Goal: Task Accomplishment & Management: Manage account settings

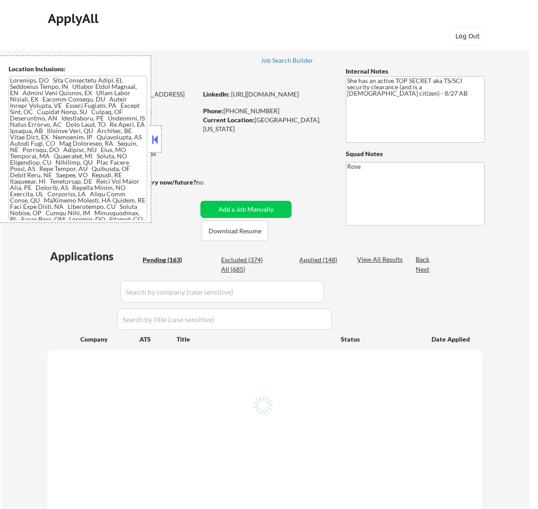
select select ""pending""
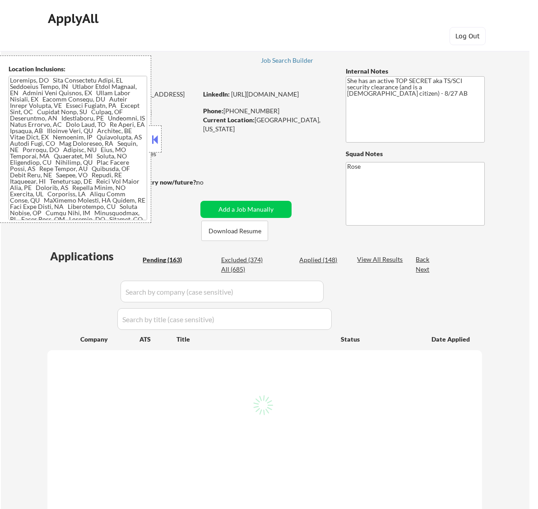
select select ""pending""
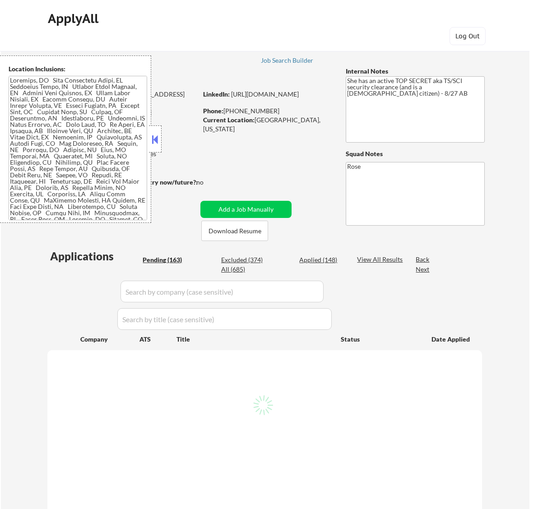
select select ""pending""
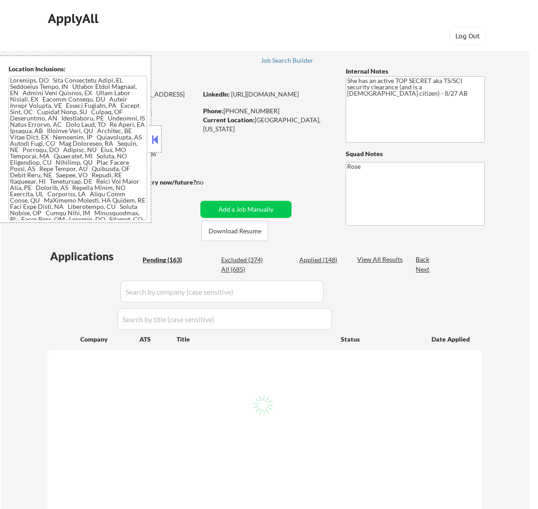
select select ""pending""
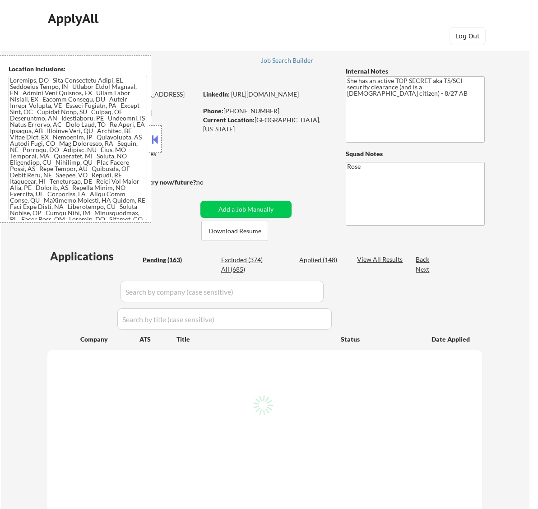
select select ""pending""
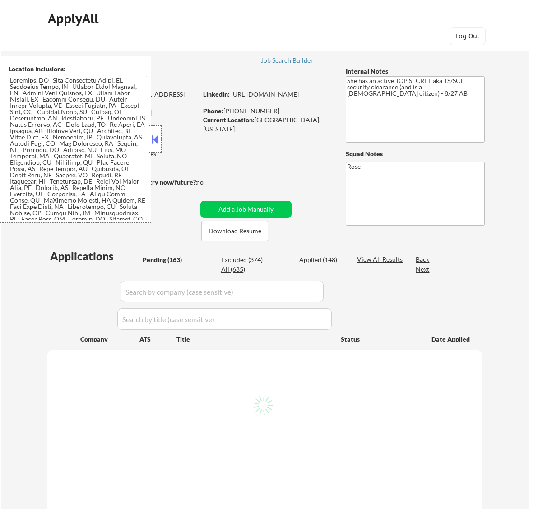
select select ""pending""
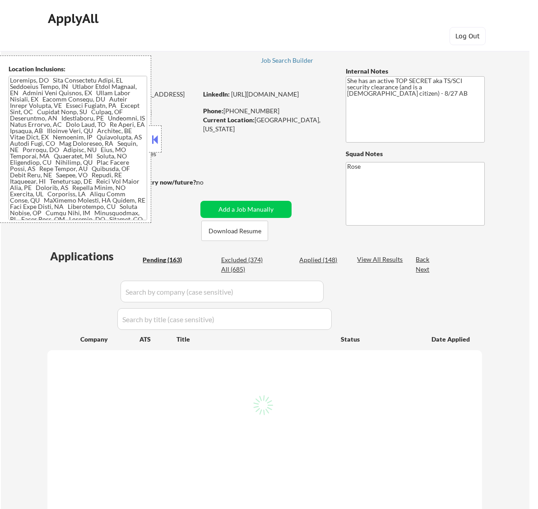
select select ""pending""
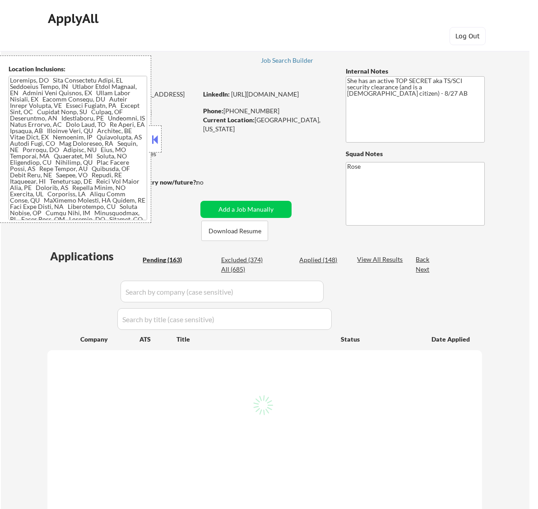
select select ""pending""
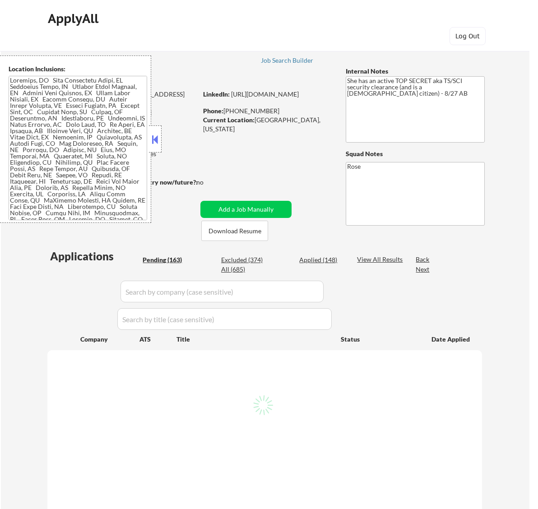
select select ""pending""
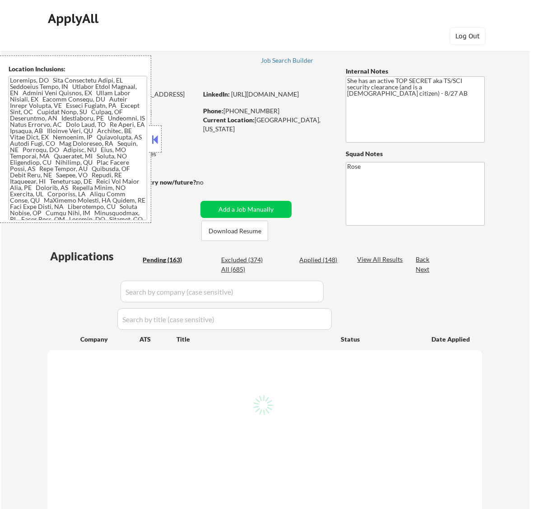
select select ""pending""
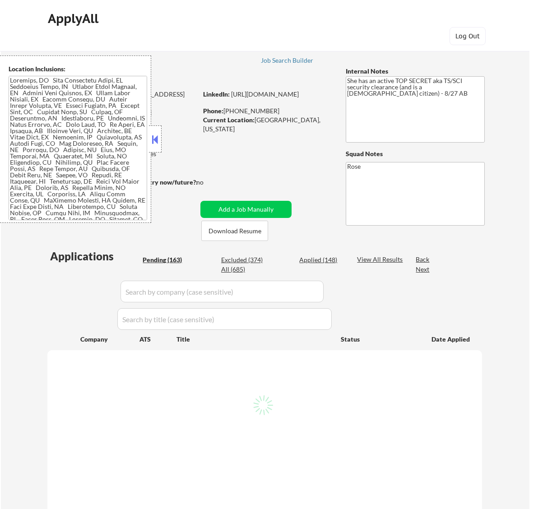
select select ""pending""
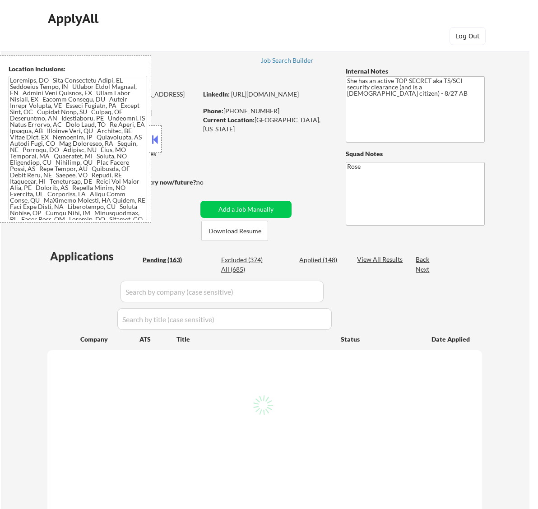
select select ""pending""
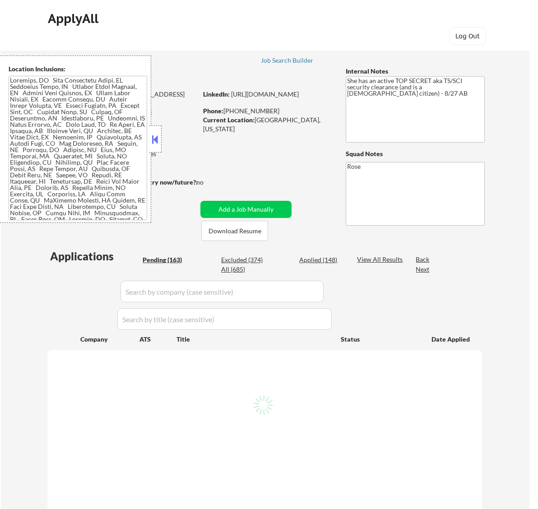
select select ""pending""
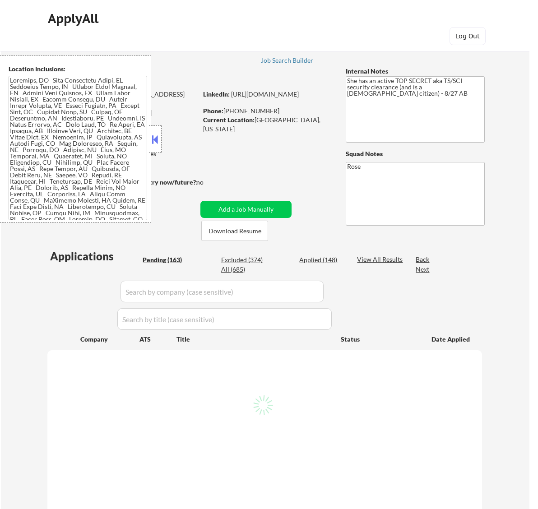
select select ""pending""
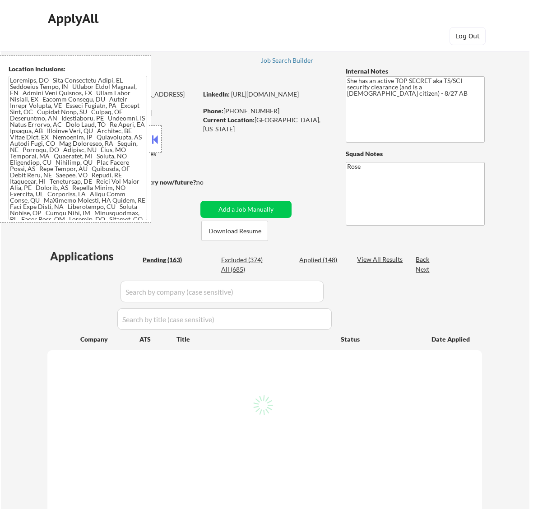
select select ""pending""
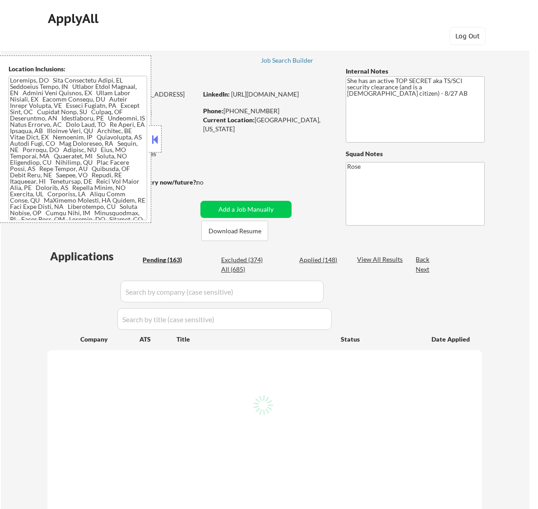
select select ""pending""
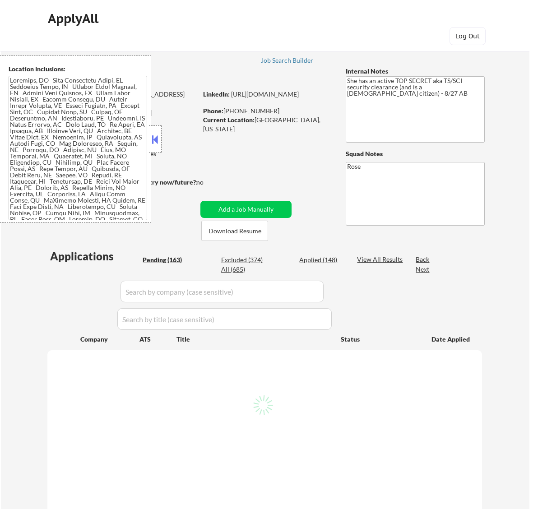
select select ""pending""
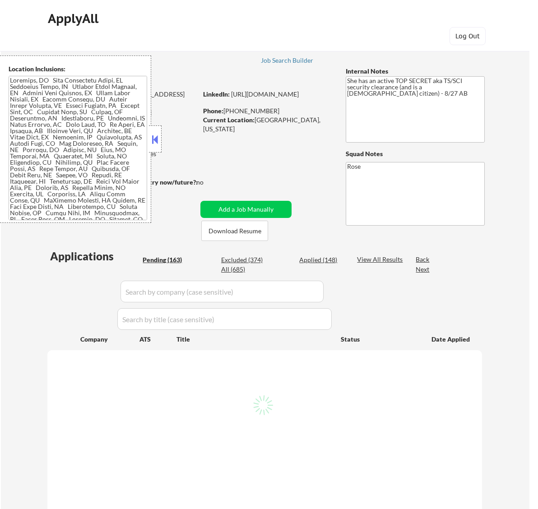
select select ""pending""
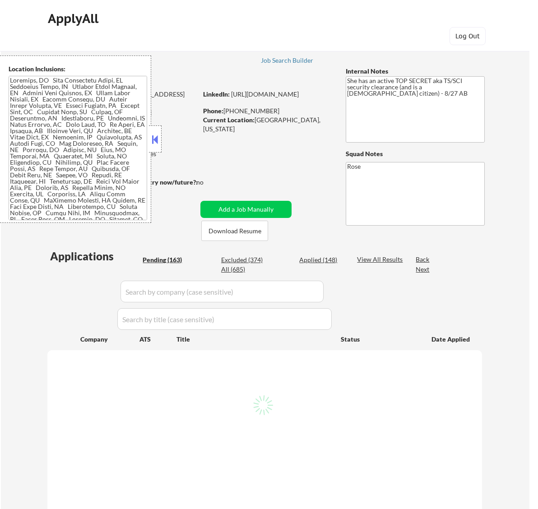
select select ""pending""
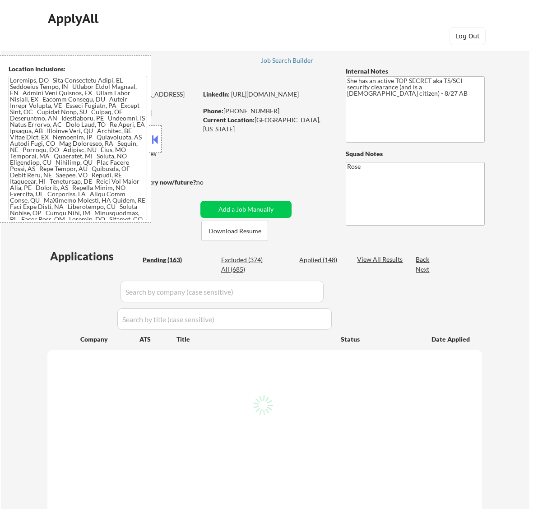
select select ""pending""
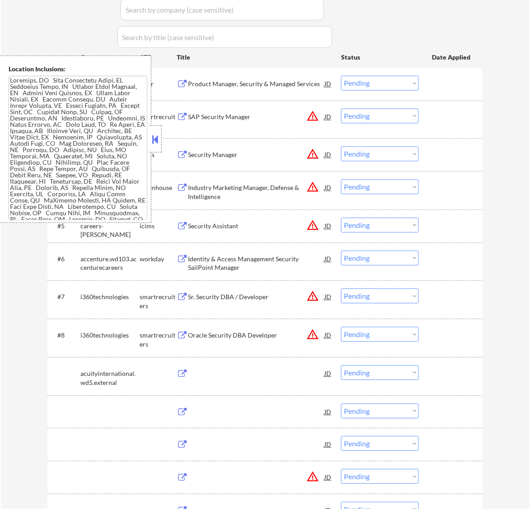
scroll to position [282, 0]
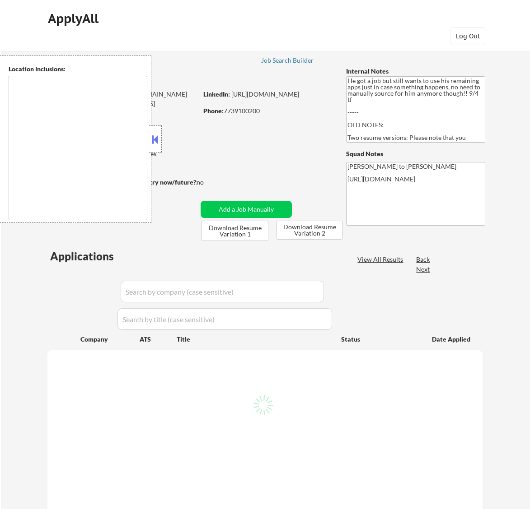
type textarea "Los Angeles, CA Glendale, CA Burbank, CA Pasadena, CA Santa Monica, CA Beverly …"
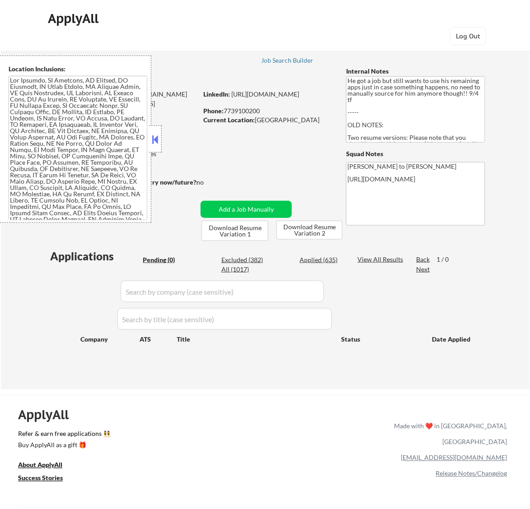
click at [154, 141] on button at bounding box center [155, 140] width 10 height 14
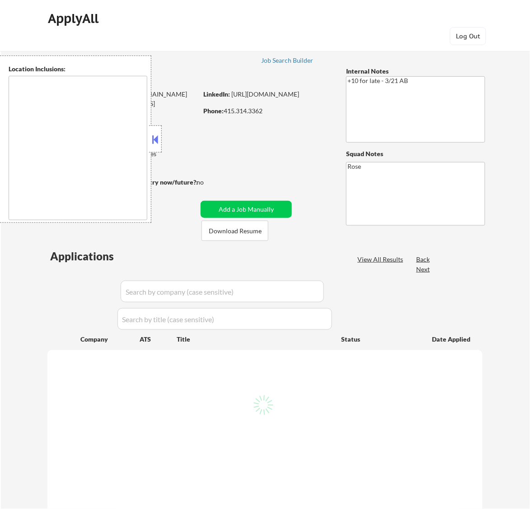
select select ""pending""
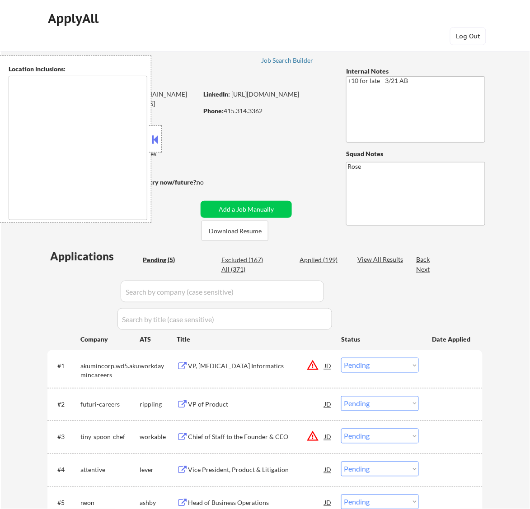
type textarea "[GEOGRAPHIC_DATA], [GEOGRAPHIC_DATA] [GEOGRAPHIC_DATA], [GEOGRAPHIC_DATA] [GEOG…"
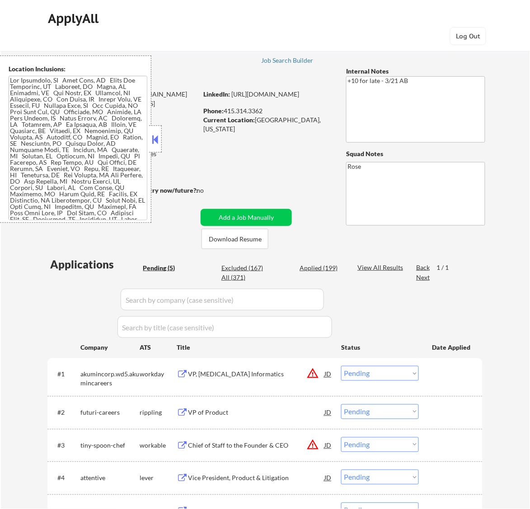
click at [160, 141] on div at bounding box center [155, 139] width 13 height 27
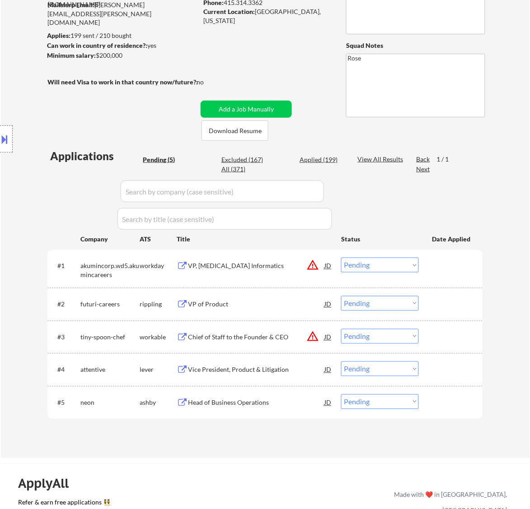
scroll to position [113, 0]
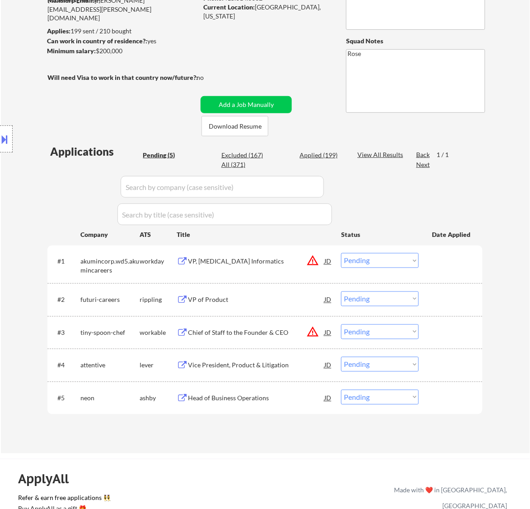
click at [256, 269] on div "VP, Radiology Informatics" at bounding box center [256, 261] width 136 height 16
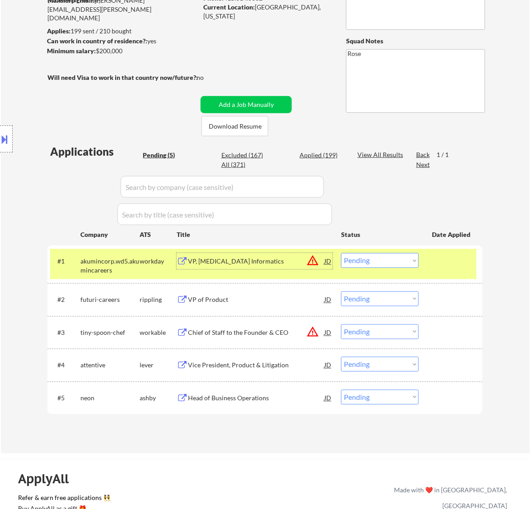
click at [363, 255] on select "Choose an option... Pending Applied Excluded (Questions) Excluded (Expired) Exc…" at bounding box center [380, 260] width 78 height 15
click at [341, 253] on select "Choose an option... Pending Applied Excluded (Questions) Excluded (Expired) Exc…" at bounding box center [380, 260] width 78 height 15
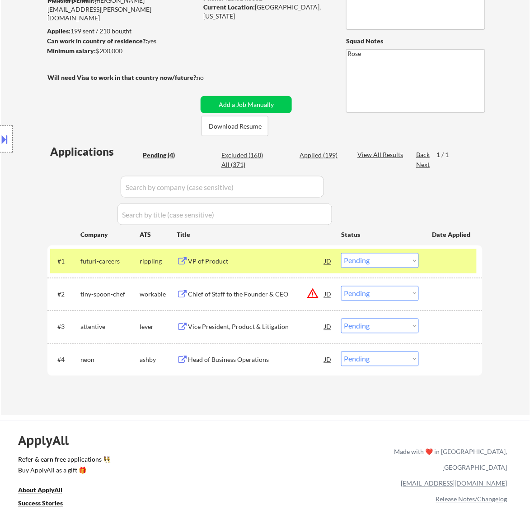
click at [282, 267] on div "VP of Product" at bounding box center [256, 261] width 136 height 16
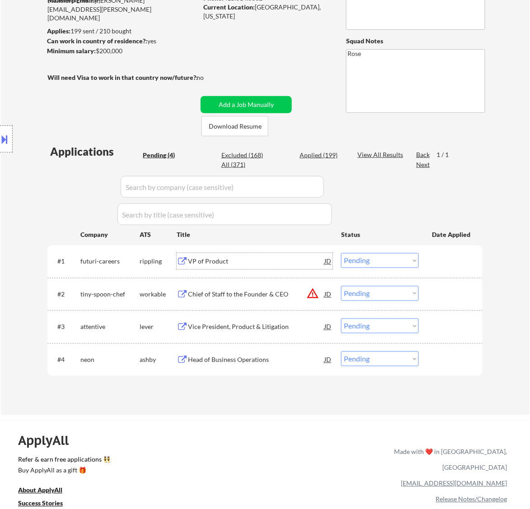
click at [375, 260] on select "Choose an option... Pending Applied Excluded (Questions) Excluded (Expired) Exc…" at bounding box center [380, 260] width 78 height 15
click at [341, 253] on select "Choose an option... Pending Applied Excluded (Questions) Excluded (Expired) Exc…" at bounding box center [380, 260] width 78 height 15
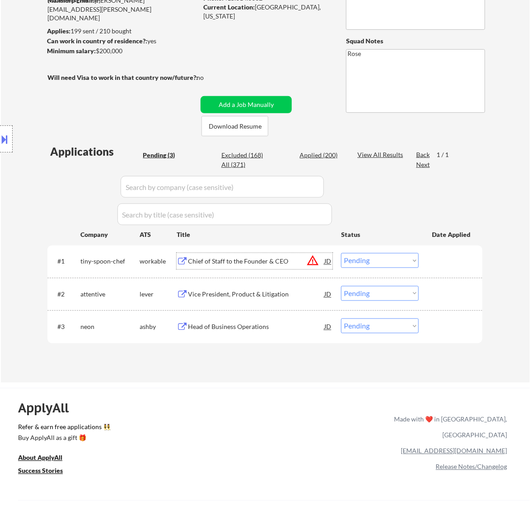
click at [299, 261] on div "Chief of Staff to the Founder & CEO" at bounding box center [256, 261] width 136 height 9
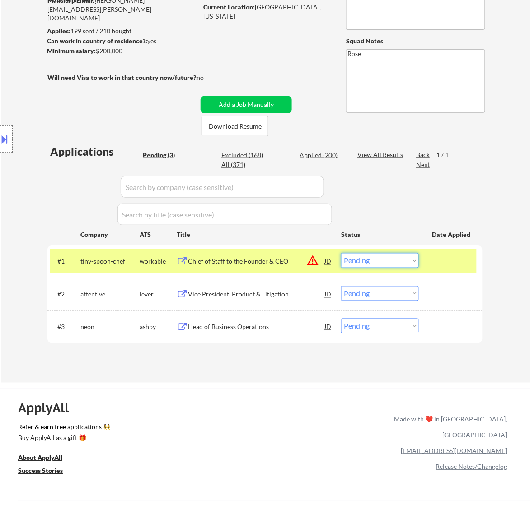
click at [408, 262] on select "Choose an option... Pending Applied Excluded (Questions) Excluded (Expired) Exc…" at bounding box center [380, 260] width 78 height 15
click at [341, 253] on select "Choose an option... Pending Applied Excluded (Questions) Excluded (Expired) Exc…" at bounding box center [380, 260] width 78 height 15
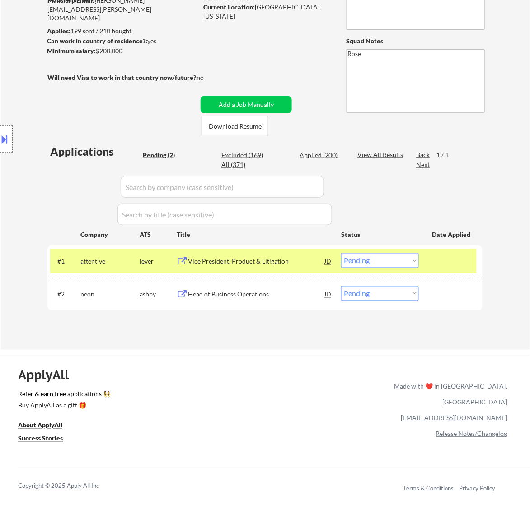
click at [265, 261] on div "Vice President, Product & Litigation" at bounding box center [256, 261] width 136 height 9
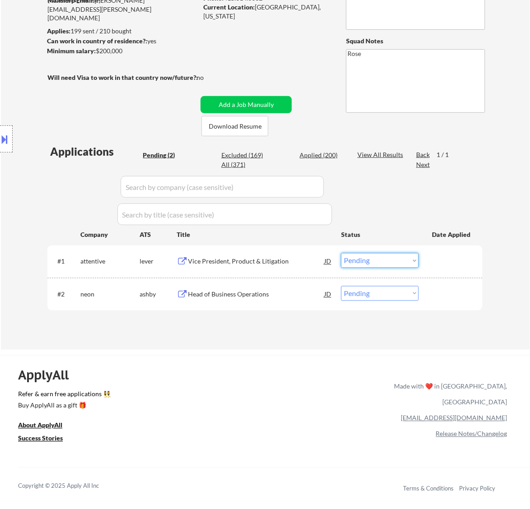
click at [364, 258] on select "Choose an option... Pending Applied Excluded (Questions) Excluded (Expired) Exc…" at bounding box center [380, 260] width 78 height 15
click at [341, 253] on select "Choose an option... Pending Applied Excluded (Questions) Excluded (Expired) Exc…" at bounding box center [380, 260] width 78 height 15
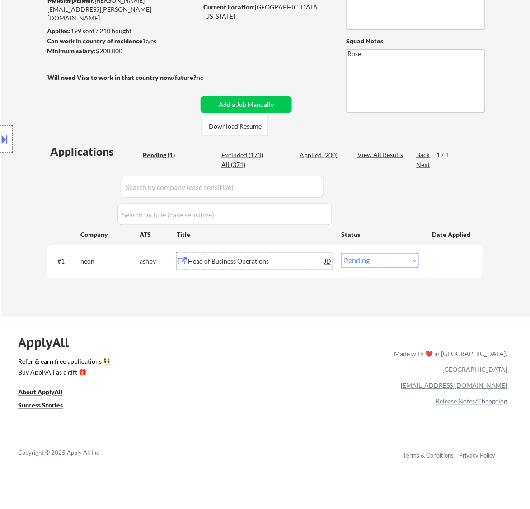
click at [275, 258] on div "Head of Business Operations" at bounding box center [256, 261] width 136 height 9
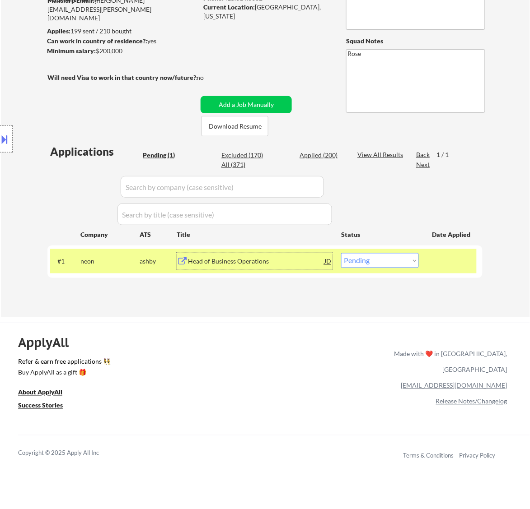
click at [380, 256] on select "Choose an option... Pending Applied Excluded (Questions) Excluded (Expired) Exc…" at bounding box center [380, 260] width 78 height 15
select select ""excluded__salary_""
click at [341, 253] on select "Choose an option... Pending Applied Excluded (Questions) Excluded (Expired) Exc…" at bounding box center [380, 260] width 78 height 15
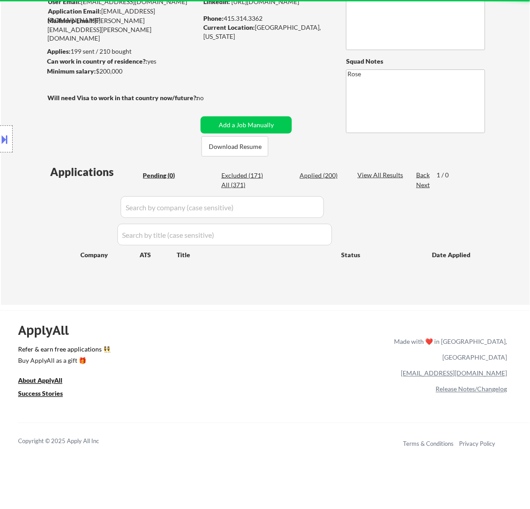
scroll to position [56, 0]
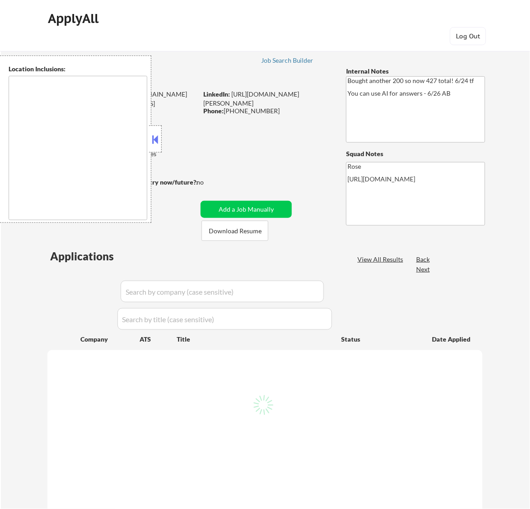
type textarea "San Francisco, CA Daly City, CA South San Francisco, CA Brisbane, CA Colma, CA …"
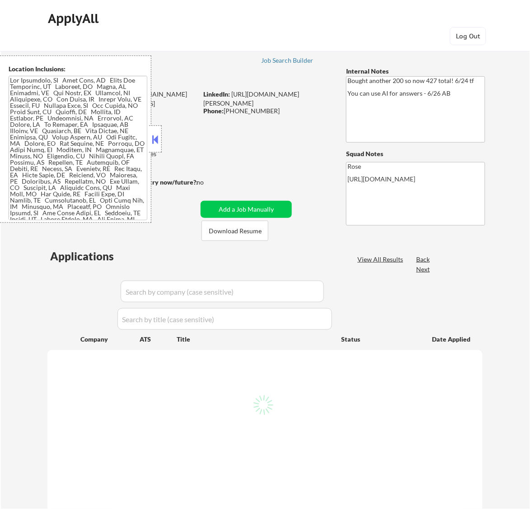
select select ""pending""
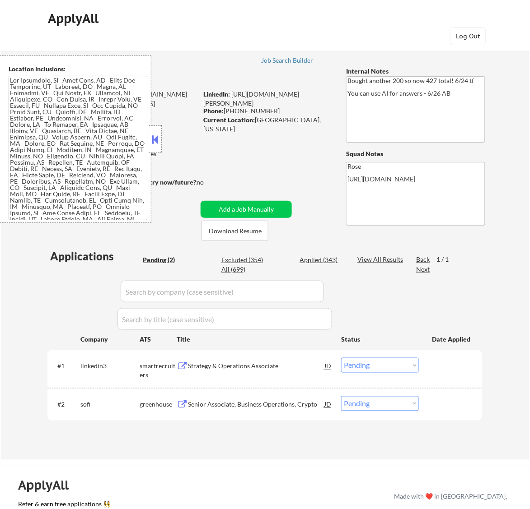
click at [157, 135] on button at bounding box center [155, 140] width 10 height 14
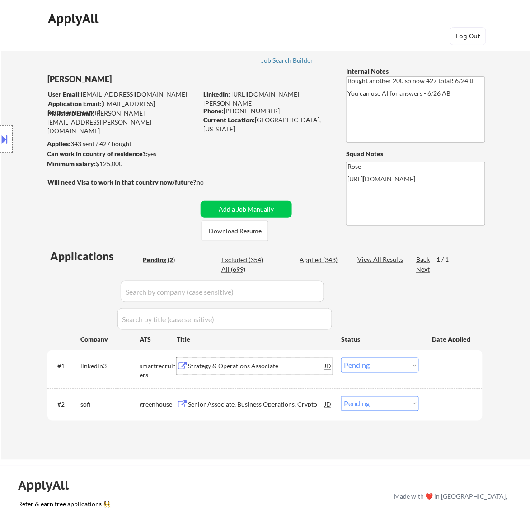
click at [278, 369] on div "Strategy & Operations Associate" at bounding box center [256, 366] width 136 height 9
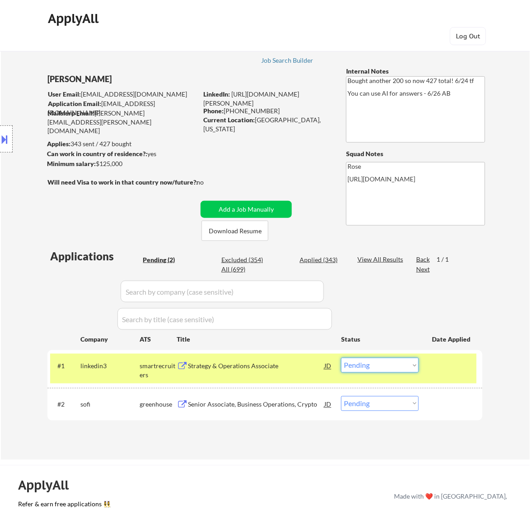
click at [391, 364] on select "Choose an option... Pending Applied Excluded (Questions) Excluded (Expired) Exc…" at bounding box center [380, 365] width 78 height 15
click at [341, 358] on select "Choose an option... Pending Applied Excluded (Questions) Excluded (Expired) Exc…" at bounding box center [380, 365] width 78 height 15
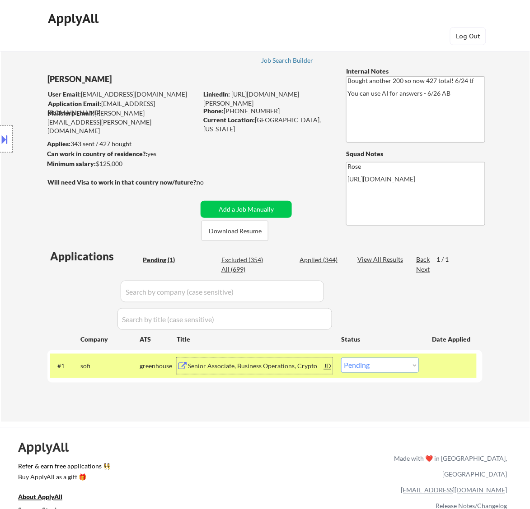
click at [279, 369] on div "Senior Associate, Business Operations, Crypto" at bounding box center [256, 366] width 136 height 9
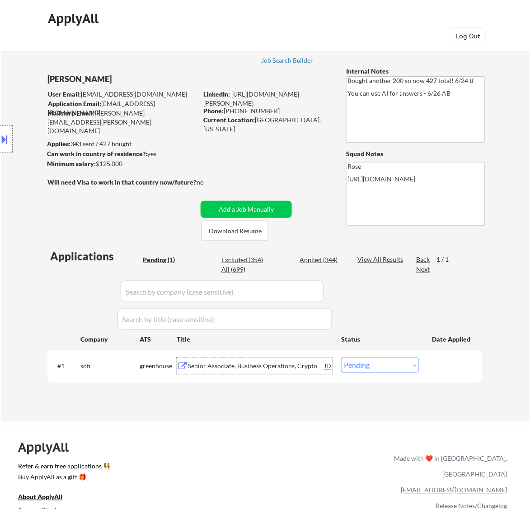
click at [376, 362] on select "Choose an option... Pending Applied Excluded (Questions) Excluded (Expired) Exc…" at bounding box center [380, 365] width 78 height 15
select select ""applied""
click at [341, 358] on select "Choose an option... Pending Applied Excluded (Questions) Excluded (Expired) Exc…" at bounding box center [380, 365] width 78 height 15
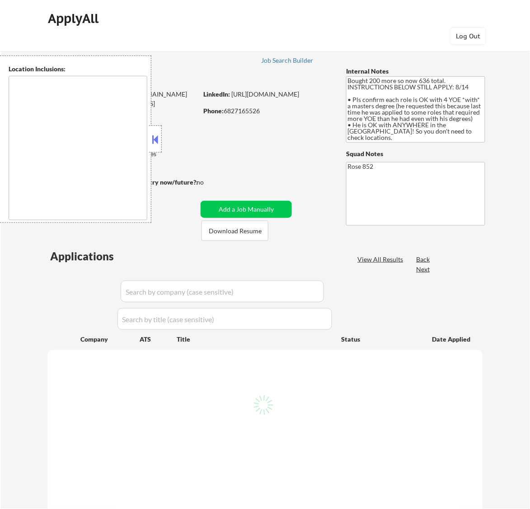
select select ""pending""
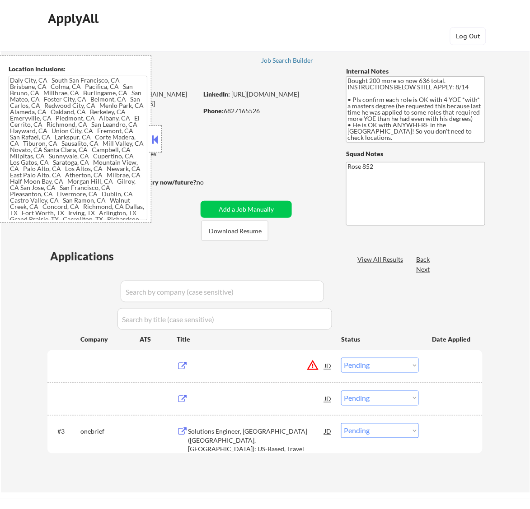
type textarea "[GEOGRAPHIC_DATA], [GEOGRAPHIC_DATA] [GEOGRAPHIC_DATA], [GEOGRAPHIC_DATA] [GEOG…"
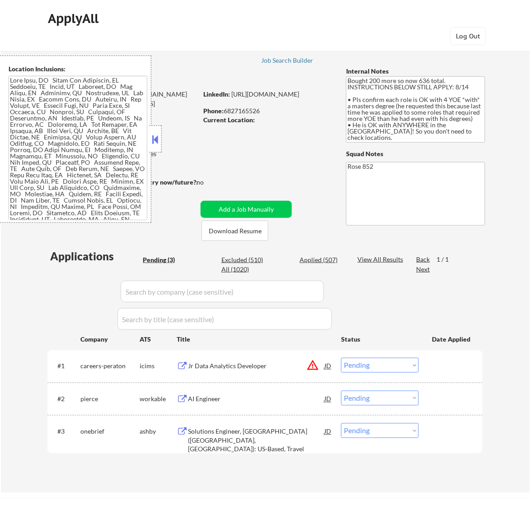
click at [154, 139] on button at bounding box center [155, 140] width 10 height 14
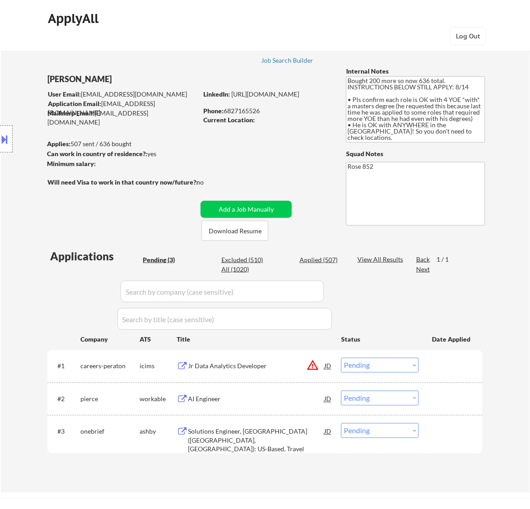
click at [253, 368] on div "Jr Data Analytics Developer" at bounding box center [256, 366] width 136 height 9
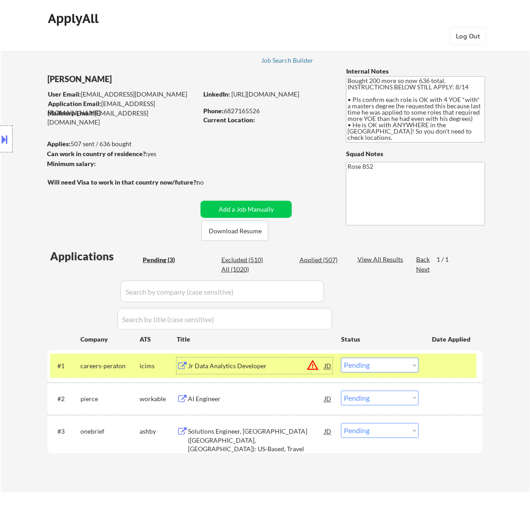
click at [412, 364] on select "Choose an option... Pending Applied Excluded (Questions) Excluded (Expired) Exc…" at bounding box center [380, 365] width 78 height 15
click at [341, 358] on select "Choose an option... Pending Applied Excluded (Questions) Excluded (Expired) Exc…" at bounding box center [380, 365] width 78 height 15
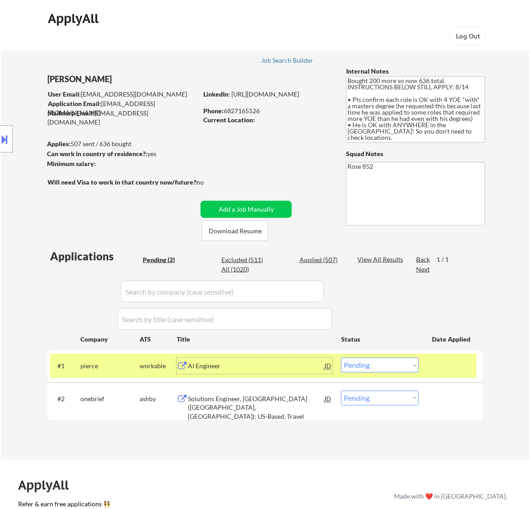
click at [269, 367] on div "AI Engineer" at bounding box center [256, 366] width 136 height 9
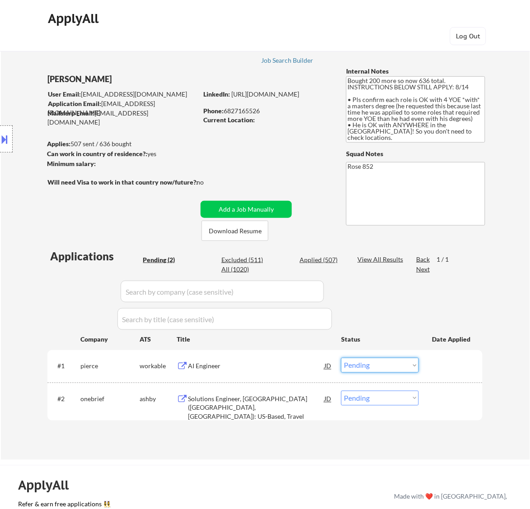
click at [375, 364] on select "Choose an option... Pending Applied Excluded (Questions) Excluded (Expired) Exc…" at bounding box center [380, 365] width 78 height 15
click at [341, 358] on select "Choose an option... Pending Applied Excluded (Questions) Excluded (Expired) Exc…" at bounding box center [380, 365] width 78 height 15
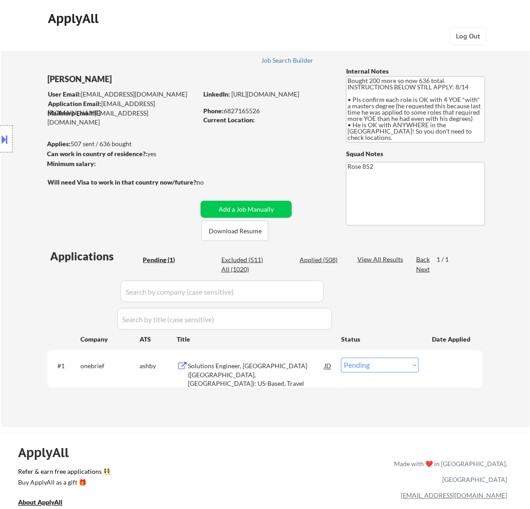
click at [267, 367] on div "Solutions Engineer, [GEOGRAPHIC_DATA] ([GEOGRAPHIC_DATA], [GEOGRAPHIC_DATA]): U…" at bounding box center [256, 379] width 136 height 35
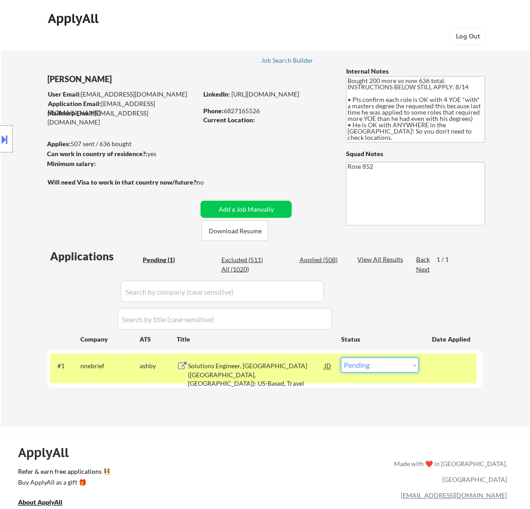
click at [385, 362] on select "Choose an option... Pending Applied Excluded (Questions) Excluded (Expired) Exc…" at bounding box center [380, 365] width 78 height 15
select select ""excluded__bad_match_""
click at [341, 358] on select "Choose an option... Pending Applied Excluded (Questions) Excluded (Expired) Exc…" at bounding box center [380, 365] width 78 height 15
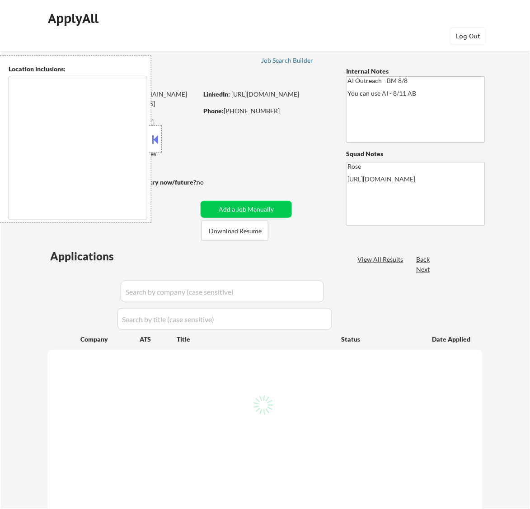
type textarea "[GEOGRAPHIC_DATA], [GEOGRAPHIC_DATA] [GEOGRAPHIC_DATA], [GEOGRAPHIC_DATA] [GEOG…"
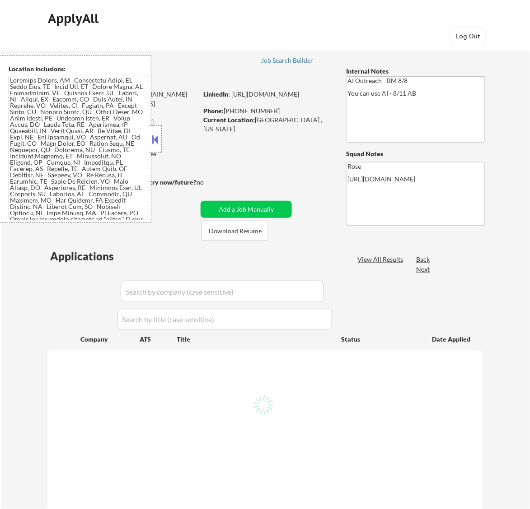
select select ""pending""
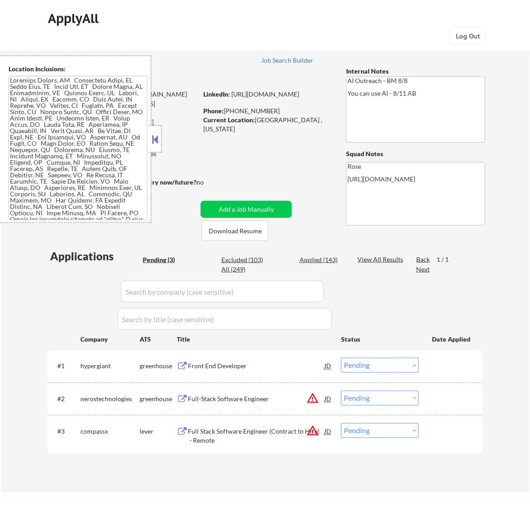
click at [154, 136] on button at bounding box center [155, 140] width 10 height 14
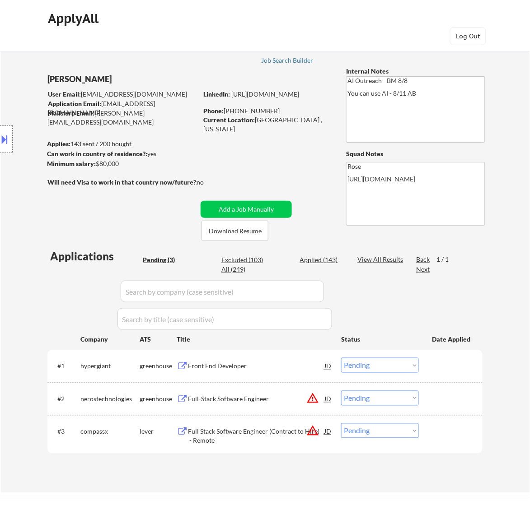
click at [282, 361] on div "Front End Developer" at bounding box center [256, 366] width 136 height 16
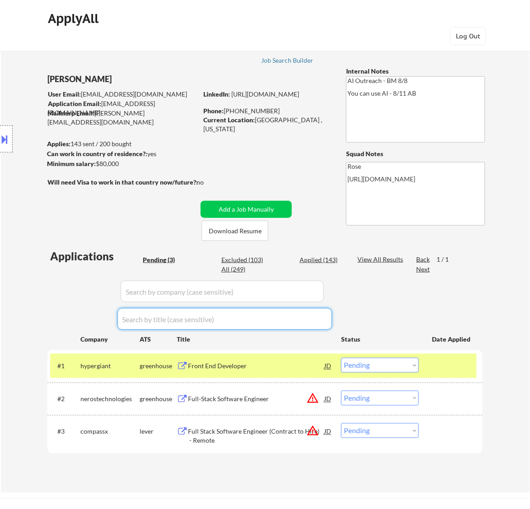
drag, startPoint x: 339, startPoint y: 332, endPoint x: 353, endPoint y: 344, distance: 17.9
click at [352, 344] on div "Applications Pending (3) Excluded (103) Applied (143) All (249) View All Result…" at bounding box center [264, 362] width 435 height 227
click at [369, 367] on select "Choose an option... Pending Applied Excluded (Questions) Excluded (Expired) Exc…" at bounding box center [380, 365] width 78 height 15
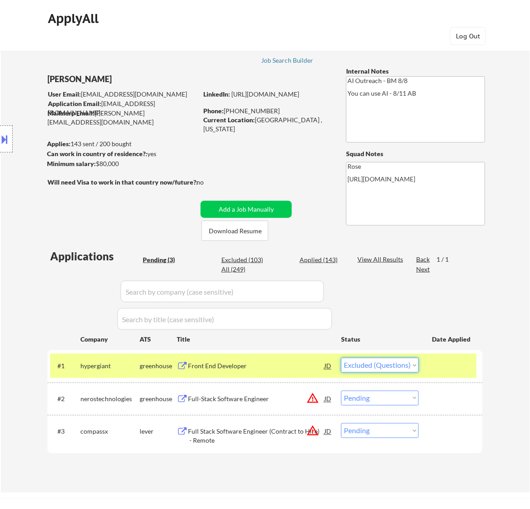
click at [341, 358] on select "Choose an option... Pending Applied Excluded (Questions) Excluded (Expired) Exc…" at bounding box center [380, 365] width 78 height 15
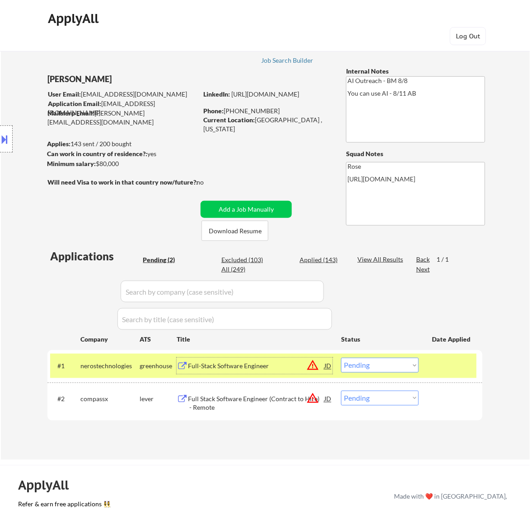
click at [290, 369] on div "Full-Stack Software Engineer" at bounding box center [256, 366] width 136 height 9
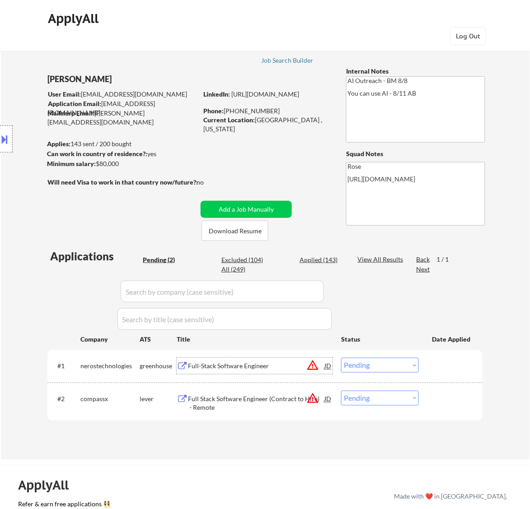
click at [409, 362] on select "Choose an option... Pending Applied Excluded (Questions) Excluded (Expired) Exc…" at bounding box center [380, 365] width 78 height 15
click at [341, 358] on select "Choose an option... Pending Applied Excluded (Questions) Excluded (Expired) Exc…" at bounding box center [380, 365] width 78 height 15
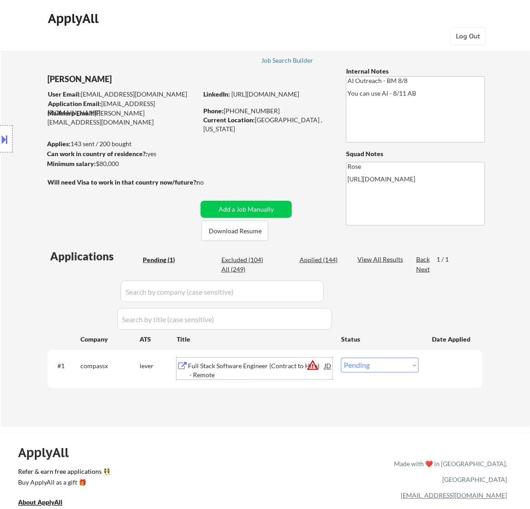
click at [276, 363] on div "Full Stack Software Engineer (Contract to Hire) - Remote" at bounding box center [256, 371] width 136 height 18
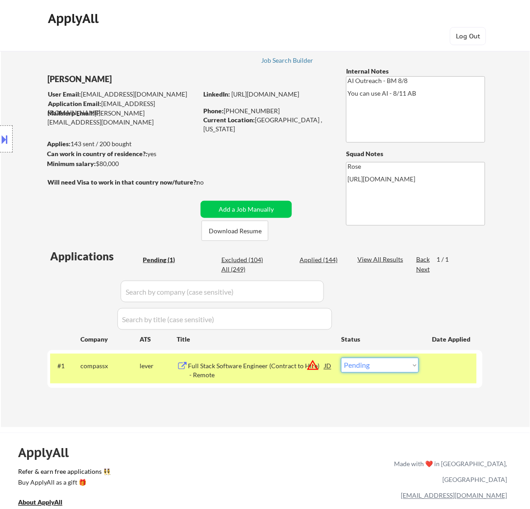
click at [366, 362] on select "Choose an option... Pending Applied Excluded (Questions) Excluded (Expired) Exc…" at bounding box center [380, 365] width 78 height 15
select select ""excluded__bad_match_""
click at [341, 358] on select "Choose an option... Pending Applied Excluded (Questions) Excluded (Expired) Exc…" at bounding box center [380, 365] width 78 height 15
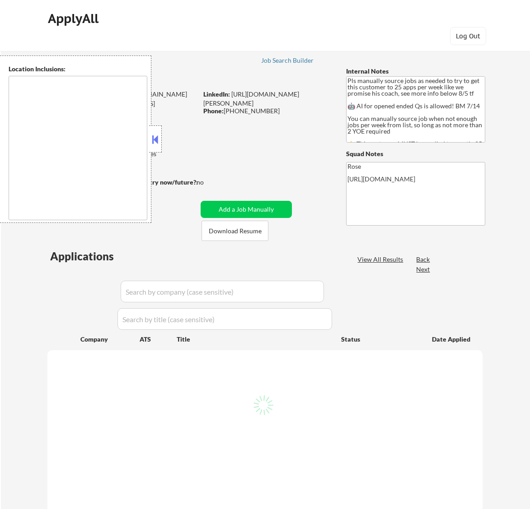
type textarea "Here is a list of metro areas, cities, and towns within approximately a 30-minu…"
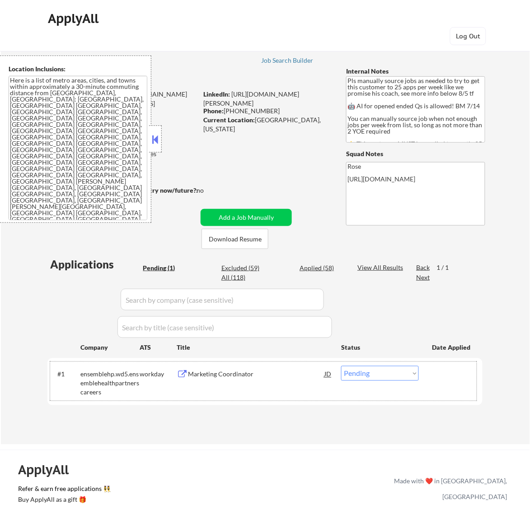
click at [289, 387] on div "#1 ensemblehp.wd5.ensemblehealthpartnerscareers workday Marketing Coordinator J…" at bounding box center [263, 381] width 426 height 39
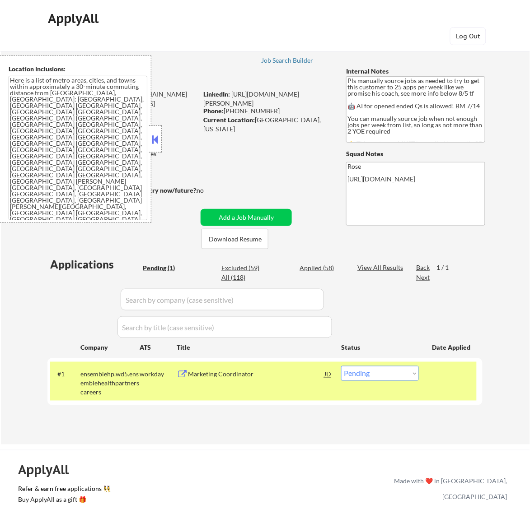
click at [279, 366] on div "Marketing Coordinator" at bounding box center [256, 374] width 136 height 16
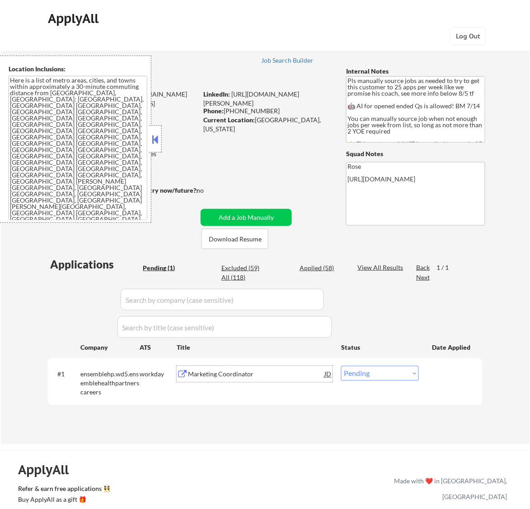
click at [371, 373] on select "Choose an option... Pending Applied Excluded (Questions) Excluded (Expired) Exc…" at bounding box center [380, 373] width 78 height 15
select select ""excluded__bad_match_""
click at [341, 366] on select "Choose an option... Pending Applied Excluded (Questions) Excluded (Expired) Exc…" at bounding box center [380, 373] width 78 height 15
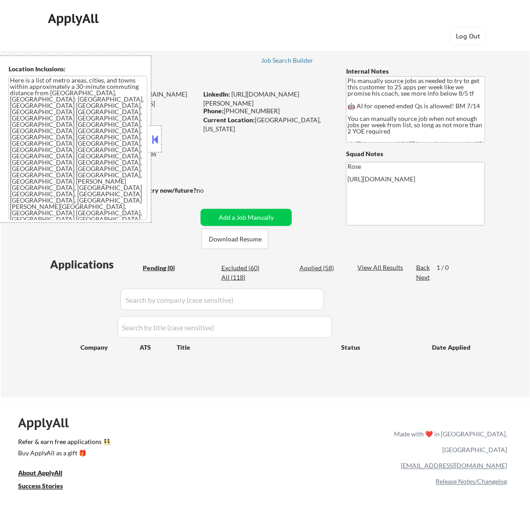
click at [157, 138] on button at bounding box center [155, 140] width 10 height 14
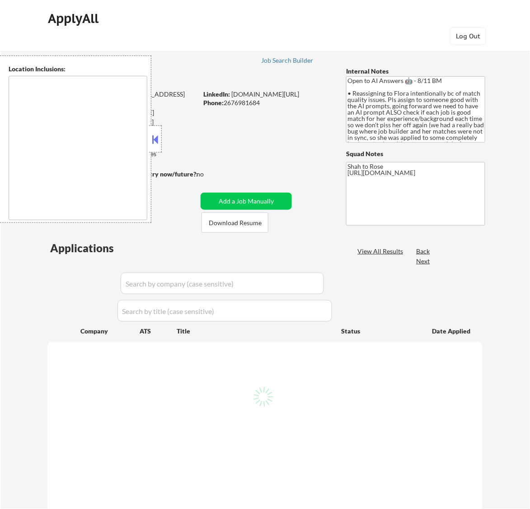
type textarea "remote"
select select ""pending""
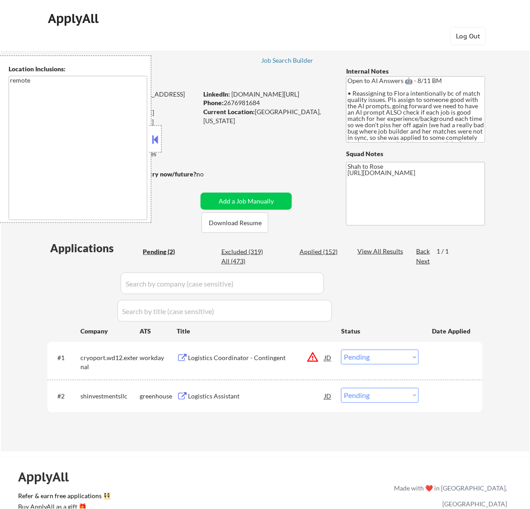
click at [156, 137] on button at bounding box center [155, 140] width 10 height 14
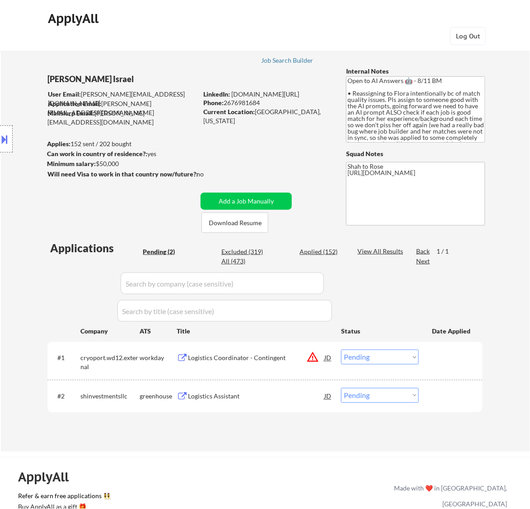
click at [249, 359] on div "Logistics Coordinator - Contingent" at bounding box center [256, 358] width 136 height 9
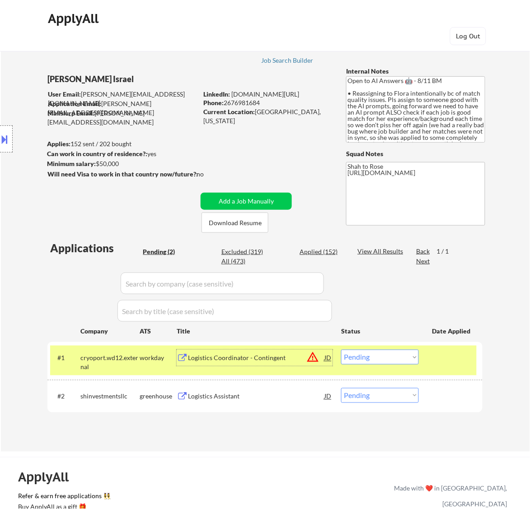
click at [369, 358] on select "Choose an option... Pending Applied Excluded (Questions) Excluded (Expired) Exc…" at bounding box center [380, 357] width 78 height 15
click at [341, 350] on select "Choose an option... Pending Applied Excluded (Questions) Excluded (Expired) Exc…" at bounding box center [380, 357] width 78 height 15
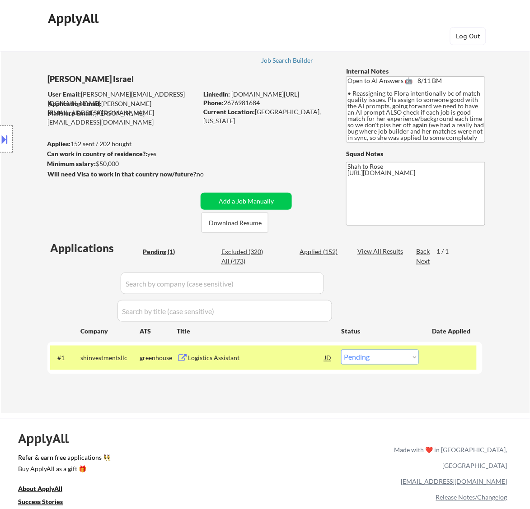
click at [287, 359] on div "Logistics Assistant" at bounding box center [256, 358] width 136 height 9
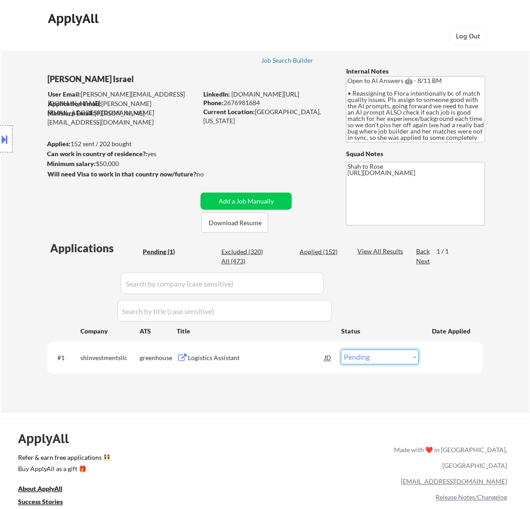
click at [381, 359] on select "Choose an option... Pending Applied Excluded (Questions) Excluded (Expired) Exc…" at bounding box center [380, 357] width 78 height 15
select select ""excluded__bad_match_""
click at [341, 350] on select "Choose an option... Pending Applied Excluded (Questions) Excluded (Expired) Exc…" at bounding box center [380, 357] width 78 height 15
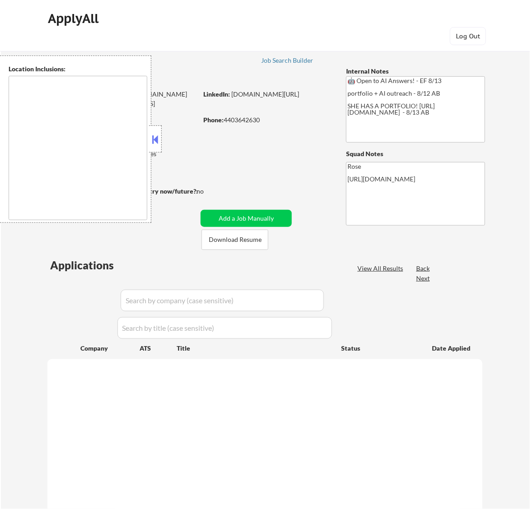
type textarea "[GEOGRAPHIC_DATA], [GEOGRAPHIC_DATA] [GEOGRAPHIC_DATA], [GEOGRAPHIC_DATA] [GEOG…"
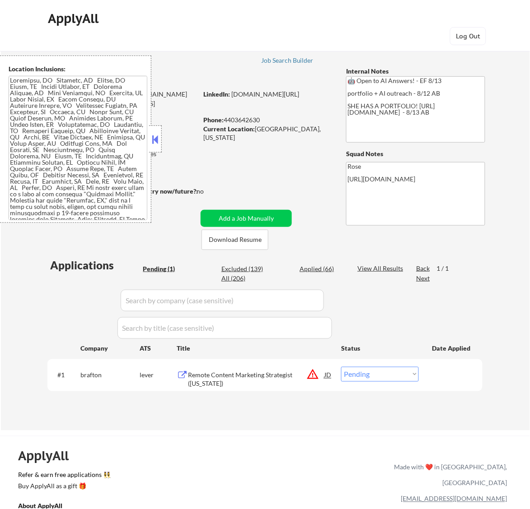
click at [159, 138] on button at bounding box center [155, 140] width 10 height 14
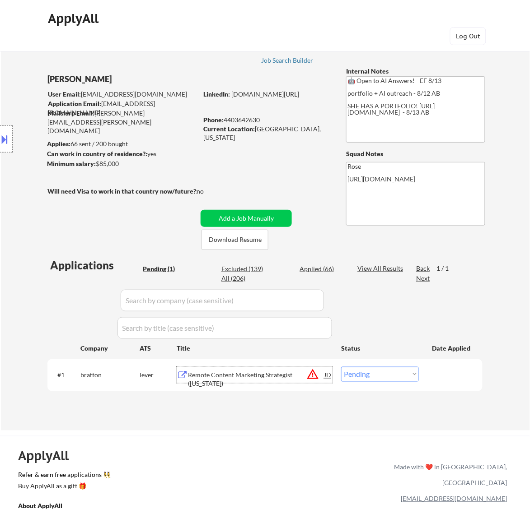
click at [263, 375] on div "Remote Content Marketing Strategist (Alaska)" at bounding box center [256, 380] width 136 height 18
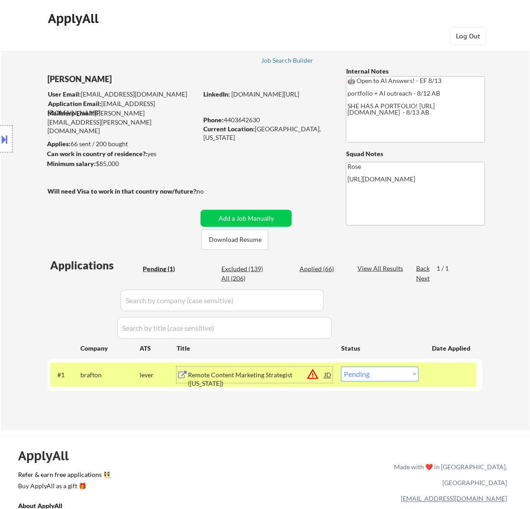
click at [393, 377] on select "Choose an option... Pending Applied Excluded (Questions) Excluded (Expired) Exc…" at bounding box center [380, 374] width 78 height 15
select select ""excluded__location_""
click at [341, 367] on select "Choose an option... Pending Applied Excluded (Questions) Excluded (Expired) Exc…" at bounding box center [380, 374] width 78 height 15
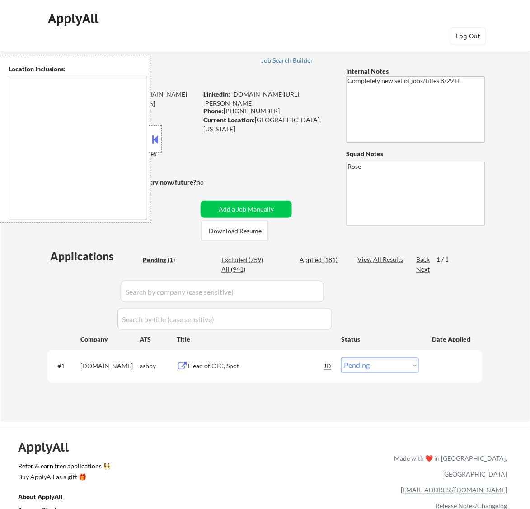
click at [151, 137] on button at bounding box center [155, 140] width 10 height 14
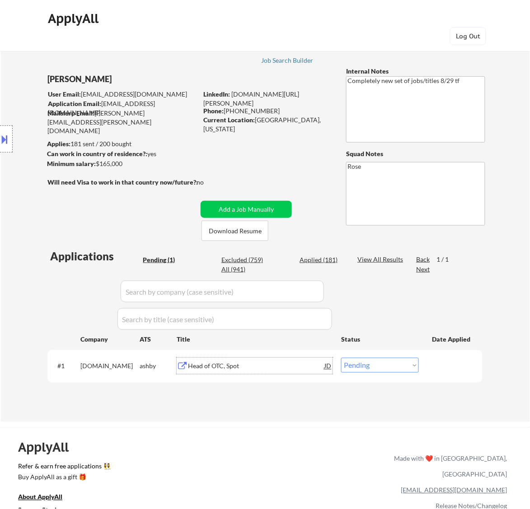
click at [249, 366] on div "Head of OTC, Spot" at bounding box center [256, 366] width 136 height 9
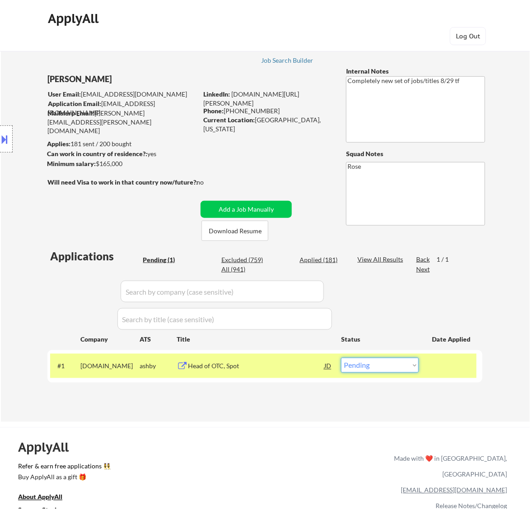
click at [385, 363] on select "Choose an option... Pending Applied Excluded (Questions) Excluded (Expired) Exc…" at bounding box center [380, 365] width 78 height 15
select select ""excluded""
click at [341, 358] on select "Choose an option... Pending Applied Excluded (Questions) Excluded (Expired) Exc…" at bounding box center [380, 365] width 78 height 15
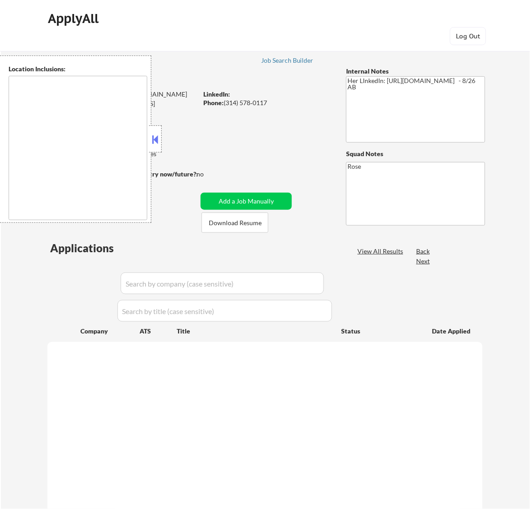
type textarea "[GEOGRAPHIC_DATA][PERSON_NAME], [GEOGRAPHIC_DATA][PERSON_NAME][GEOGRAPHIC_DATA]…"
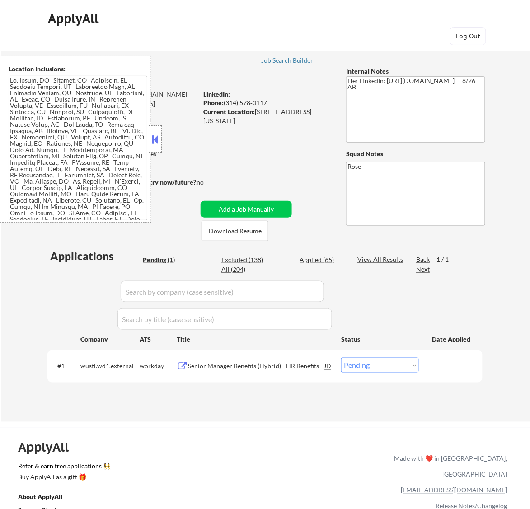
click at [154, 136] on button at bounding box center [155, 140] width 10 height 14
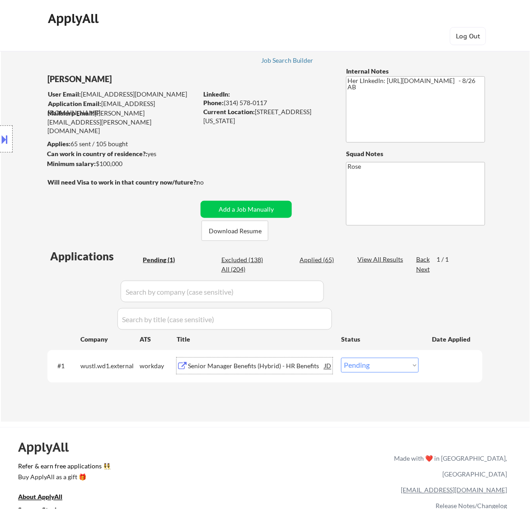
click at [310, 367] on div "Senior Manager Benefits (Hybrid) - HR Benefits" at bounding box center [256, 366] width 136 height 9
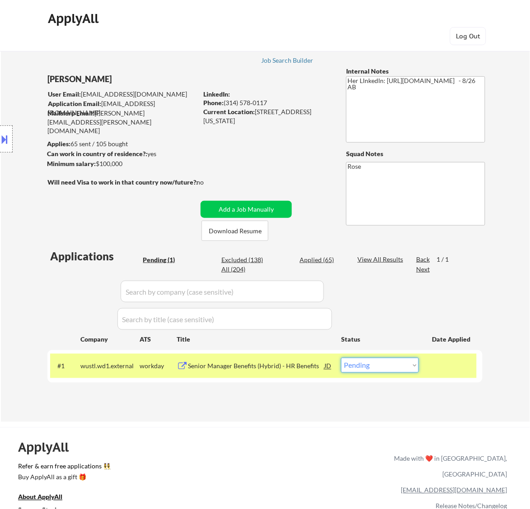
click at [377, 363] on select "Choose an option... Pending Applied Excluded (Questions) Excluded (Expired) Exc…" at bounding box center [380, 365] width 78 height 15
select select ""applied""
click at [341, 358] on select "Choose an option... Pending Applied Excluded (Questions) Excluded (Expired) Exc…" at bounding box center [380, 365] width 78 height 15
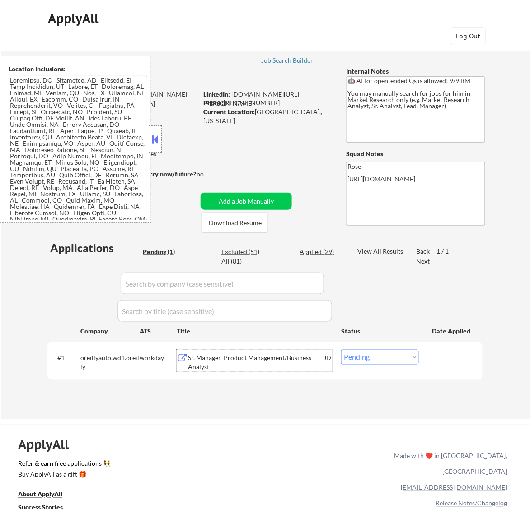
click at [270, 362] on div "Sr. Manager Product Management/Business Analyst" at bounding box center [256, 363] width 136 height 18
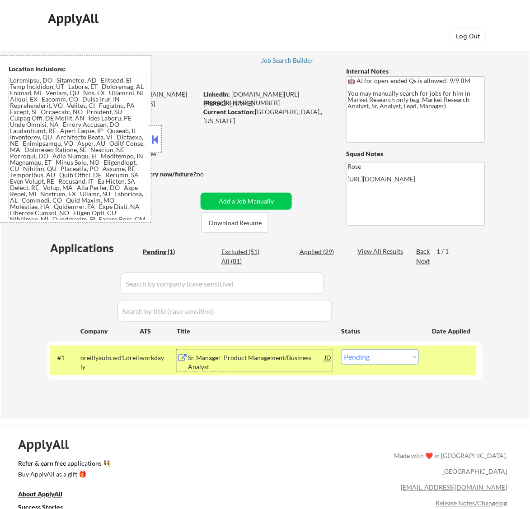
click at [382, 361] on select "Choose an option... Pending Applied Excluded (Questions) Excluded (Expired) Exc…" at bounding box center [380, 357] width 78 height 15
select select ""excluded__bad_match_""
click at [341, 350] on select "Choose an option... Pending Applied Excluded (Questions) Excluded (Expired) Exc…" at bounding box center [380, 357] width 78 height 15
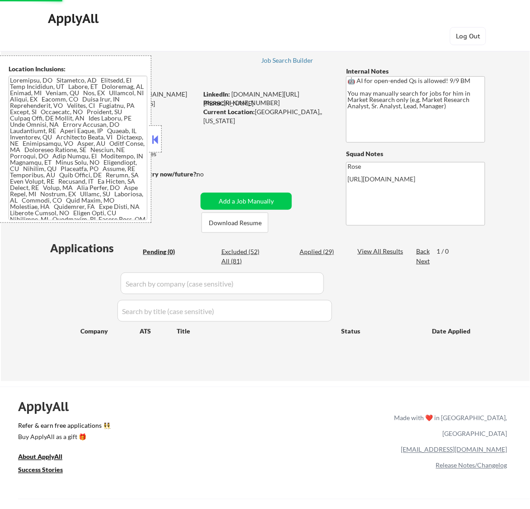
click at [159, 139] on div at bounding box center [155, 139] width 13 height 27
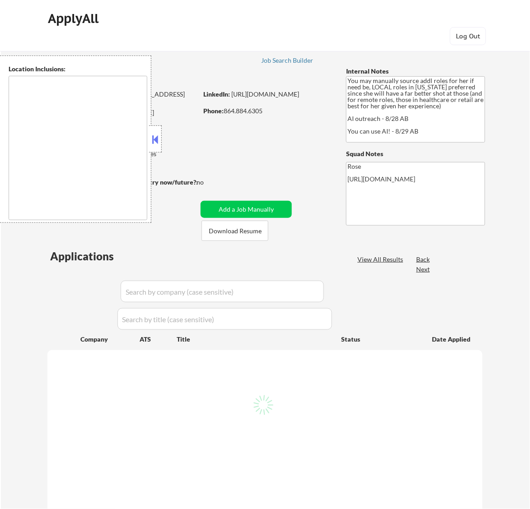
type textarea "[GEOGRAPHIC_DATA], [GEOGRAPHIC_DATA] [GEOGRAPHIC_DATA], [GEOGRAPHIC_DATA] [GEOG…"
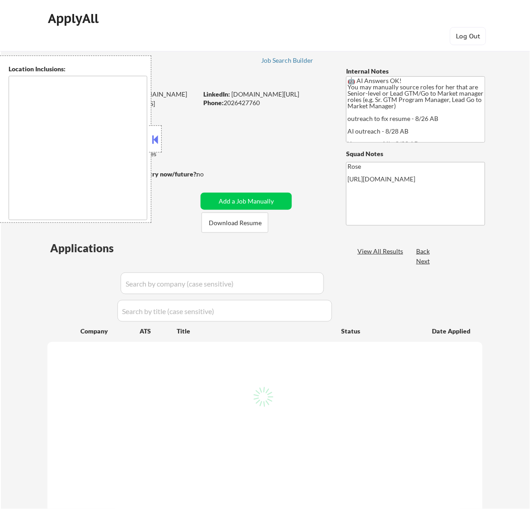
type textarea "Reston, [GEOGRAPHIC_DATA] [GEOGRAPHIC_DATA], [GEOGRAPHIC_DATA] [GEOGRAPHIC_DATA…"
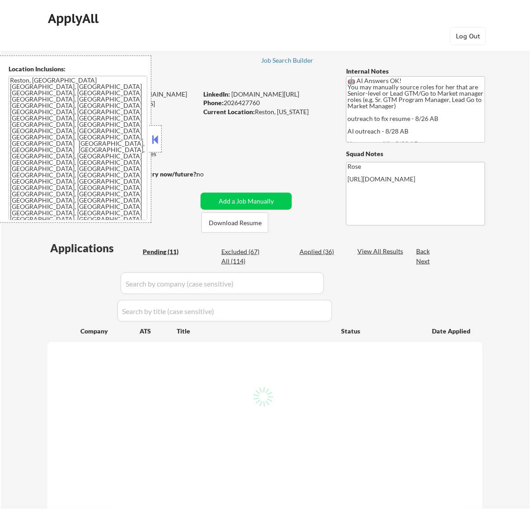
select select ""pending""
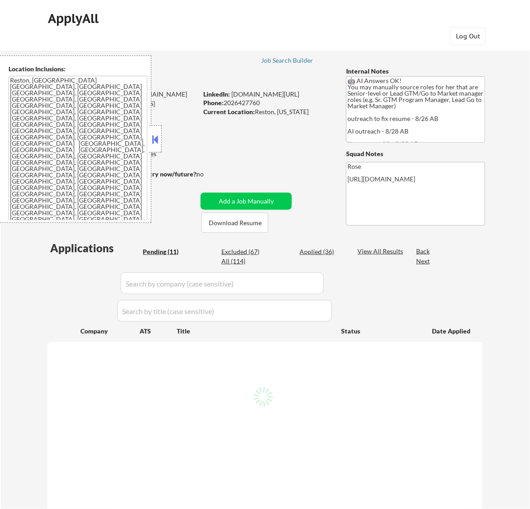
select select ""pending""
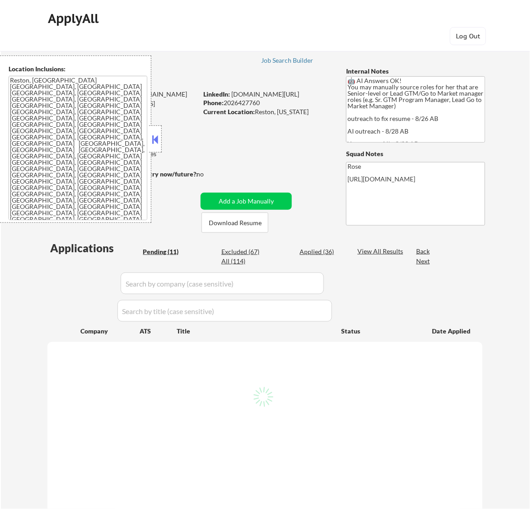
select select ""pending""
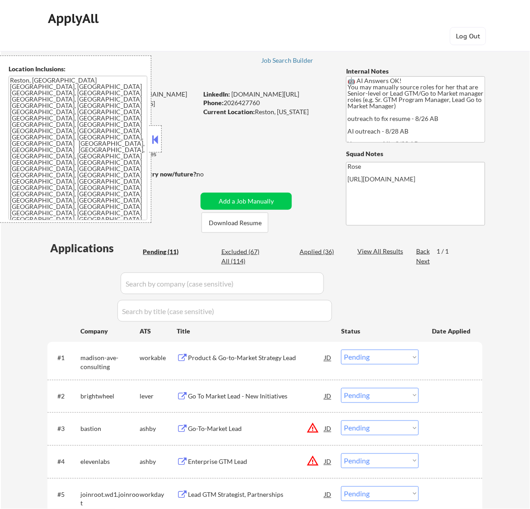
click at [158, 142] on button at bounding box center [155, 140] width 10 height 14
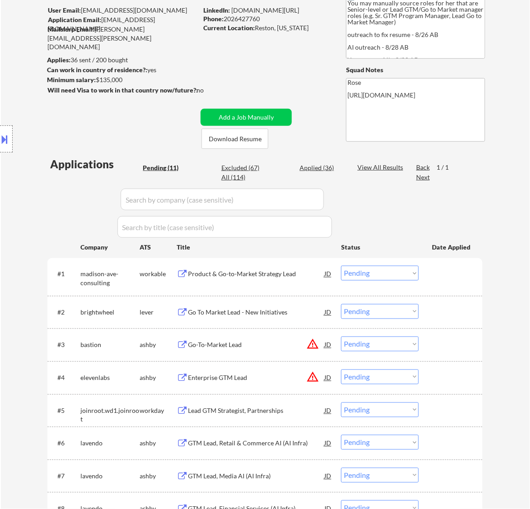
scroll to position [56, 0]
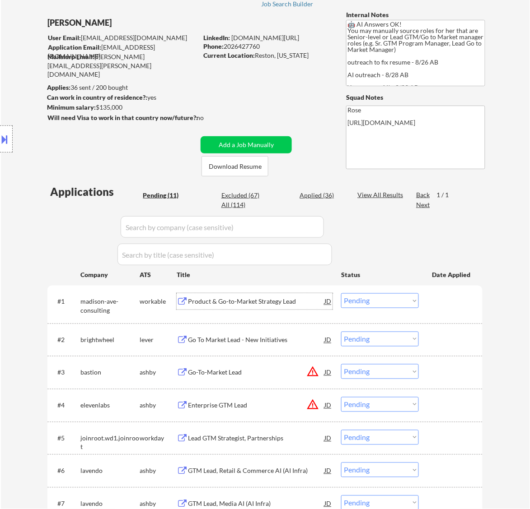
click at [281, 303] on div "Product & Go-to-Market Strategy Lead" at bounding box center [256, 302] width 136 height 9
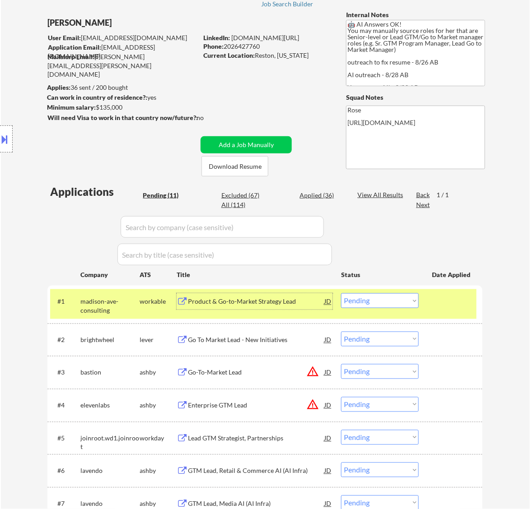
click at [373, 303] on select "Choose an option... Pending Applied Excluded (Questions) Excluded (Expired) Exc…" at bounding box center [380, 300] width 78 height 15
click at [341, 293] on select "Choose an option... Pending Applied Excluded (Questions) Excluded (Expired) Exc…" at bounding box center [380, 300] width 78 height 15
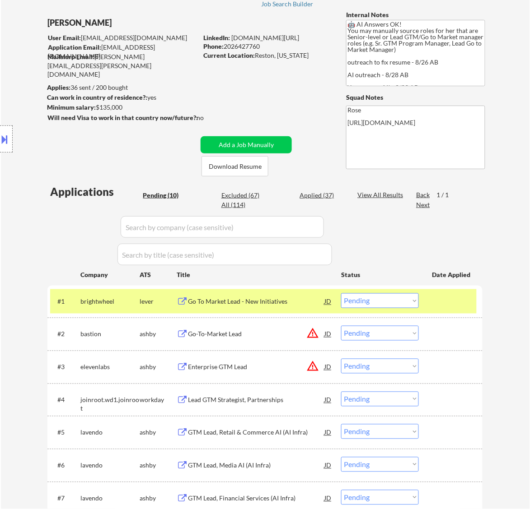
click at [283, 303] on div "Go To Market Lead - New Initiatives" at bounding box center [256, 302] width 136 height 9
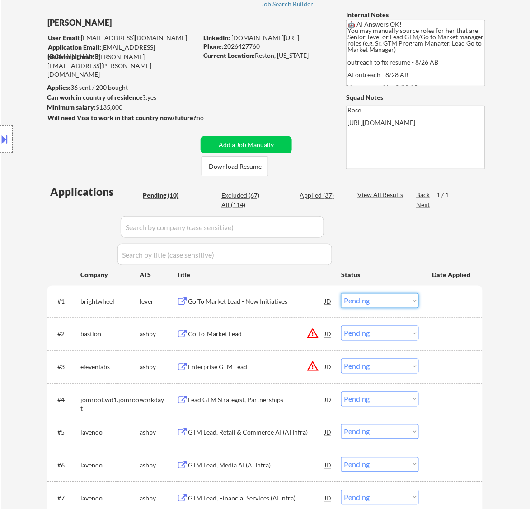
click at [385, 300] on select "Choose an option... Pending Applied Excluded (Questions) Excluded (Expired) Exc…" at bounding box center [380, 300] width 78 height 15
click at [341, 293] on select "Choose an option... Pending Applied Excluded (Questions) Excluded (Expired) Exc…" at bounding box center [380, 300] width 78 height 15
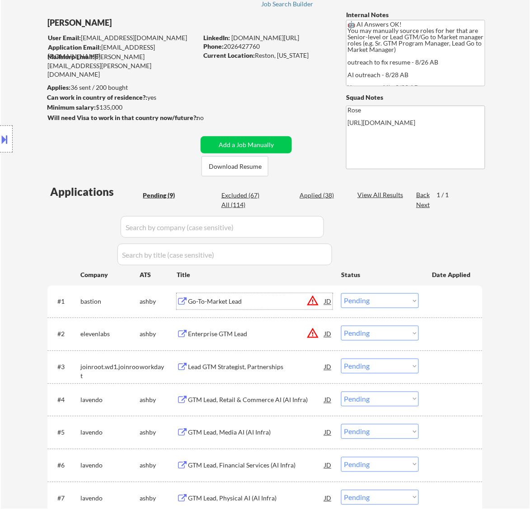
click at [271, 303] on div "Go-To-Market Lead" at bounding box center [256, 302] width 136 height 9
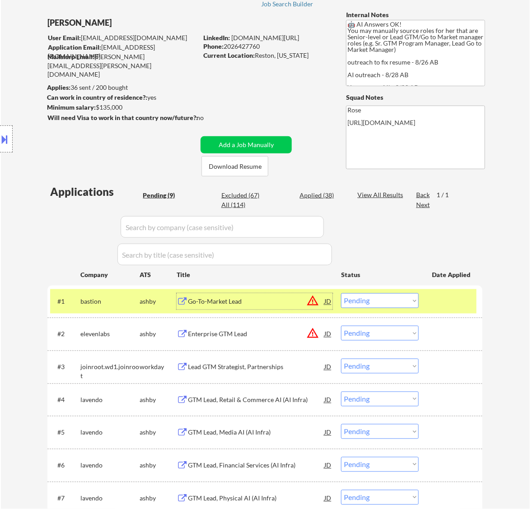
click at [364, 298] on select "Choose an option... Pending Applied Excluded (Questions) Excluded (Expired) Exc…" at bounding box center [380, 300] width 78 height 15
click at [341, 293] on select "Choose an option... Pending Applied Excluded (Questions) Excluded (Expired) Exc…" at bounding box center [380, 300] width 78 height 15
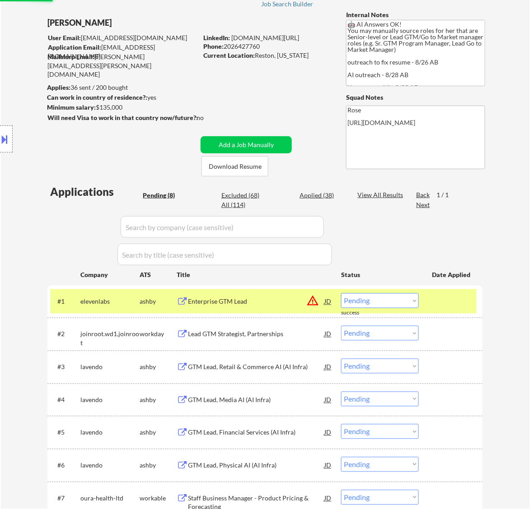
click at [284, 303] on div "Enterprise GTM Lead" at bounding box center [256, 302] width 136 height 9
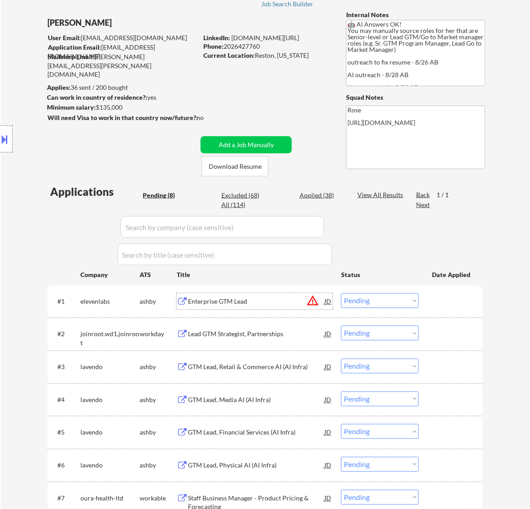
drag, startPoint x: 364, startPoint y: 298, endPoint x: 366, endPoint y: 303, distance: 5.3
click at [364, 298] on select "Choose an option... Pending Applied Excluded (Questions) Excluded (Expired) Exc…" at bounding box center [380, 300] width 78 height 15
click at [341, 293] on select "Choose an option... Pending Applied Excluded (Questions) Excluded (Expired) Exc…" at bounding box center [380, 300] width 78 height 15
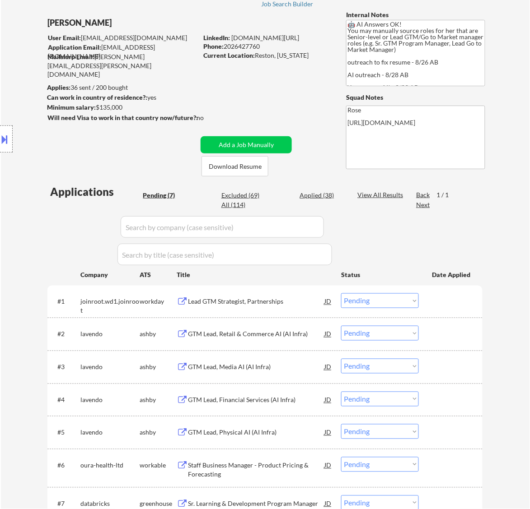
click at [275, 302] on div "Lead GTM Strategist, Partnerships" at bounding box center [256, 302] width 136 height 9
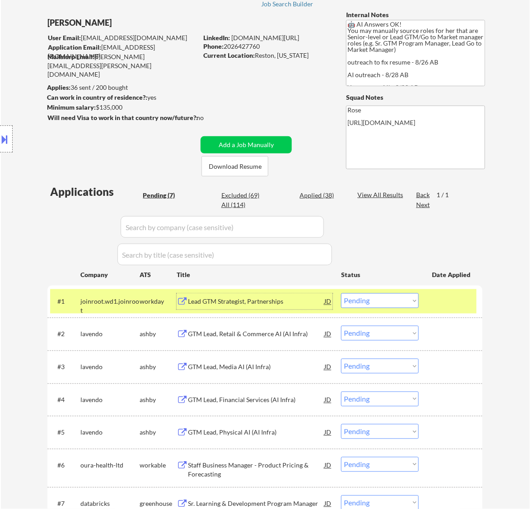
click at [387, 297] on select "Choose an option... Pending Applied Excluded (Questions) Excluded (Expired) Exc…" at bounding box center [380, 300] width 78 height 15
click at [341, 293] on select "Choose an option... Pending Applied Excluded (Questions) Excluded (Expired) Exc…" at bounding box center [380, 300] width 78 height 15
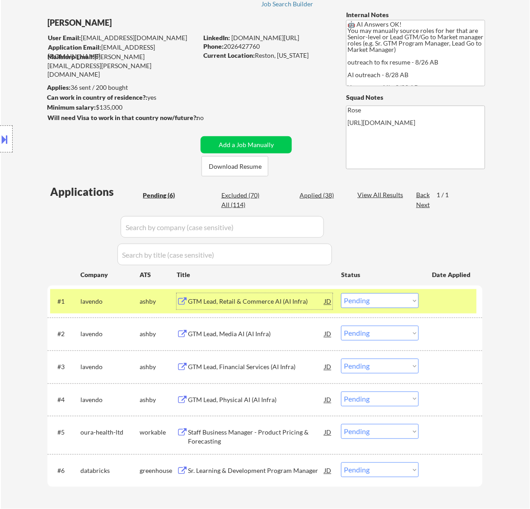
click at [298, 301] on div "GTM Lead, Retail & Commerce AI (AI Infra)" at bounding box center [256, 302] width 136 height 9
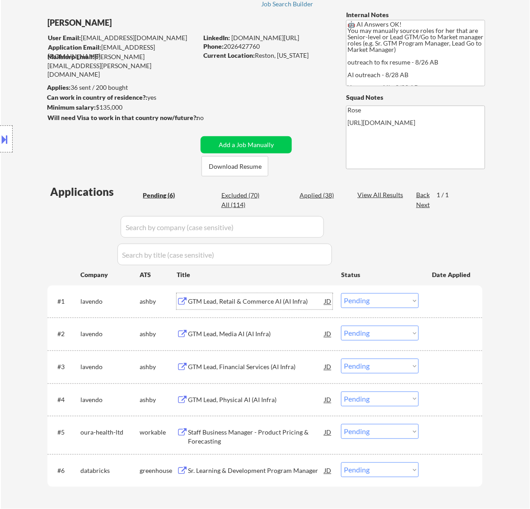
click at [393, 303] on select "Choose an option... Pending Applied Excluded (Questions) Excluded (Expired) Exc…" at bounding box center [380, 300] width 78 height 15
click at [341, 293] on select "Choose an option... Pending Applied Excluded (Questions) Excluded (Expired) Exc…" at bounding box center [380, 300] width 78 height 15
select select ""pending""
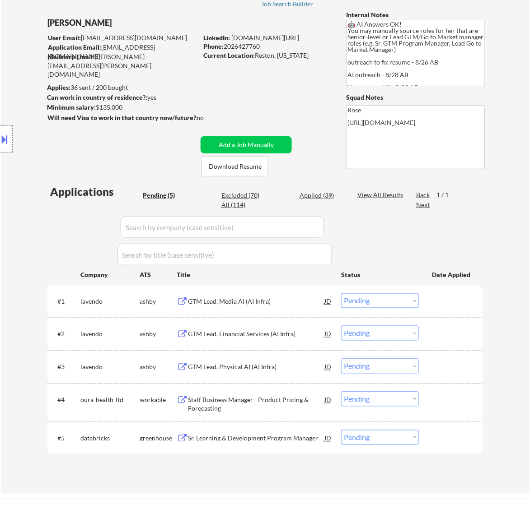
drag, startPoint x: 236, startPoint y: 205, endPoint x: 238, endPoint y: 201, distance: 4.6
click at [236, 205] on div "All (114)" at bounding box center [243, 204] width 45 height 9
click at [238, 201] on div "All (114)" at bounding box center [243, 204] width 45 height 9
select select ""applied""
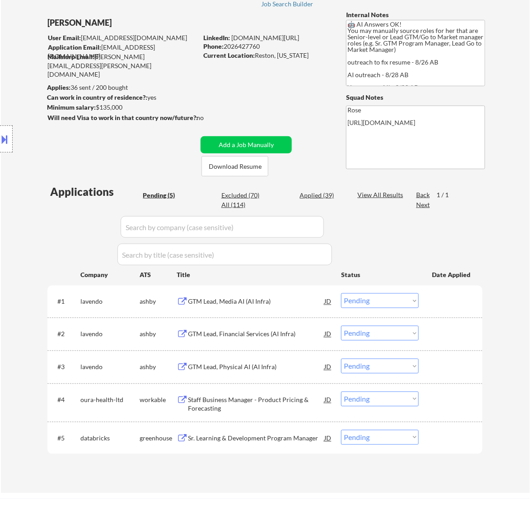
select select ""applied""
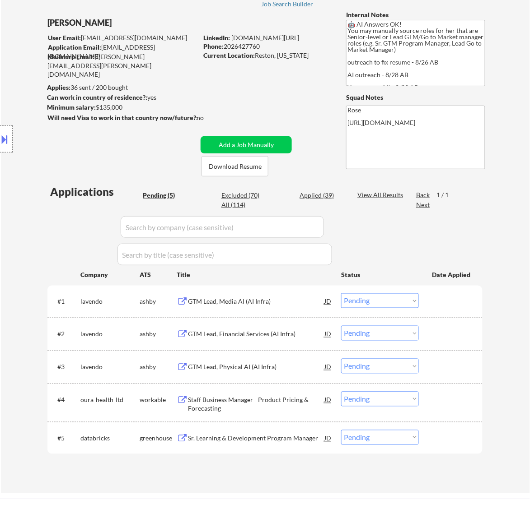
select select ""applied""
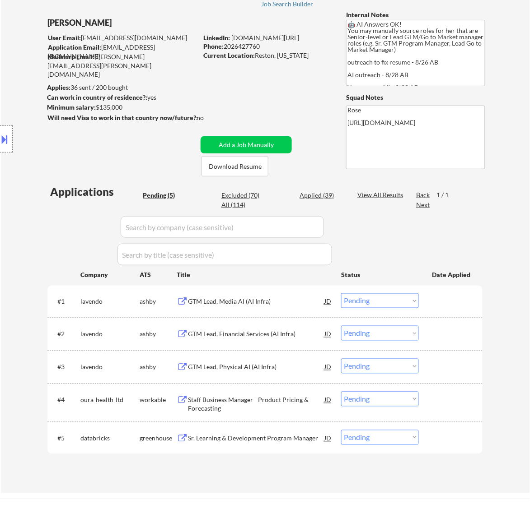
select select ""applied""
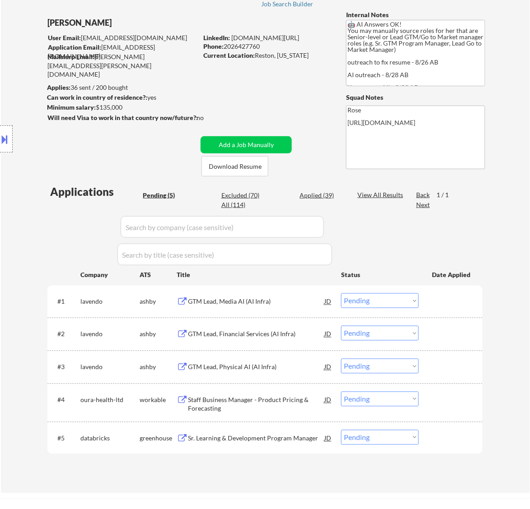
select select ""applied""
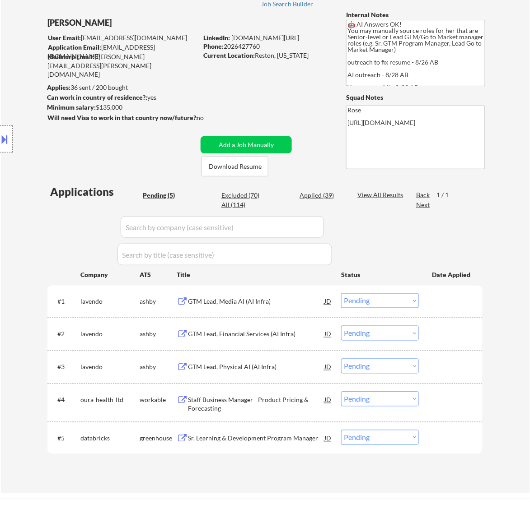
select select ""applied""
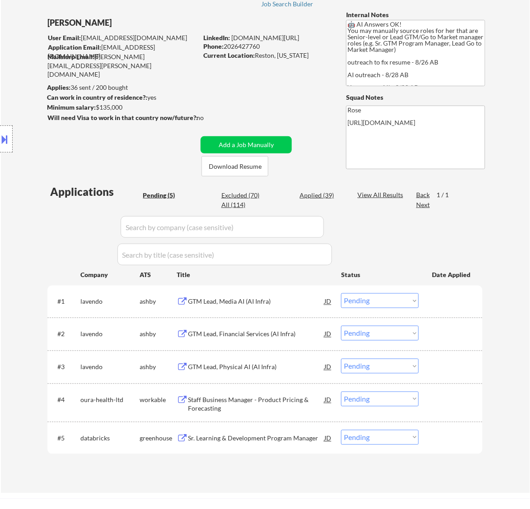
select select ""applied""
select select ""excluded__expired_""
select select ""excluded__location_""
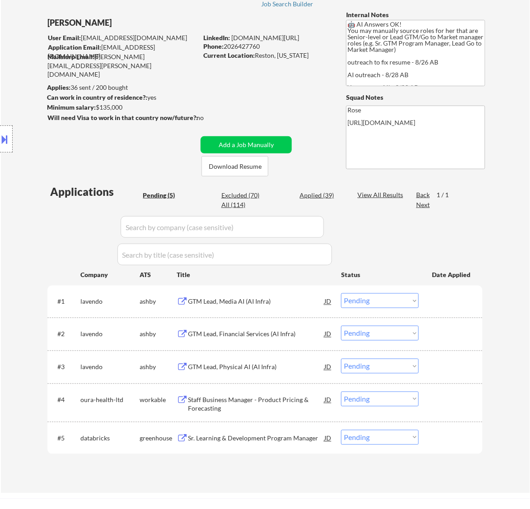
select select ""excluded__location_""
select select ""excluded__expired_""
select select ""excluded__bad_match_""
select select ""excluded__salary_""
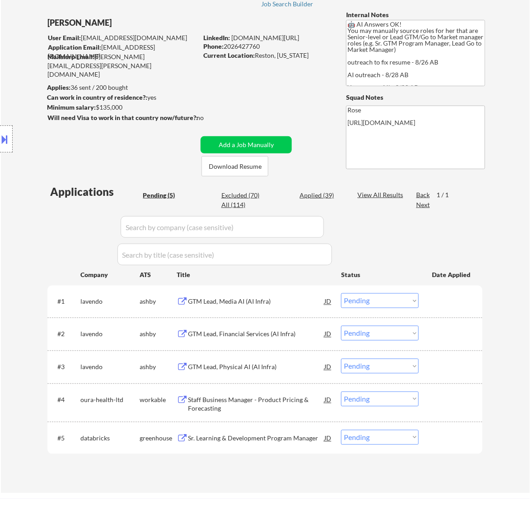
select select ""excluded__bad_match_""
select select ""excluded__expired_""
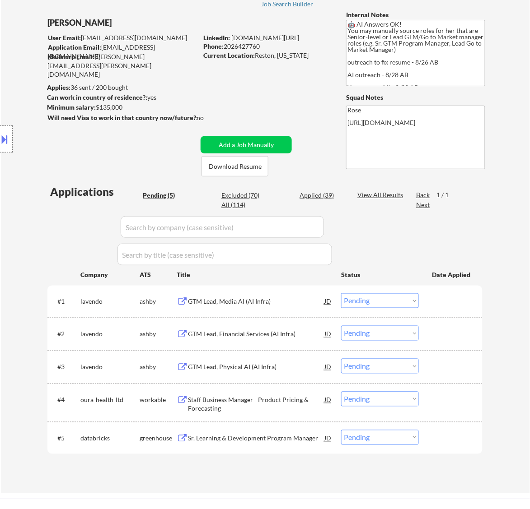
select select ""excluded__bad_match_""
select select ""excluded__location_""
select select ""pending""
select select ""excluded__bad_match_""
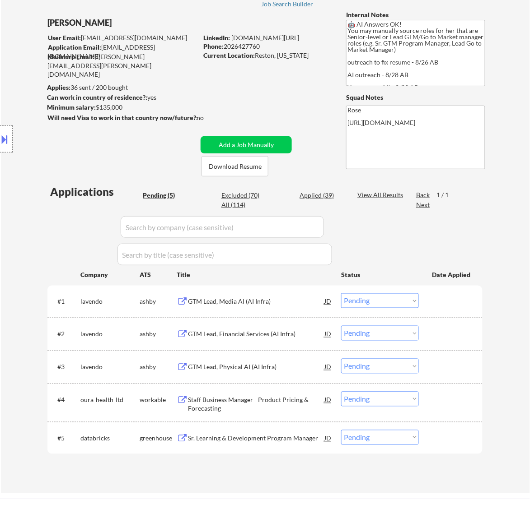
select select ""excluded__expired_""
select select ""pending""
select select ""excluded__location_""
select select ""excluded__salary_""
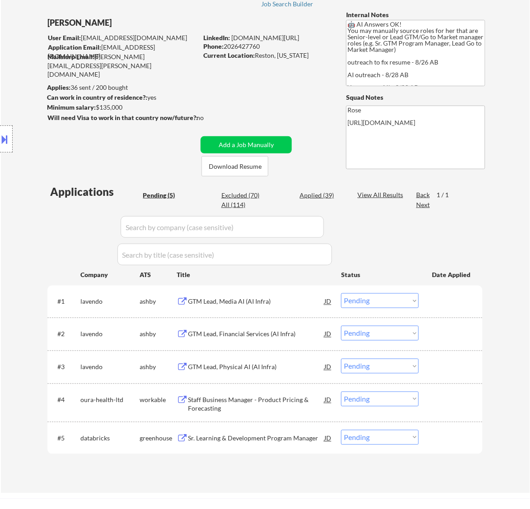
select select ""excluded__expired_""
select select ""excluded__bad_match_""
select select ""excluded__expired_""
select select ""excluded__bad_match_""
select select ""excluded__salary_""
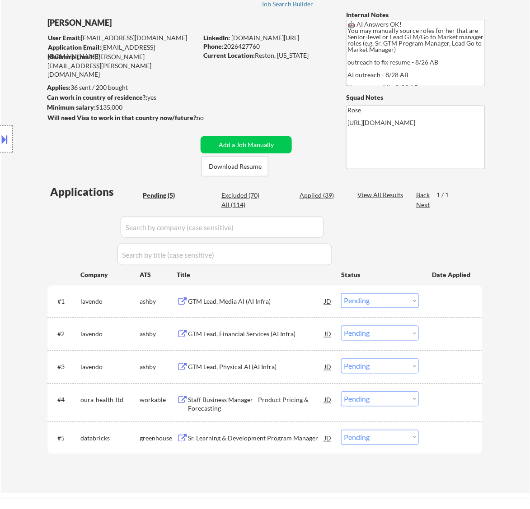
select select ""excluded__salary_""
select select ""excluded__bad_match_""
select select ""excluded__expired_""
select select ""excluded__location_""
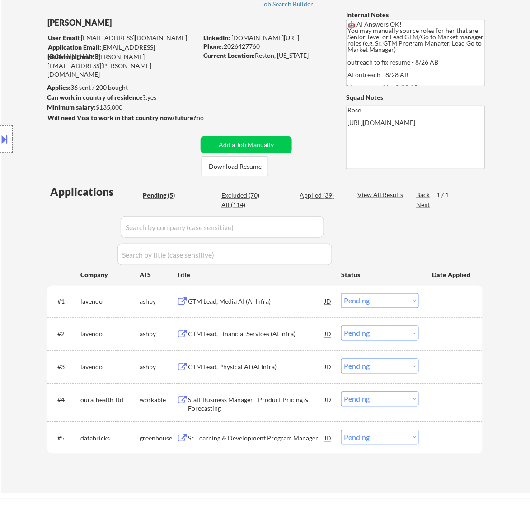
select select ""excluded__expired_""
select select ""excluded__bad_match_""
select select ""excluded__other_""
select select ""excluded__bad_match_""
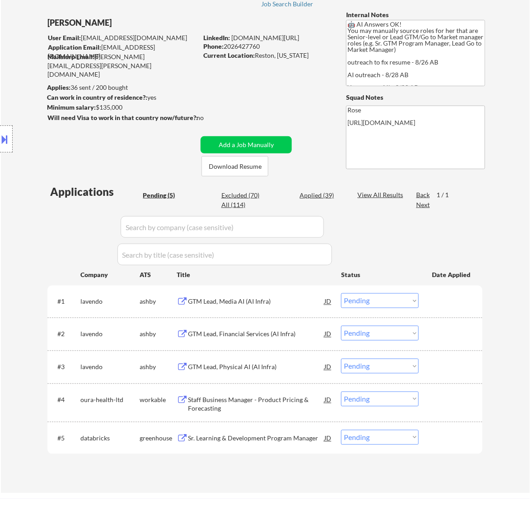
select select ""excluded__bad_match_""
select select ""excluded__expired_""
select select ""excluded__location_""
select select ""excluded__bad_match_""
select select ""excluded__other_""
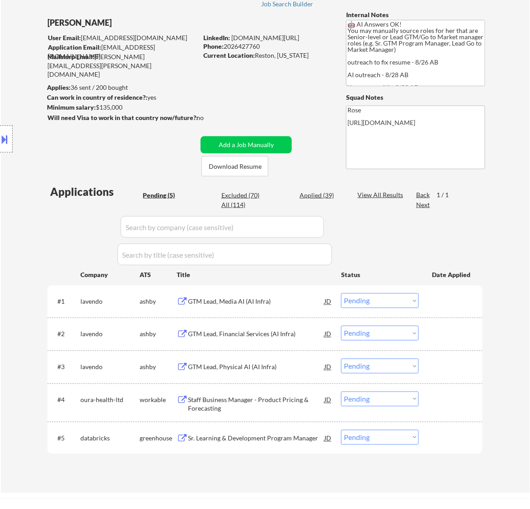
select select ""excluded__other_""
select select ""pending""
select select ""excluded__other_""
select select ""excluded__bad_match_""
select select ""excluded__expired_""
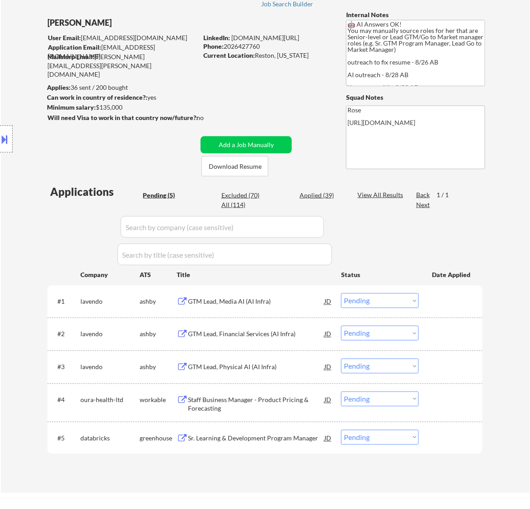
select select ""excluded__other_""
select select ""excluded__expired_""
select select ""excluded__other_""
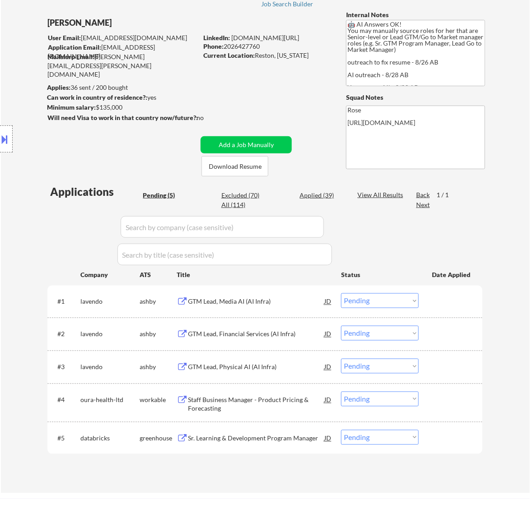
select select ""excluded__expired_""
select select ""excluded__bad_match_""
select select ""pending""
select select ""excluded__bad_match_""
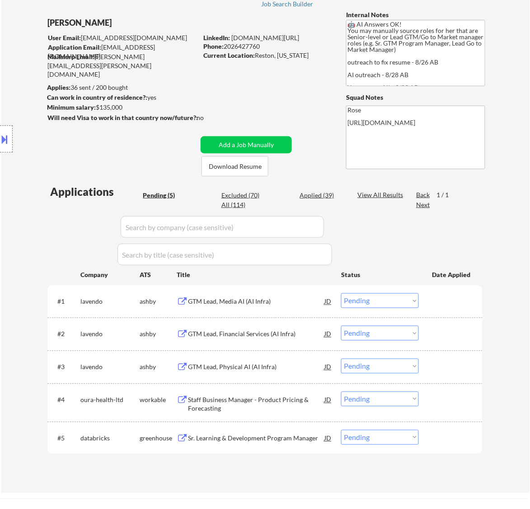
select select ""excluded__expired_""
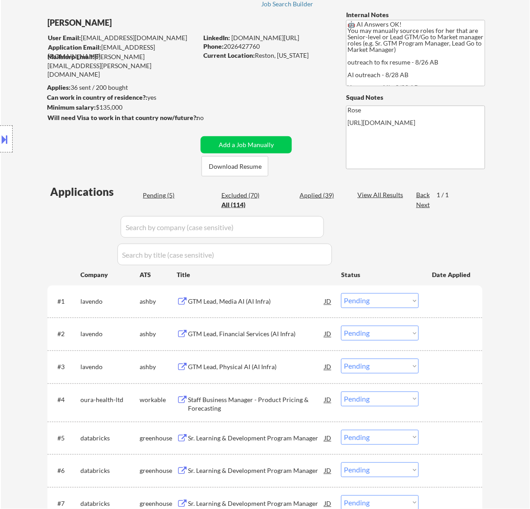
select select ""applied""
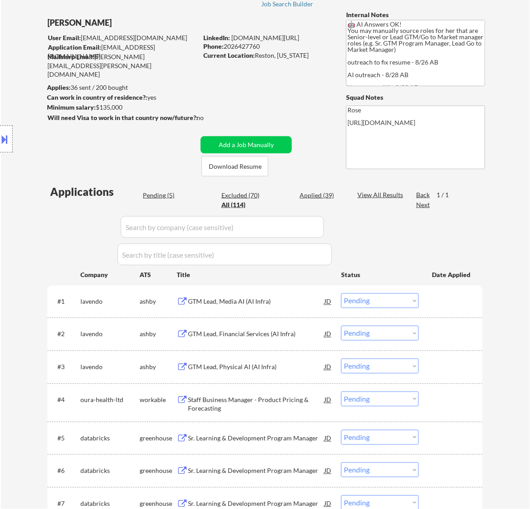
select select ""applied""
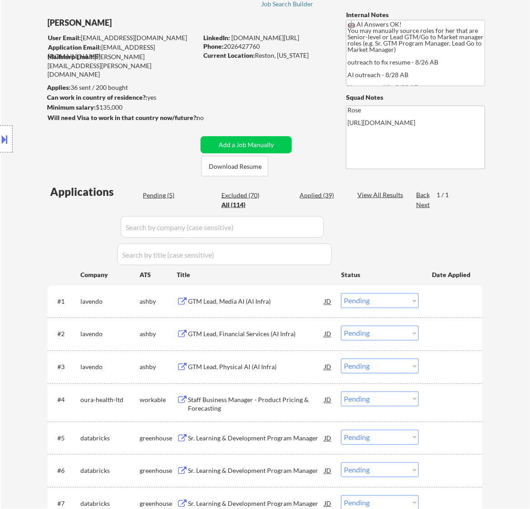
select select ""applied""
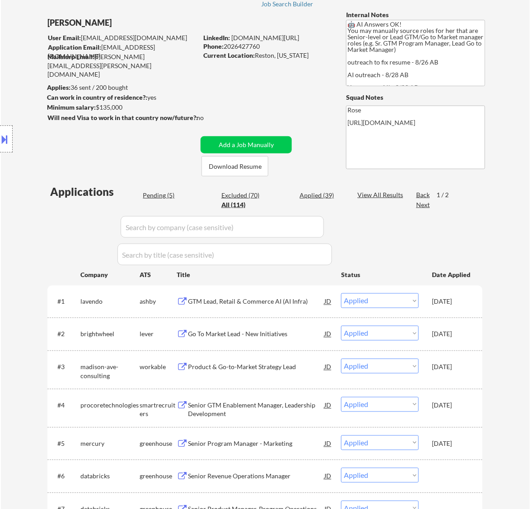
click at [281, 224] on input "input" at bounding box center [222, 227] width 203 height 22
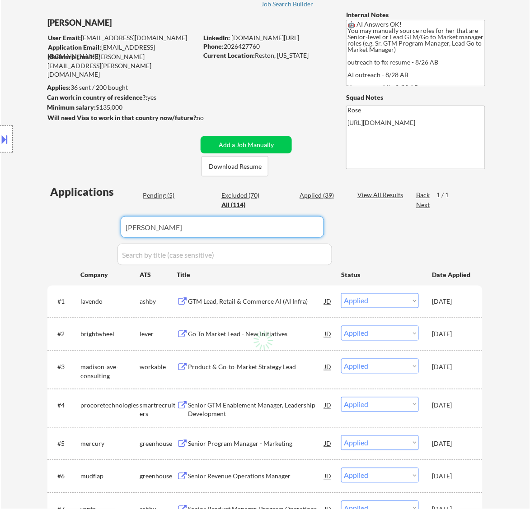
type input "lavend"
select select ""excluded__location_""
select select ""excluded__expired_""
select select ""excluded__bad_match_""
select select ""excluded__salary_""
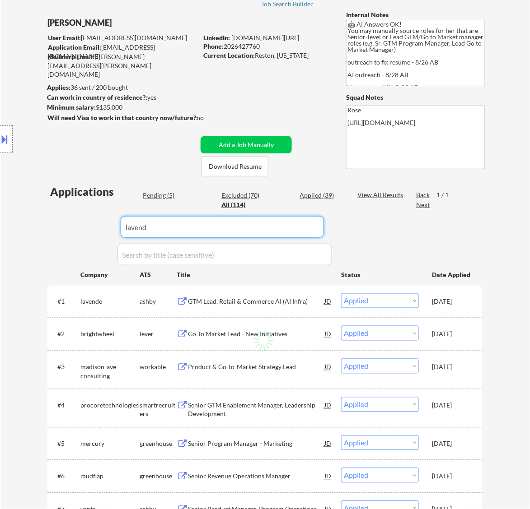
select select ""excluded__bad_match_""
select select ""excluded__location_""
select select ""pending""
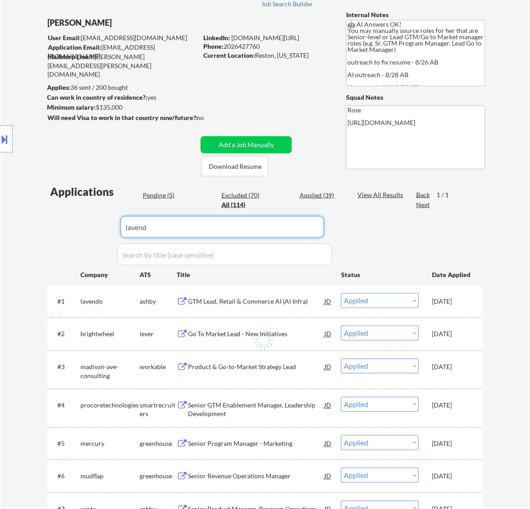
select select ""pending""
select select ""excluded__location_""
select select ""excluded__expired_""
select select ""excluded__bad_match_""
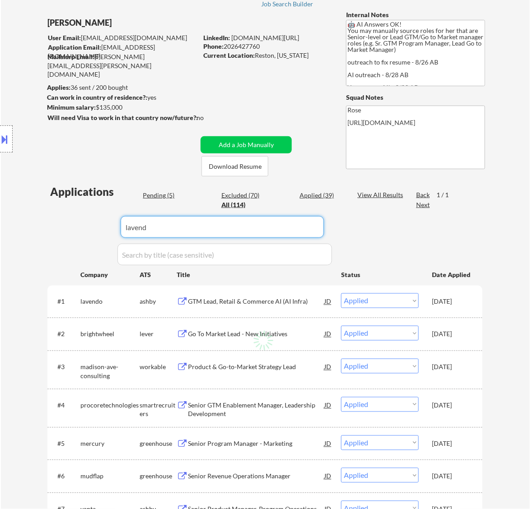
select select ""excluded__salary_""
select select ""excluded__bad_match_""
select select ""excluded__expired_""
select select ""excluded__bad_match_""
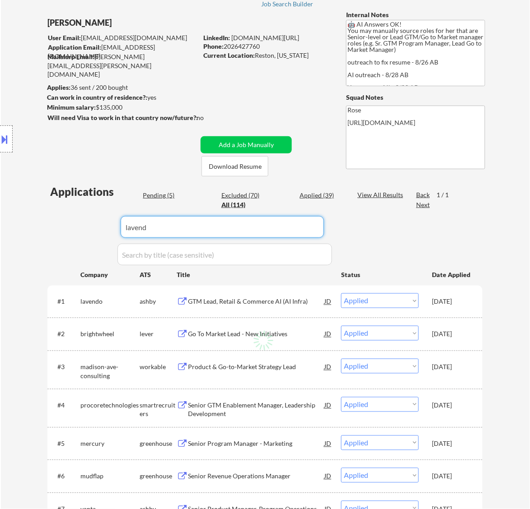
select select ""excluded__bad_match_""
select select ""excluded__other_""
select select ""pending""
select select ""excluded__other_""
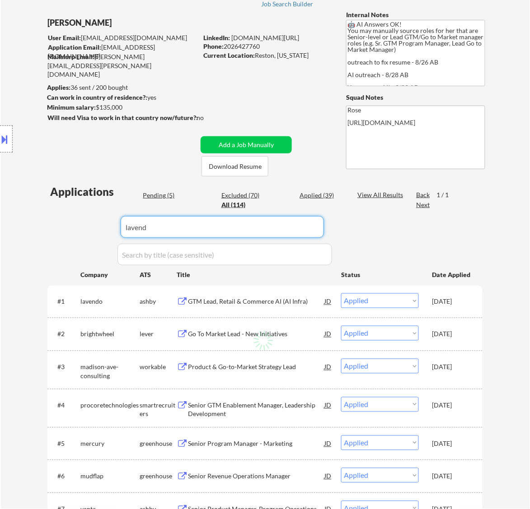
select select ""excluded__other_""
select select ""excluded__expired_""
select select ""excluded__bad_match_""
select select ""excluded__location_""
select select ""excluded""
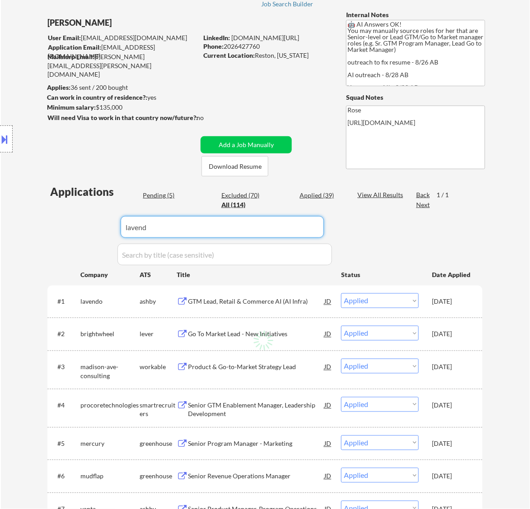
select select ""excluded__bad_match_""
select select ""excluded__expired_""
type input "lavendo"
select select ""pending""
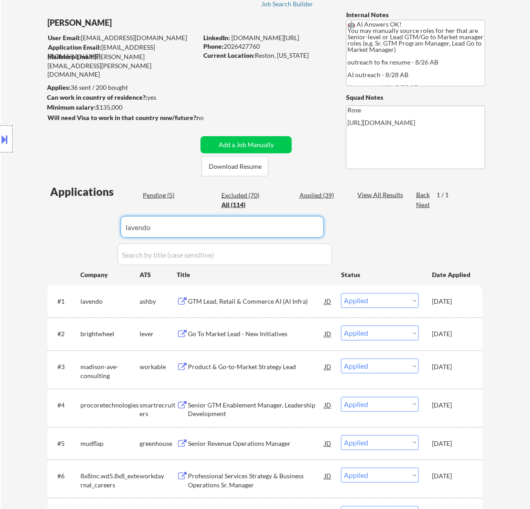
select select ""pending""
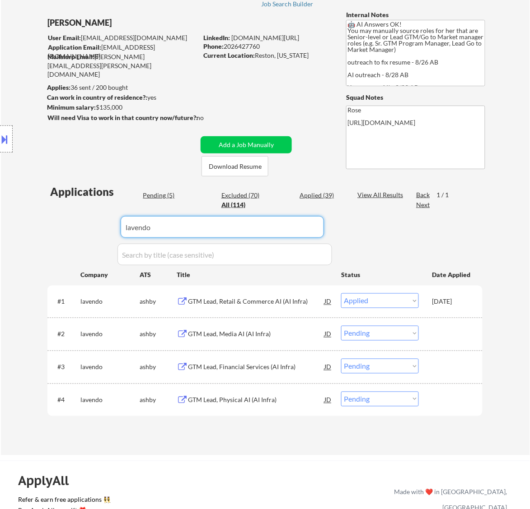
type input "lavendo"
click at [161, 197] on div "Location Inclusions: Reston, VA Herndon, VA Vienna, VA Tysons, VA Great Falls, …" at bounding box center [81, 140] width 162 height 168
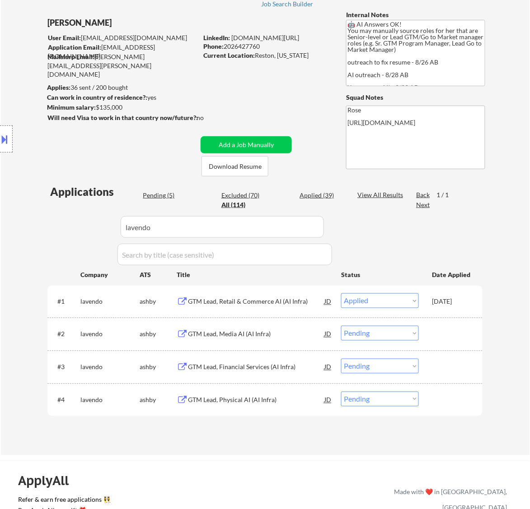
click at [166, 195] on div "Pending (5)" at bounding box center [165, 195] width 45 height 9
select select ""pending""
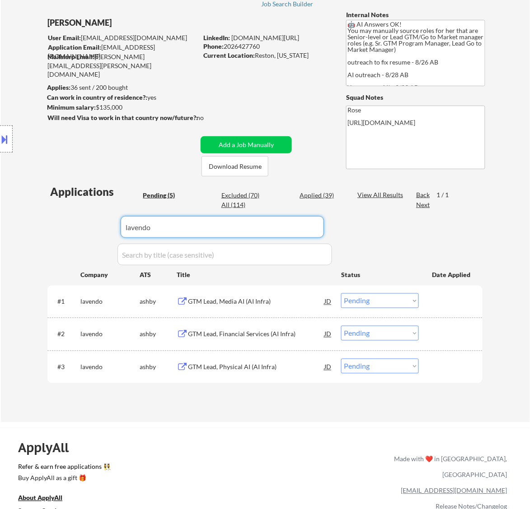
drag, startPoint x: 174, startPoint y: 227, endPoint x: 43, endPoint y: 239, distance: 131.5
click at [44, 240] on div "← Return to /applysquad Mailslurp Inbox Job Search Builder Amy Hoang User Email…" at bounding box center [265, 198] width 451 height 436
select select ""pending""
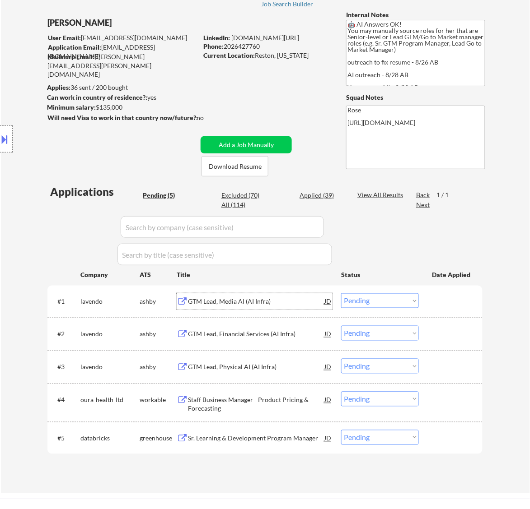
click at [264, 308] on div "GTM Lead, Media AI (AI Infra)" at bounding box center [256, 301] width 136 height 16
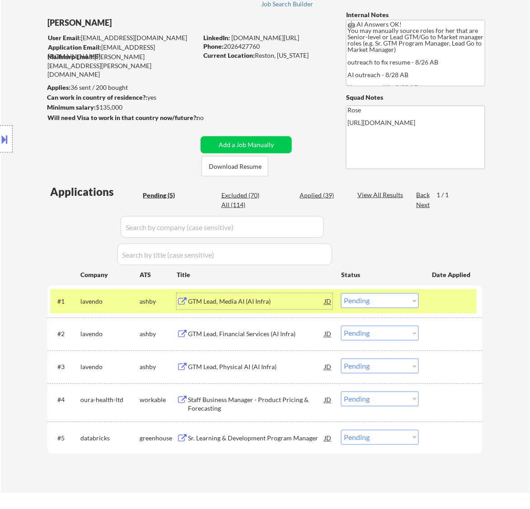
click at [377, 301] on select "Choose an option... Pending Applied Excluded (Questions) Excluded (Expired) Exc…" at bounding box center [380, 300] width 78 height 15
click at [341, 293] on select "Choose an option... Pending Applied Excluded (Questions) Excluded (Expired) Exc…" at bounding box center [380, 300] width 78 height 15
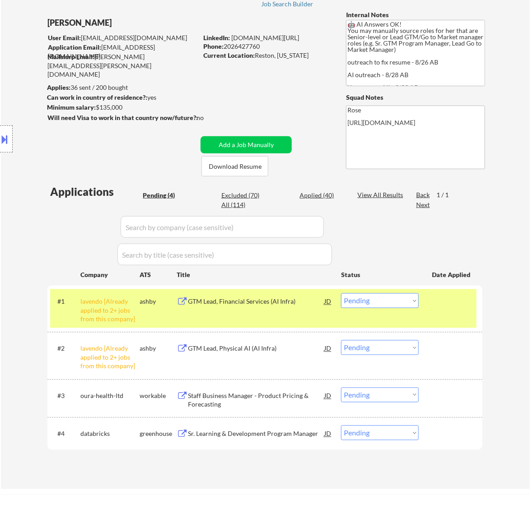
click at [400, 303] on select "Choose an option... Pending Applied Excluded (Questions) Excluded (Expired) Exc…" at bounding box center [380, 300] width 78 height 15
click at [341, 293] on select "Choose an option... Pending Applied Excluded (Questions) Excluded (Expired) Exc…" at bounding box center [380, 300] width 78 height 15
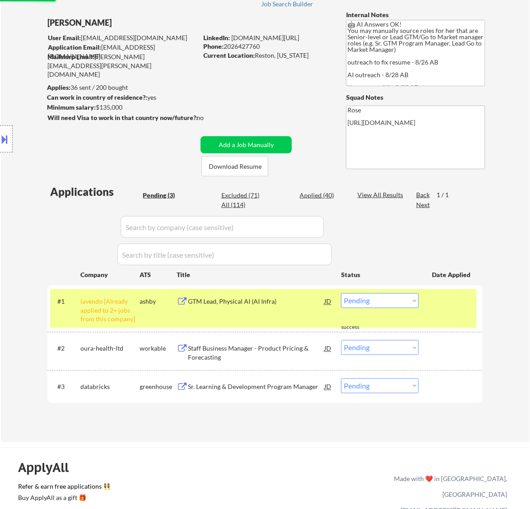
click at [399, 301] on select "Choose an option... Pending Applied Excluded (Questions) Excluded (Expired) Exc…" at bounding box center [380, 300] width 78 height 15
click at [341, 293] on select "Choose an option... Pending Applied Excluded (Questions) Excluded (Expired) Exc…" at bounding box center [380, 300] width 78 height 15
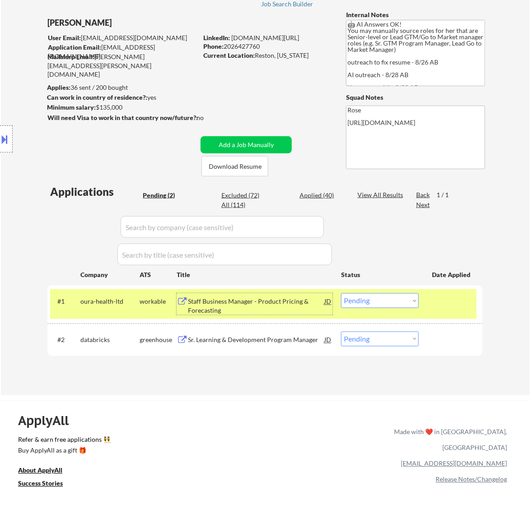
click at [305, 301] on div "Staff Business Manager - Product Pricing & Forecasting" at bounding box center [256, 307] width 136 height 18
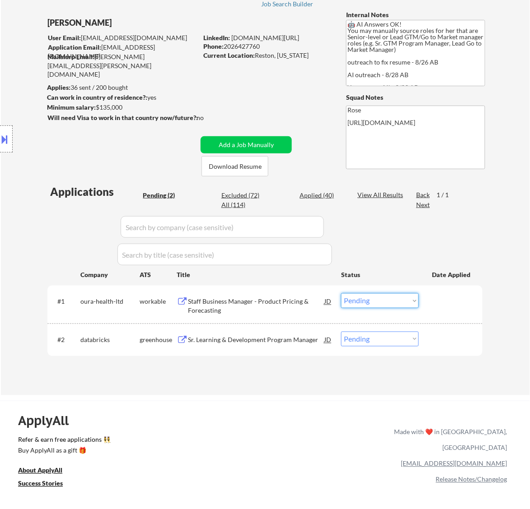
click at [368, 302] on select "Choose an option... Pending Applied Excluded (Questions) Excluded (Expired) Exc…" at bounding box center [380, 300] width 78 height 15
click at [341, 293] on select "Choose an option... Pending Applied Excluded (Questions) Excluded (Expired) Exc…" at bounding box center [380, 300] width 78 height 15
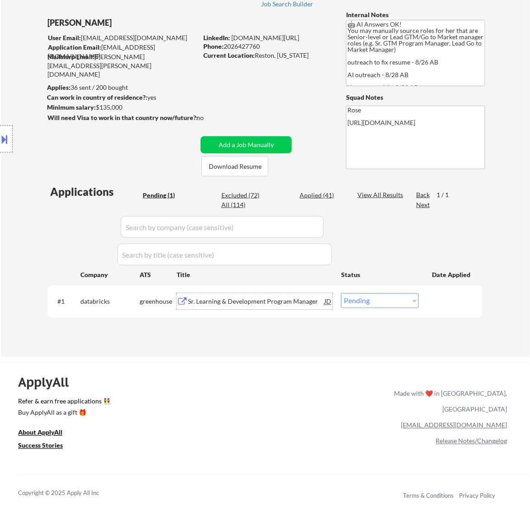
click at [281, 303] on div "Sr. Learning & Development Program Manager" at bounding box center [256, 302] width 136 height 9
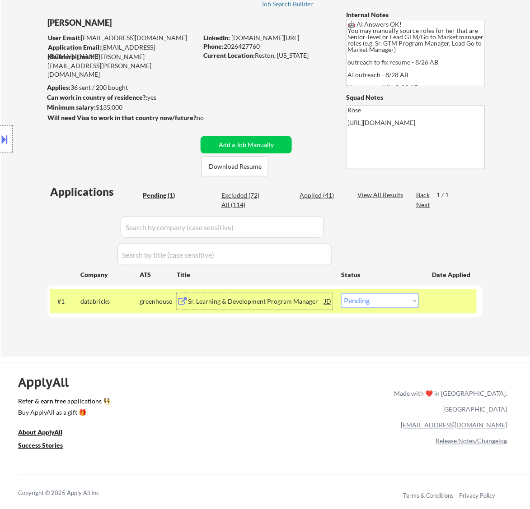
click at [397, 299] on select "Choose an option... Pending Applied Excluded (Questions) Excluded (Expired) Exc…" at bounding box center [380, 300] width 78 height 15
select select ""excluded__bad_match_""
click at [341, 293] on select "Choose an option... Pending Applied Excluded (Questions) Excluded (Expired) Exc…" at bounding box center [380, 300] width 78 height 15
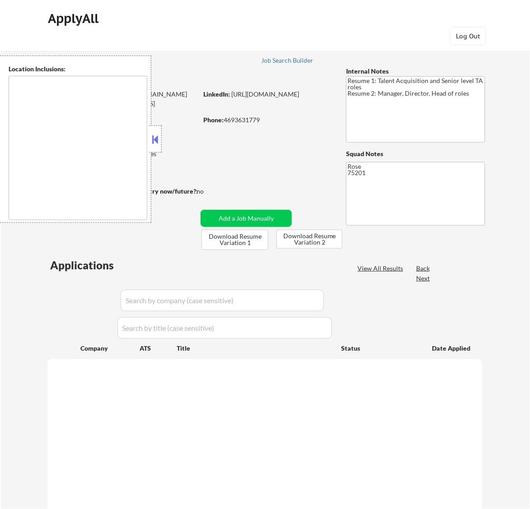
type textarea "[GEOGRAPHIC_DATA], [GEOGRAPHIC_DATA] [GEOGRAPHIC_DATA], [GEOGRAPHIC_DATA] [GEOG…"
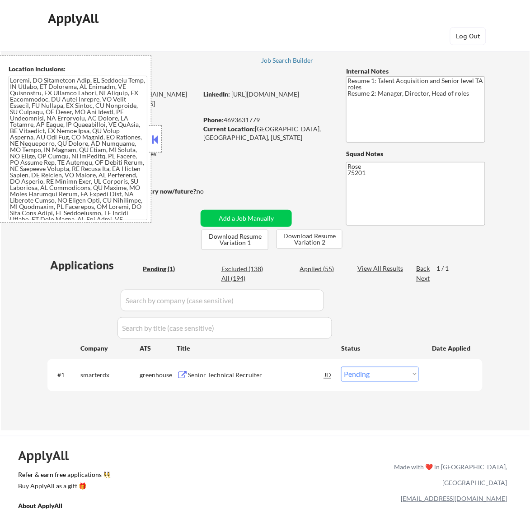
click at [272, 374] on div "Senior Technical Recruiter" at bounding box center [256, 375] width 136 height 9
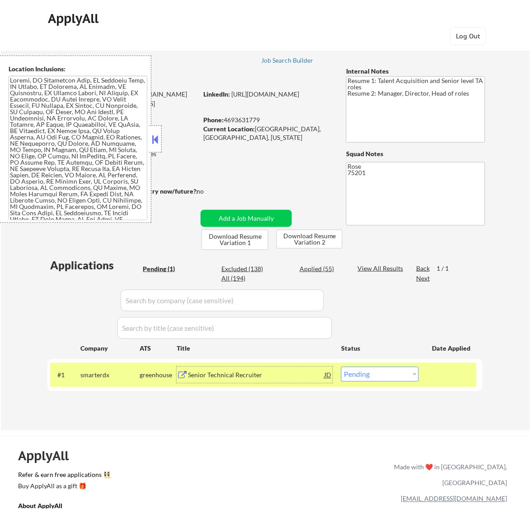
click at [158, 140] on button at bounding box center [155, 140] width 10 height 14
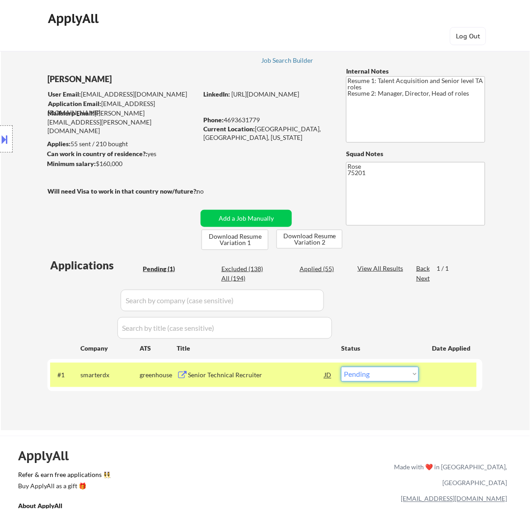
click at [372, 373] on select "Choose an option... Pending Applied Excluded (Questions) Excluded (Expired) Exc…" at bounding box center [380, 374] width 78 height 15
select select ""applied""
click at [341, 367] on select "Choose an option... Pending Applied Excluded (Questions) Excluded (Expired) Exc…" at bounding box center [380, 374] width 78 height 15
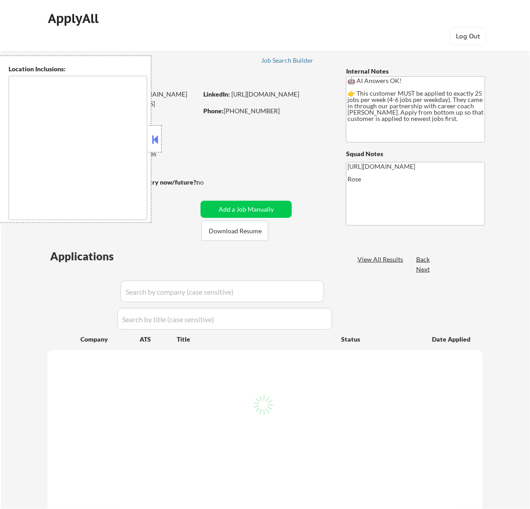
type textarea "Etobicoke, ON Scarborough, ON North York, ON Mississauga, ON Markham, ON Vaugha…"
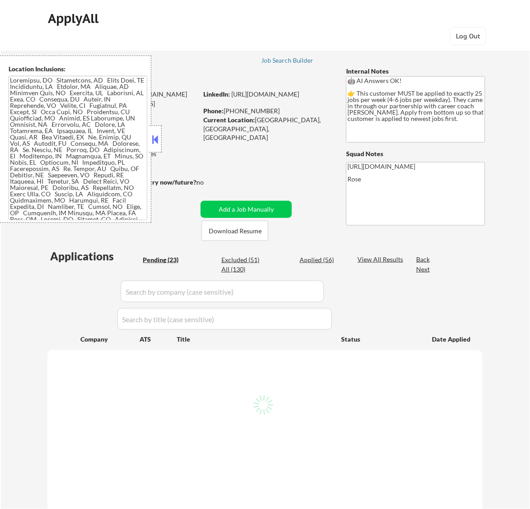
select select ""pending""
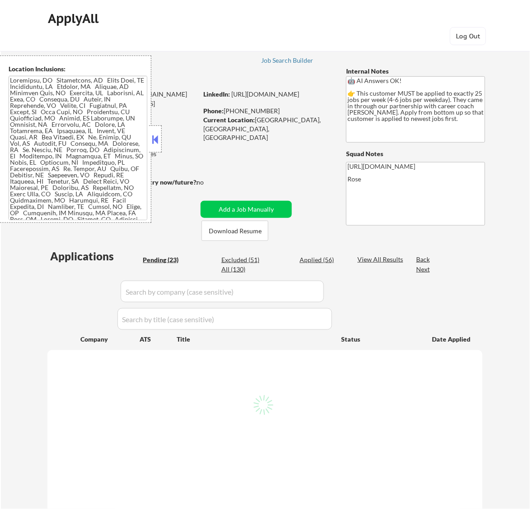
select select ""pending""
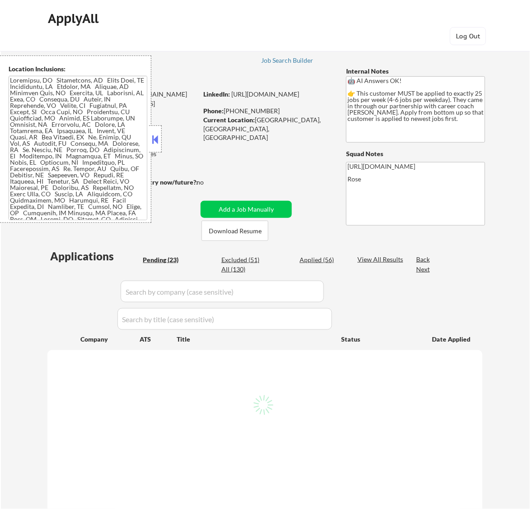
select select ""pending""
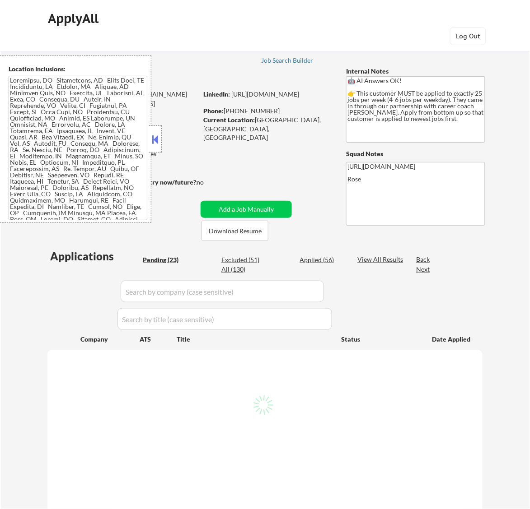
select select ""pending""
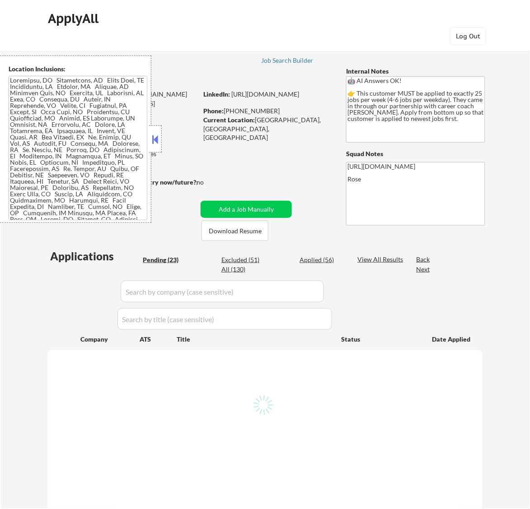
select select ""pending""
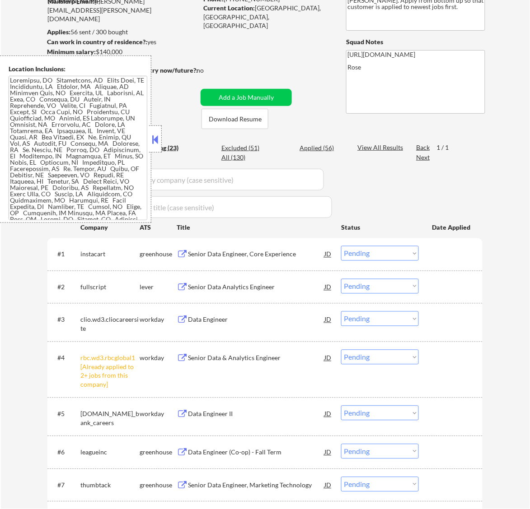
scroll to position [113, 0]
click at [404, 353] on select "Choose an option... Pending Applied Excluded (Questions) Excluded (Expired) Exc…" at bounding box center [380, 356] width 78 height 15
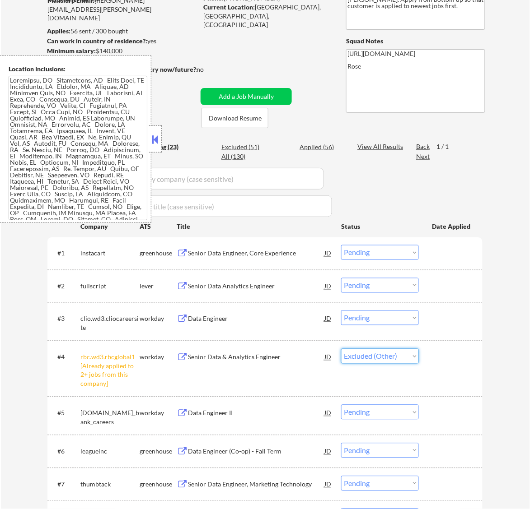
click at [341, 349] on select "Choose an option... Pending Applied Excluded (Questions) Excluded (Expired) Exc…" at bounding box center [380, 356] width 78 height 15
select select ""pending""
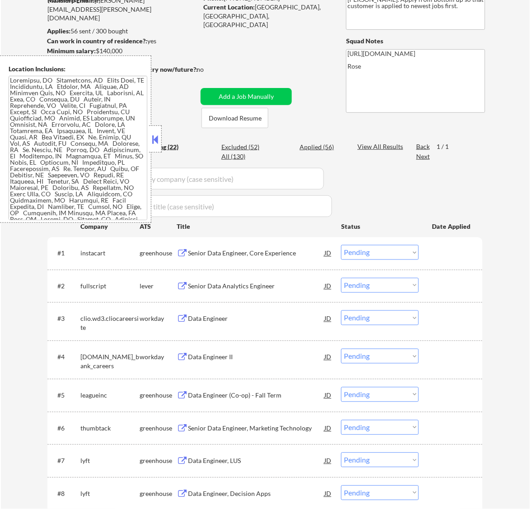
click at [154, 134] on button at bounding box center [155, 140] width 10 height 14
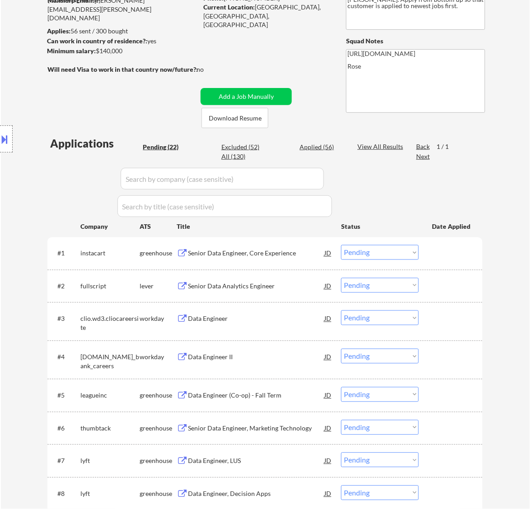
click at [302, 256] on div "Senior Data Engineer, Core Experience" at bounding box center [256, 253] width 136 height 9
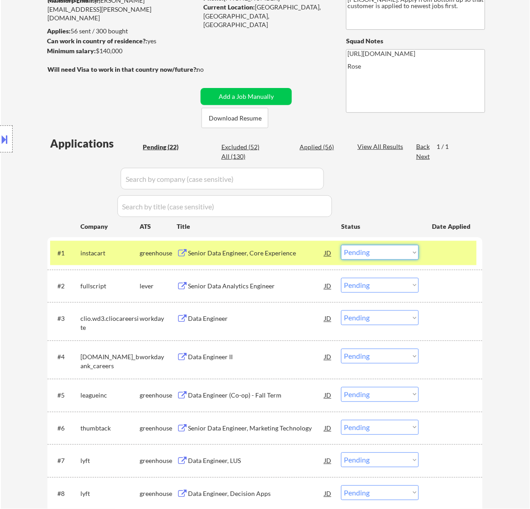
click at [391, 248] on select "Choose an option... Pending Applied Excluded (Questions) Excluded (Expired) Exc…" at bounding box center [380, 252] width 78 height 15
click at [341, 245] on select "Choose an option... Pending Applied Excluded (Questions) Excluded (Expired) Exc…" at bounding box center [380, 252] width 78 height 15
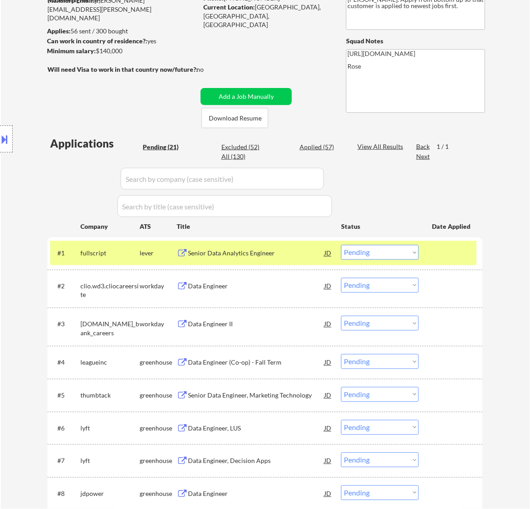
click at [283, 256] on div "Senior Data Analytics Engineer" at bounding box center [256, 253] width 136 height 9
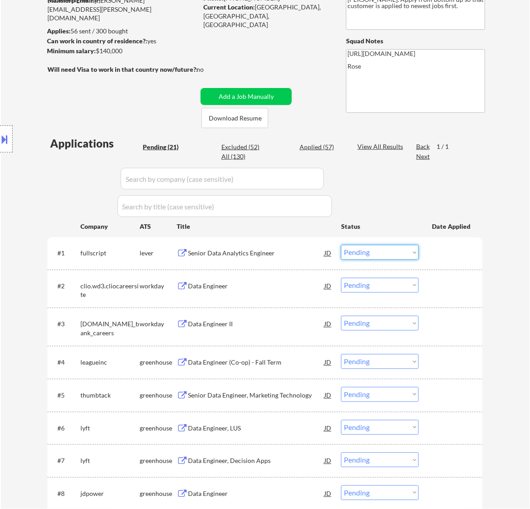
drag, startPoint x: 353, startPoint y: 251, endPoint x: 364, endPoint y: 258, distance: 13.0
click at [355, 251] on select "Choose an option... Pending Applied Excluded (Questions) Excluded (Expired) Exc…" at bounding box center [380, 252] width 78 height 15
click at [341, 245] on select "Choose an option... Pending Applied Excluded (Questions) Excluded (Expired) Exc…" at bounding box center [380, 252] width 78 height 15
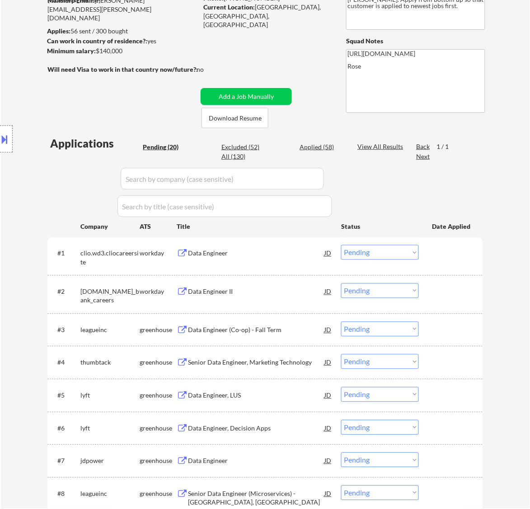
click at [254, 256] on div "Data Engineer" at bounding box center [256, 253] width 136 height 9
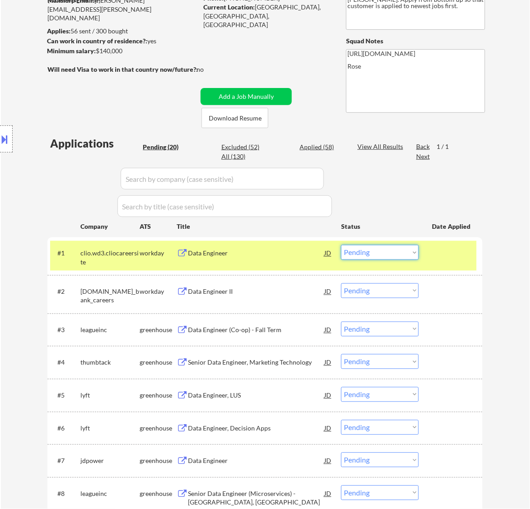
click at [384, 254] on select "Choose an option... Pending Applied Excluded (Questions) Excluded (Expired) Exc…" at bounding box center [380, 252] width 78 height 15
click at [341, 245] on select "Choose an option... Pending Applied Excluded (Questions) Excluded (Expired) Exc…" at bounding box center [380, 252] width 78 height 15
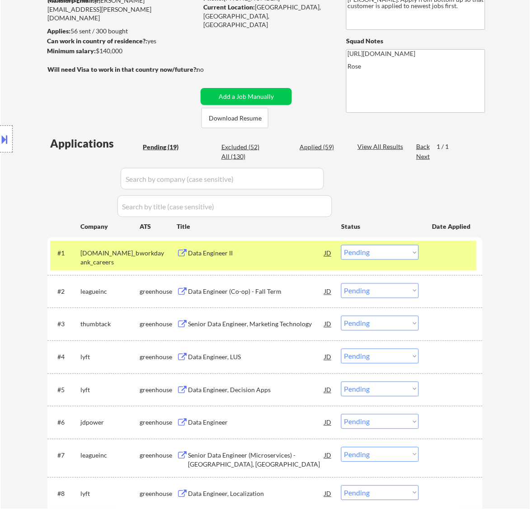
click at [266, 259] on div "Data Engineer II" at bounding box center [256, 253] width 136 height 16
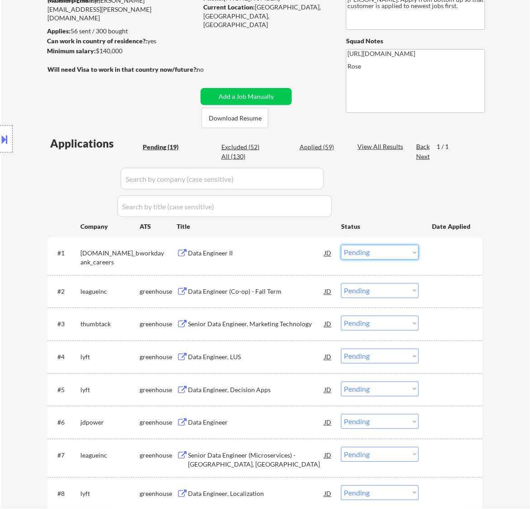
click at [379, 251] on select "Choose an option... Pending Applied Excluded (Questions) Excluded (Expired) Exc…" at bounding box center [380, 252] width 78 height 15
click at [341, 245] on select "Choose an option... Pending Applied Excluded (Questions) Excluded (Expired) Exc…" at bounding box center [380, 252] width 78 height 15
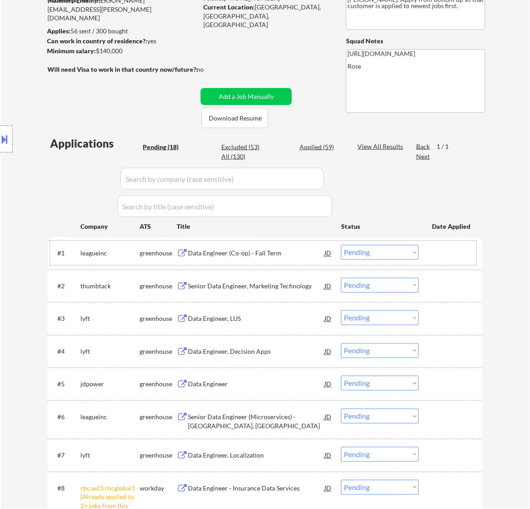
click at [274, 262] on div "#1 leagueinc greenhouse Data Engineer (Co-op) - Fall Term JD Choose an option..…" at bounding box center [263, 253] width 426 height 24
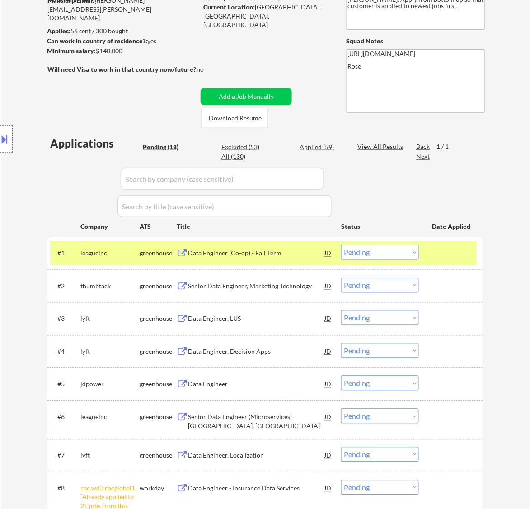
click at [276, 257] on div "Data Engineer (Co-op) - Fall Term" at bounding box center [256, 253] width 136 height 9
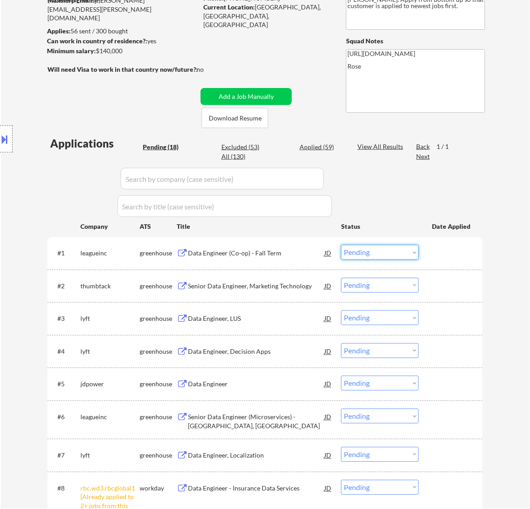
click at [391, 253] on select "Choose an option... Pending Applied Excluded (Questions) Excluded (Expired) Exc…" at bounding box center [380, 252] width 78 height 15
click at [341, 245] on select "Choose an option... Pending Applied Excluded (Questions) Excluded (Expired) Exc…" at bounding box center [380, 252] width 78 height 15
select select ""pending""
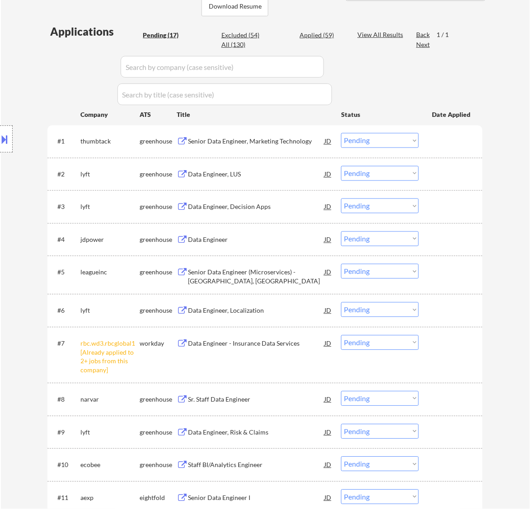
scroll to position [226, 0]
click at [411, 340] on select "Choose an option... Pending Applied Excluded (Questions) Excluded (Expired) Exc…" at bounding box center [380, 342] width 78 height 15
click at [341, 335] on select "Choose an option... Pending Applied Excluded (Questions) Excluded (Expired) Exc…" at bounding box center [380, 342] width 78 height 15
select select ""pending""
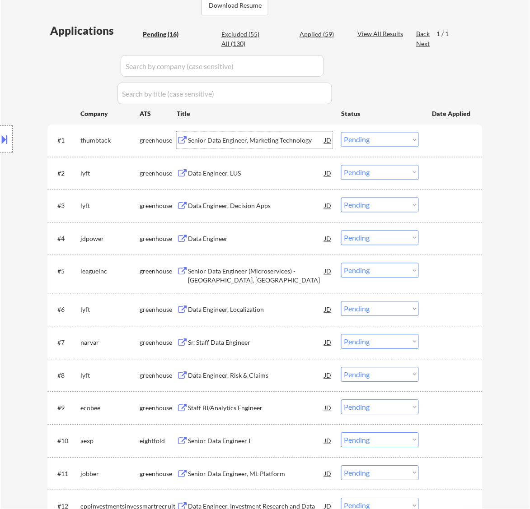
click at [281, 144] on div "Senior Data Engineer, Marketing Technology" at bounding box center [256, 140] width 136 height 9
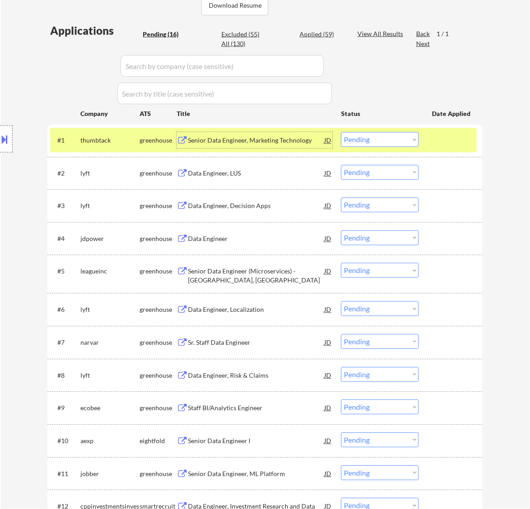
click at [356, 138] on select "Choose an option... Pending Applied Excluded (Questions) Excluded (Expired) Exc…" at bounding box center [380, 139] width 78 height 15
click at [341, 132] on select "Choose an option... Pending Applied Excluded (Questions) Excluded (Expired) Exc…" at bounding box center [380, 139] width 78 height 15
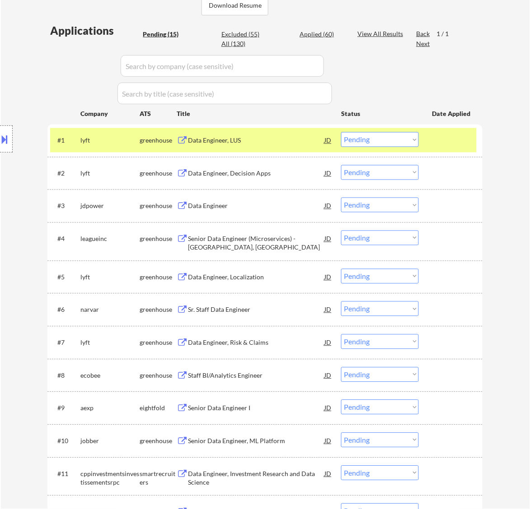
click at [271, 140] on div "Data Engineer, LUS" at bounding box center [256, 140] width 136 height 9
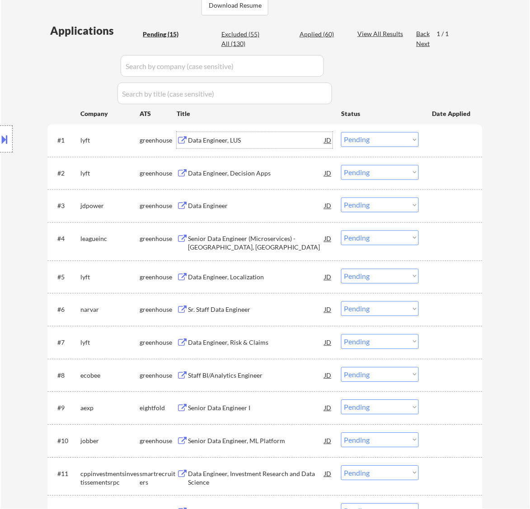
click at [4, 139] on button at bounding box center [5, 139] width 10 height 15
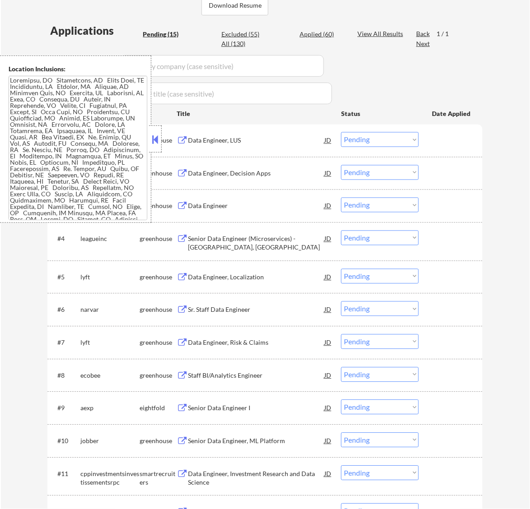
scroll to position [48, 0]
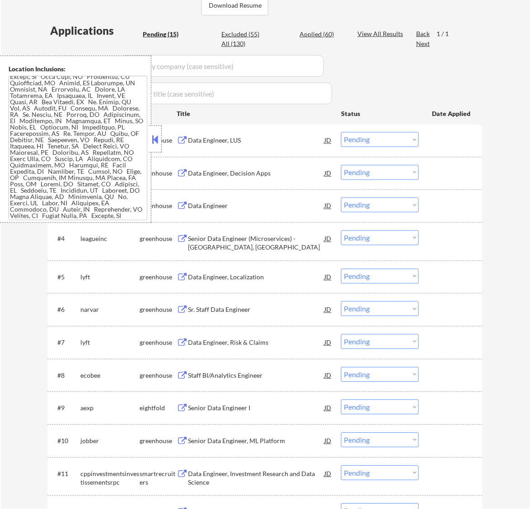
click at [158, 136] on button at bounding box center [155, 140] width 10 height 14
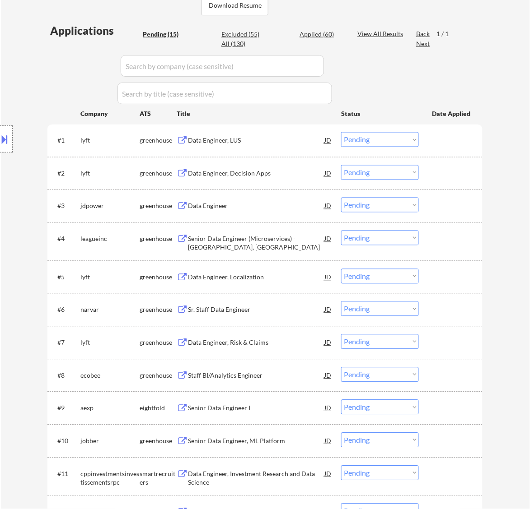
drag, startPoint x: 8, startPoint y: 138, endPoint x: 22, endPoint y: 138, distance: 13.6
click at [9, 139] on button at bounding box center [5, 139] width 10 height 15
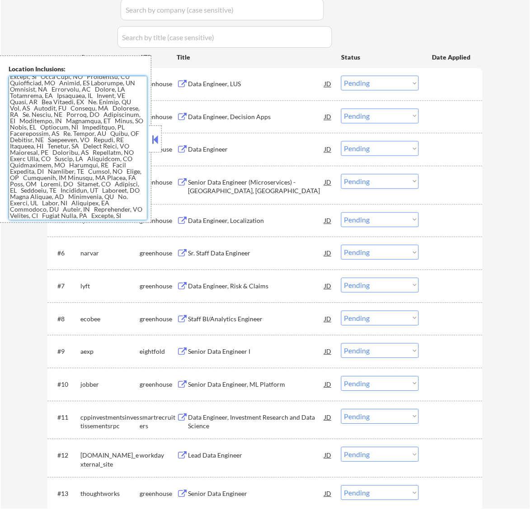
click at [89, 17] on div "Applications Pending (15) Excluded (55) Applied (60) All (130) View All Results…" at bounding box center [264, 282] width 435 height 630
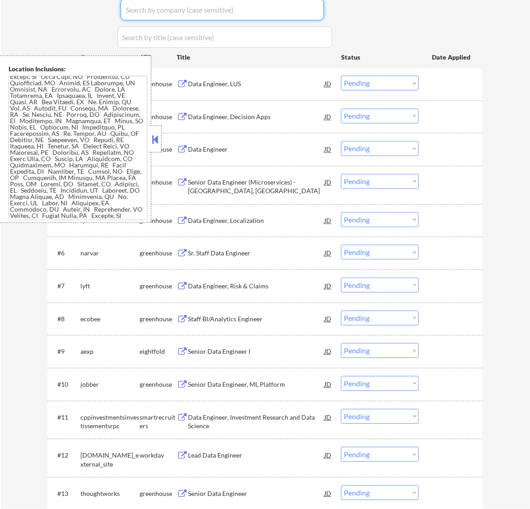
click at [155, 135] on button at bounding box center [155, 140] width 10 height 14
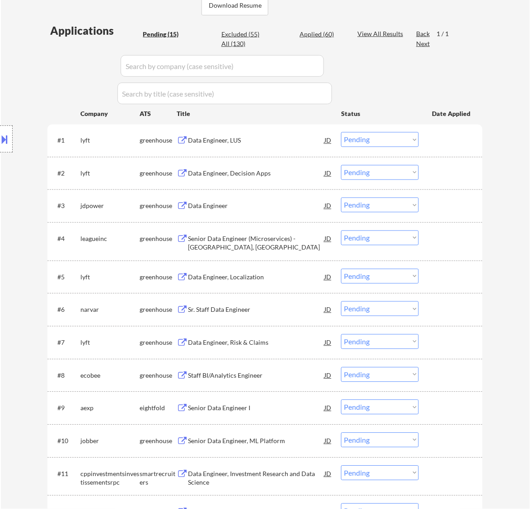
scroll to position [169, 0]
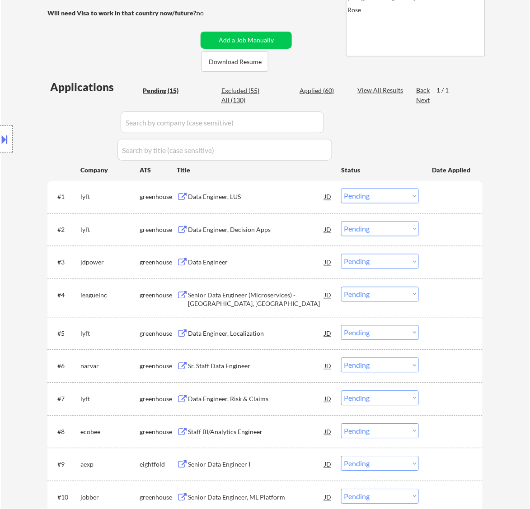
click at [369, 197] on select "Choose an option... Pending Applied Excluded (Questions) Excluded (Expired) Exc…" at bounding box center [380, 196] width 78 height 15
click at [341, 189] on select "Choose an option... Pending Applied Excluded (Questions) Excluded (Expired) Exc…" at bounding box center [380, 196] width 78 height 15
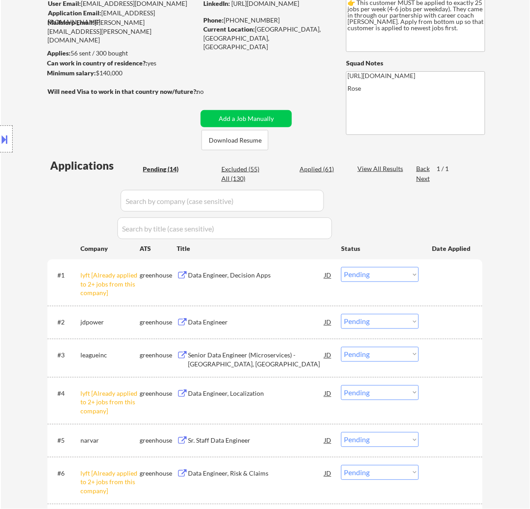
scroll to position [56, 0]
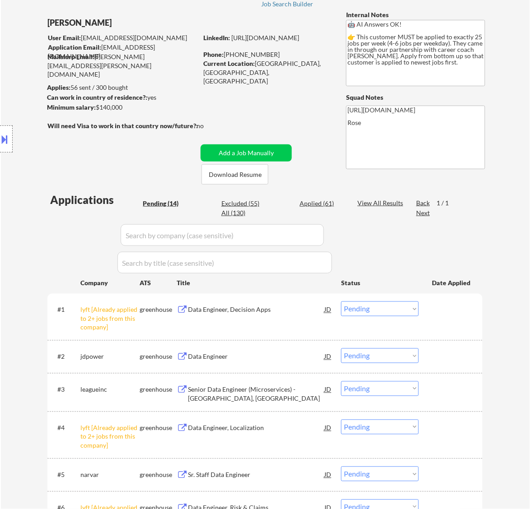
click at [394, 310] on select "Choose an option... Pending Applied Excluded (Questions) Excluded (Expired) Exc…" at bounding box center [380, 309] width 78 height 15
click at [341, 302] on select "Choose an option... Pending Applied Excluded (Questions) Excluded (Expired) Exc…" at bounding box center [380, 309] width 78 height 15
select select ""pending""
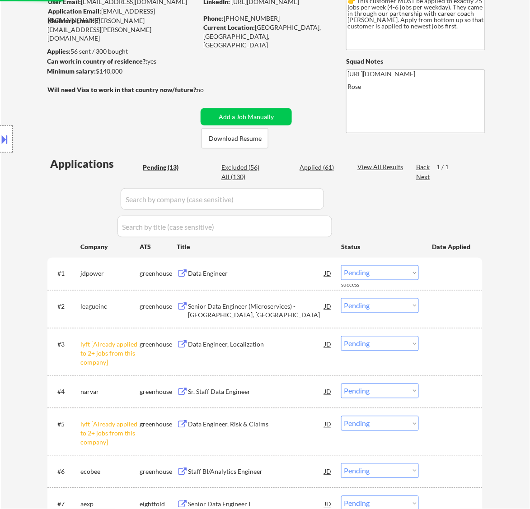
scroll to position [113, 0]
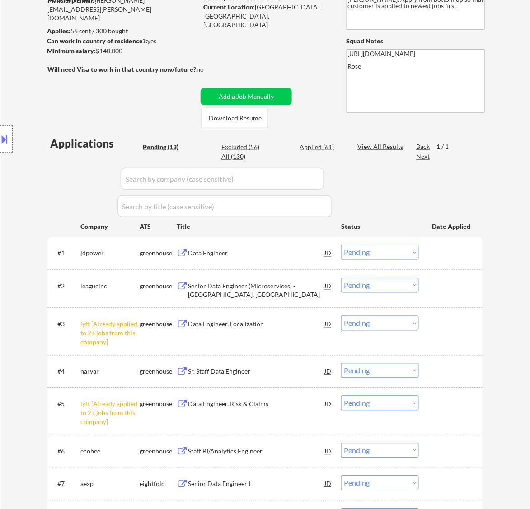
click at [369, 326] on select "Choose an option... Pending Applied Excluded (Questions) Excluded (Expired) Exc…" at bounding box center [380, 323] width 78 height 15
click at [341, 316] on select "Choose an option... Pending Applied Excluded (Questions) Excluded (Expired) Exc…" at bounding box center [380, 323] width 78 height 15
select select ""pending""
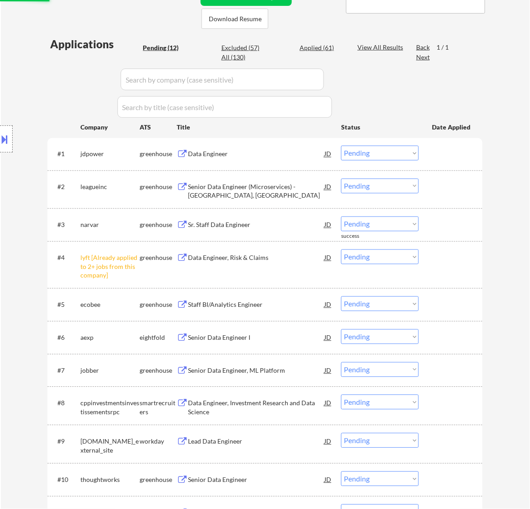
scroll to position [226, 0]
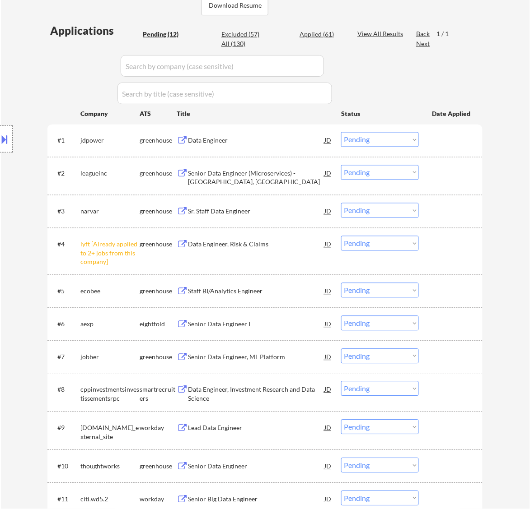
click at [375, 247] on select "Choose an option... Pending Applied Excluded (Questions) Excluded (Expired) Exc…" at bounding box center [380, 243] width 78 height 15
click at [341, 236] on select "Choose an option... Pending Applied Excluded (Questions) Excluded (Expired) Exc…" at bounding box center [380, 243] width 78 height 15
select select ""pending""
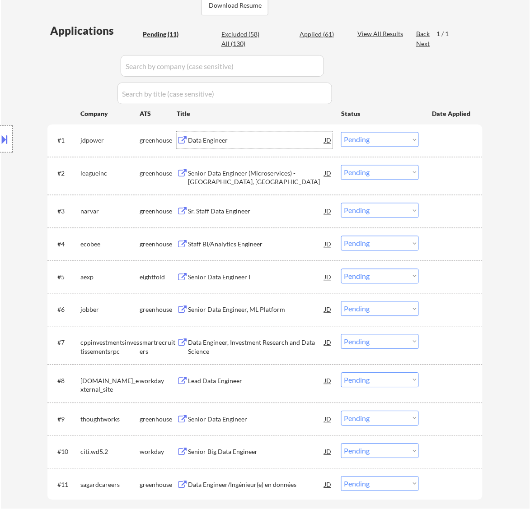
click at [261, 148] on div "Data Engineer" at bounding box center [256, 140] width 136 height 16
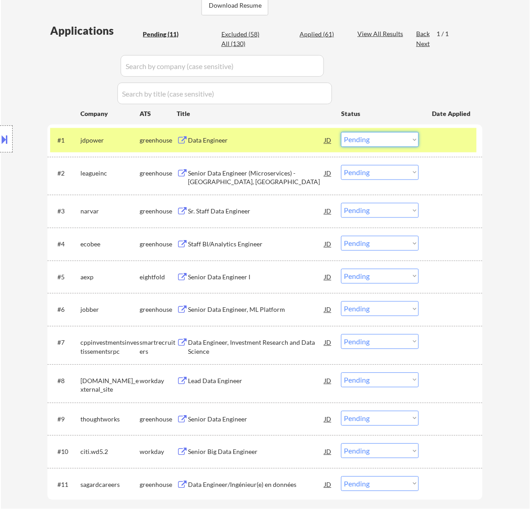
click at [366, 137] on select "Choose an option... Pending Applied Excluded (Questions) Excluded (Expired) Exc…" at bounding box center [380, 139] width 78 height 15
click at [341, 132] on select "Choose an option... Pending Applied Excluded (Questions) Excluded (Expired) Exc…" at bounding box center [380, 139] width 78 height 15
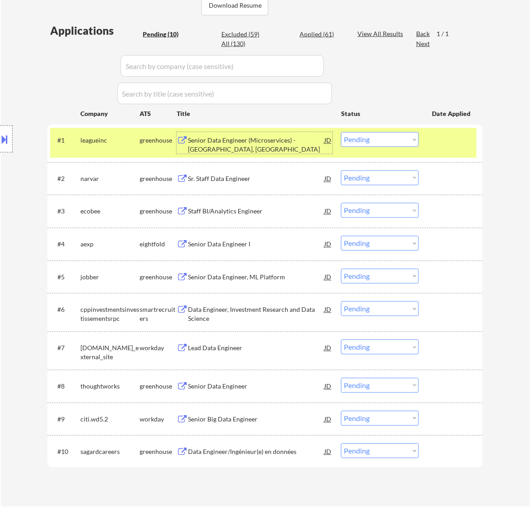
click at [260, 141] on div "Senior Data Engineer (Microservices) - Toronto, ON" at bounding box center [256, 145] width 136 height 18
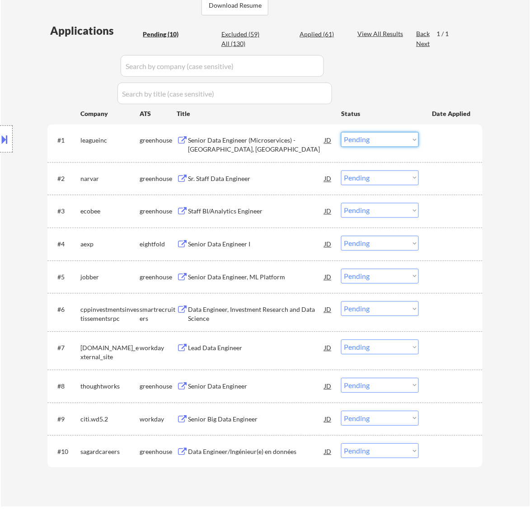
click at [384, 137] on select "Choose an option... Pending Applied Excluded (Questions) Excluded (Expired) Exc…" at bounding box center [380, 139] width 78 height 15
click at [341, 132] on select "Choose an option... Pending Applied Excluded (Questions) Excluded (Expired) Exc…" at bounding box center [380, 139] width 78 height 15
select select ""pending""
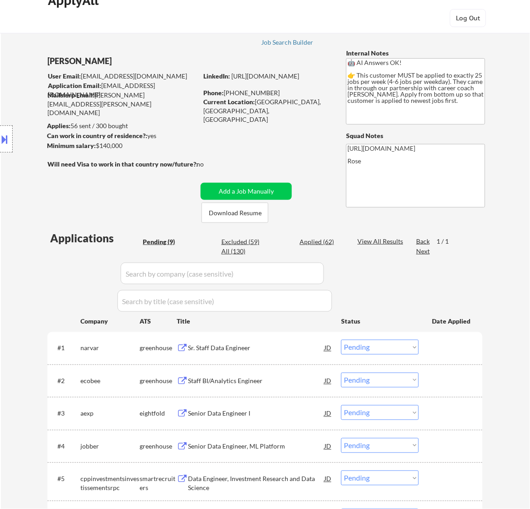
scroll to position [0, 0]
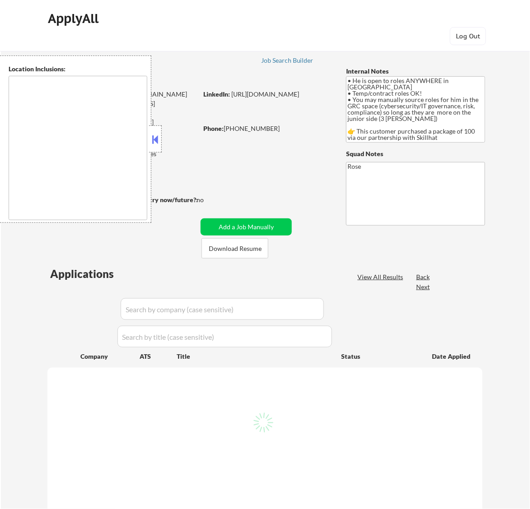
type textarea "country: [GEOGRAPHIC_DATA]"
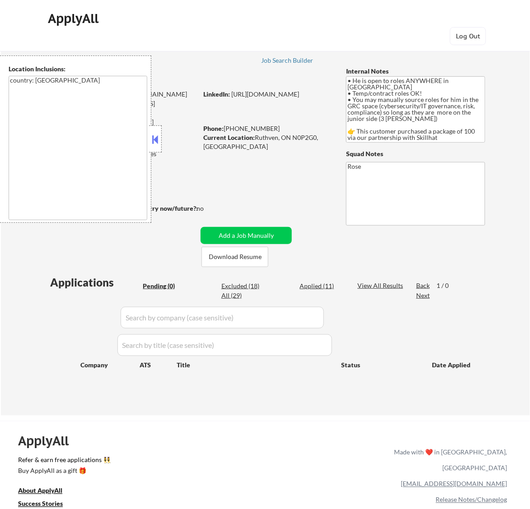
click at [157, 136] on button at bounding box center [155, 140] width 10 height 14
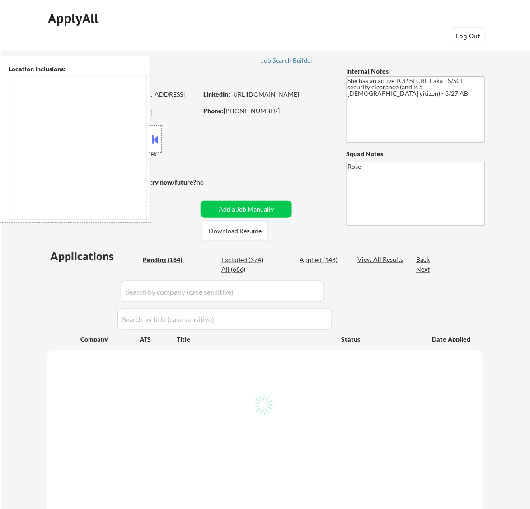
type textarea "Bellaire, TX West University Place, TX Southside Place, TX Hunters Creek Villag…"
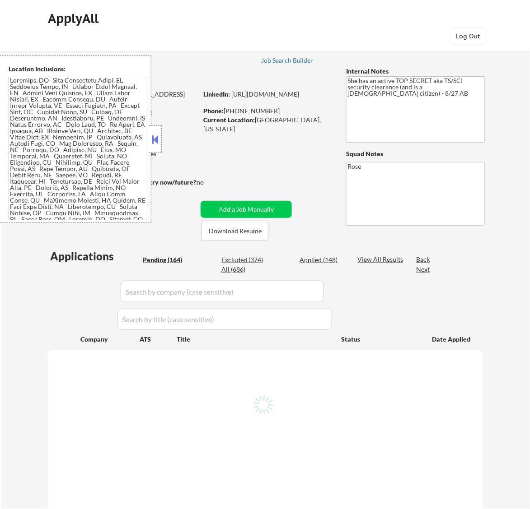
select select ""pending""
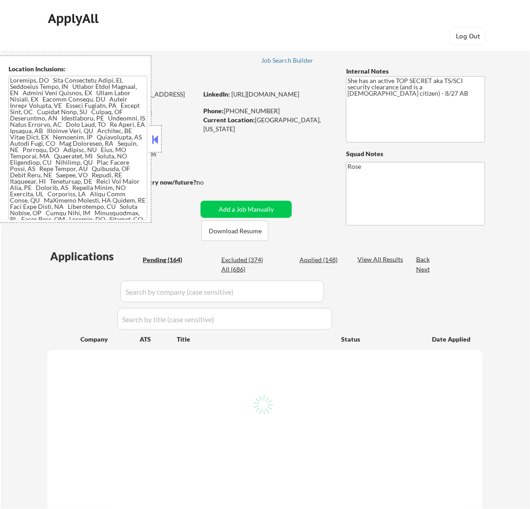
select select ""pending""
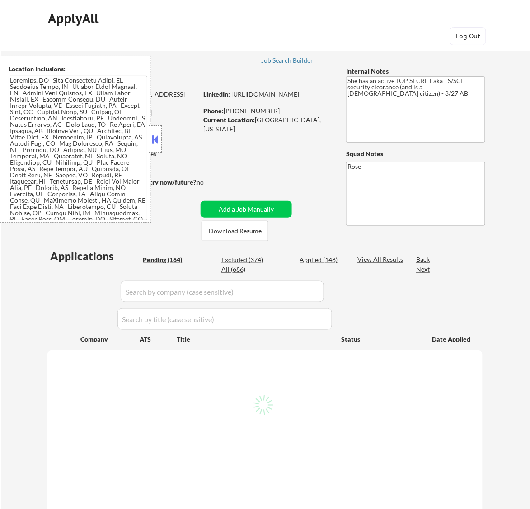
select select ""pending""
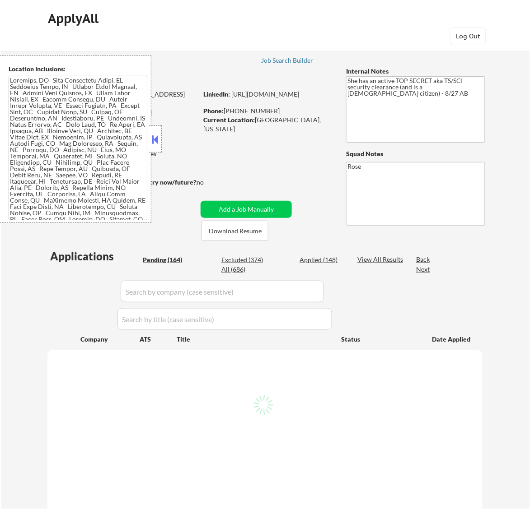
select select ""pending""
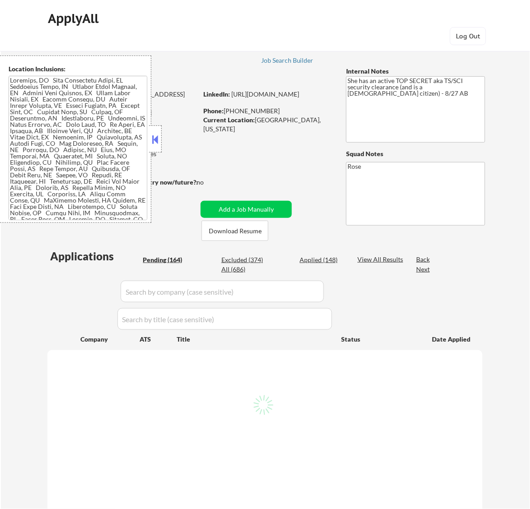
select select ""pending""
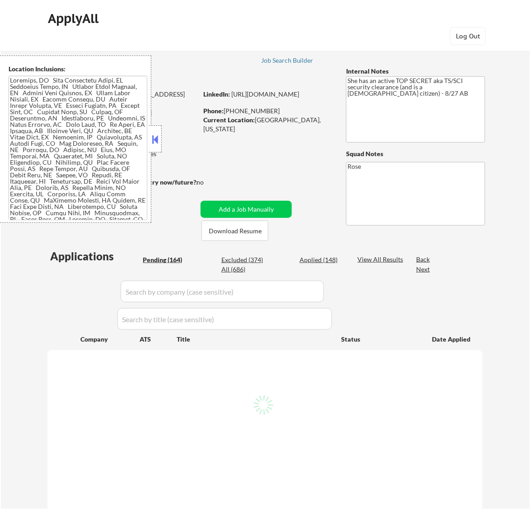
select select ""pending""
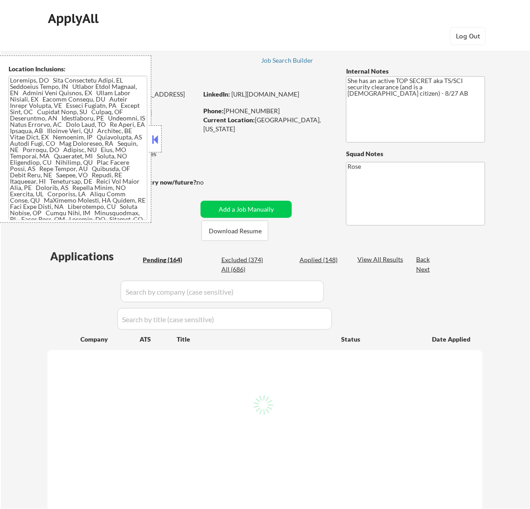
select select ""pending""
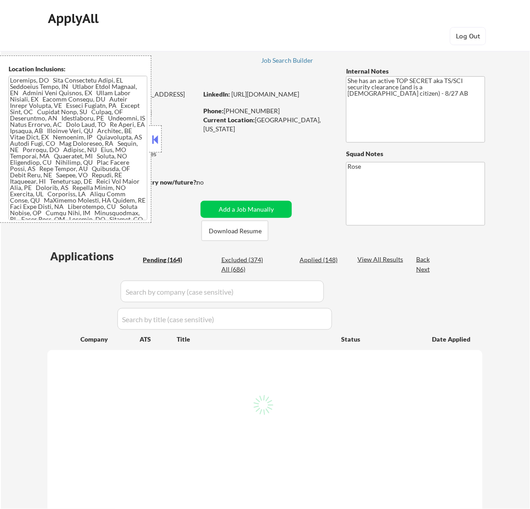
select select ""pending""
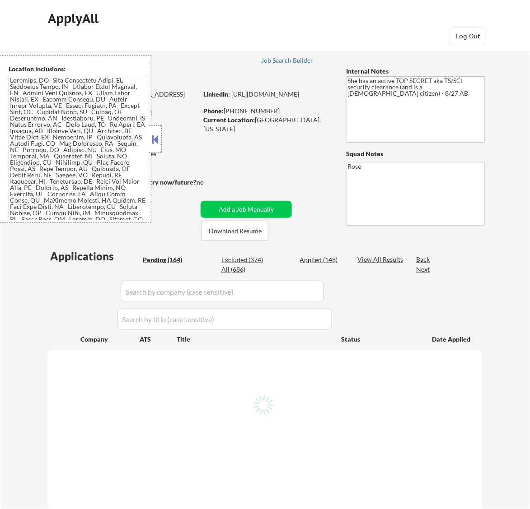
select select ""pending""
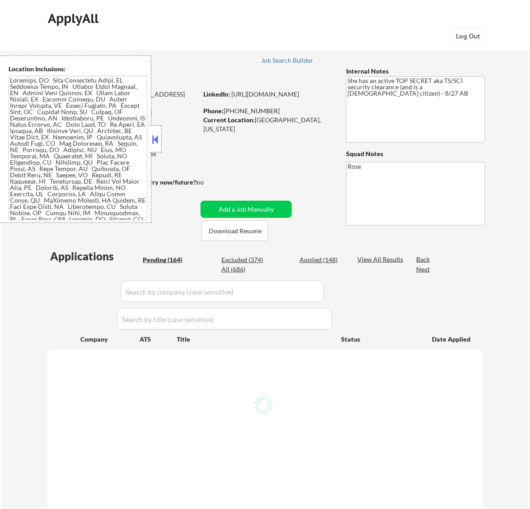
select select ""pending""
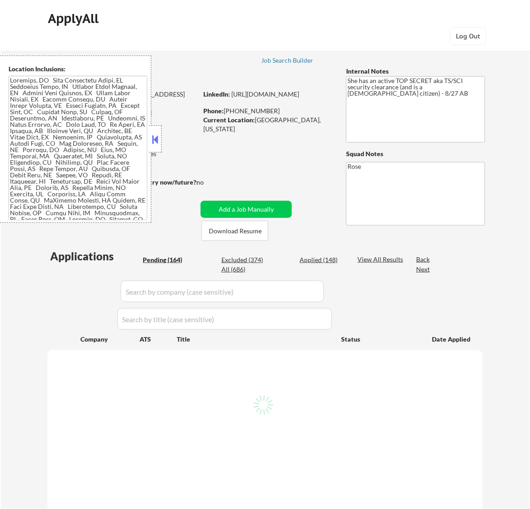
select select ""pending""
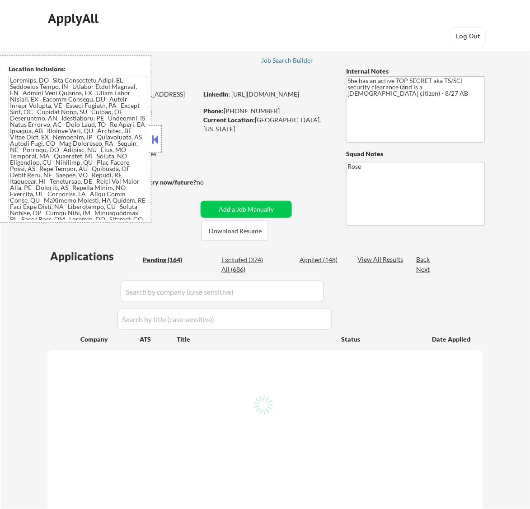
select select ""pending""
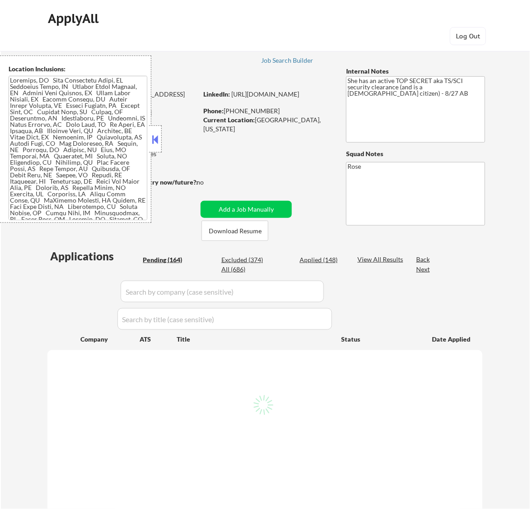
select select ""pending""
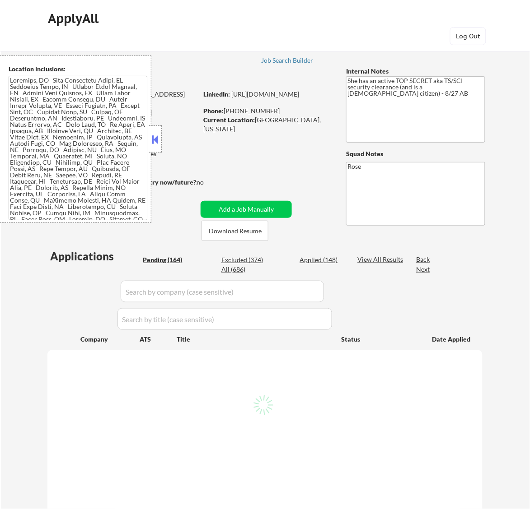
select select ""pending""
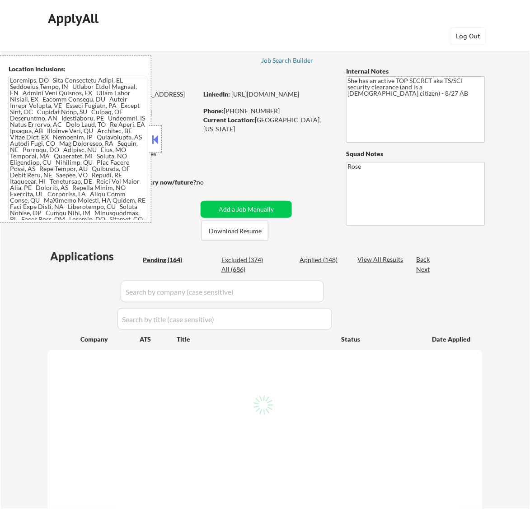
select select ""pending""
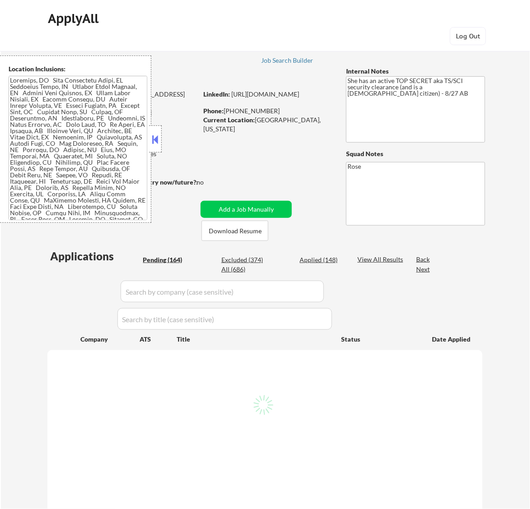
select select ""pending""
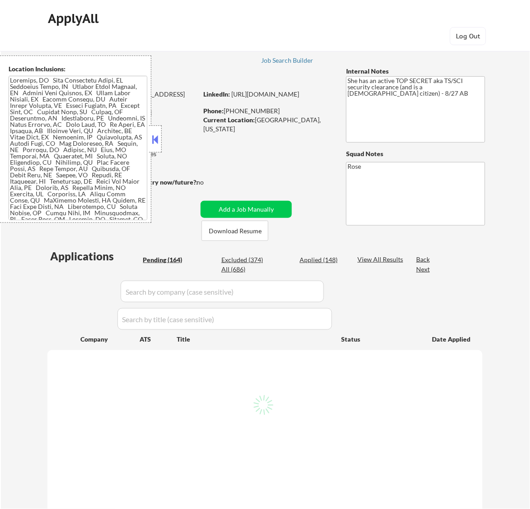
select select ""pending""
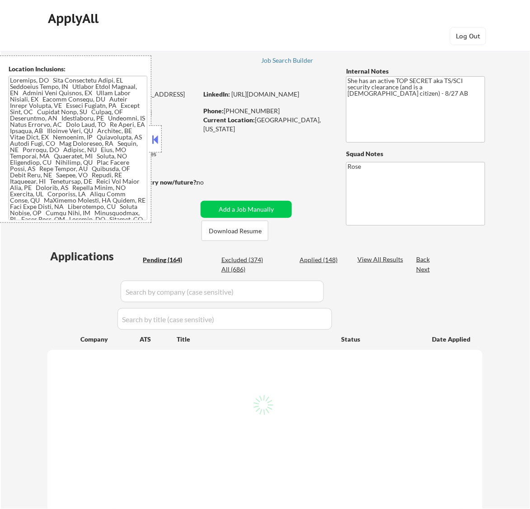
select select ""pending""
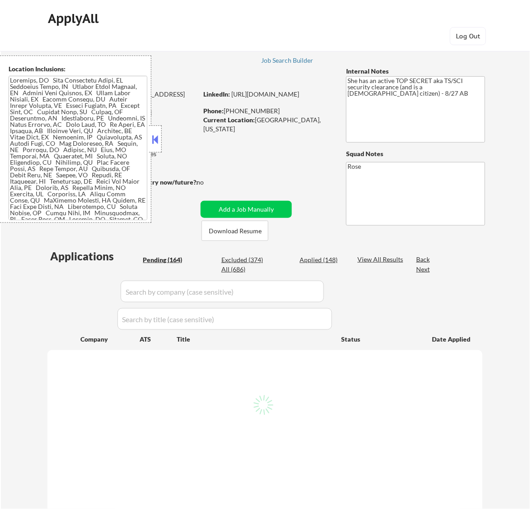
select select ""pending""
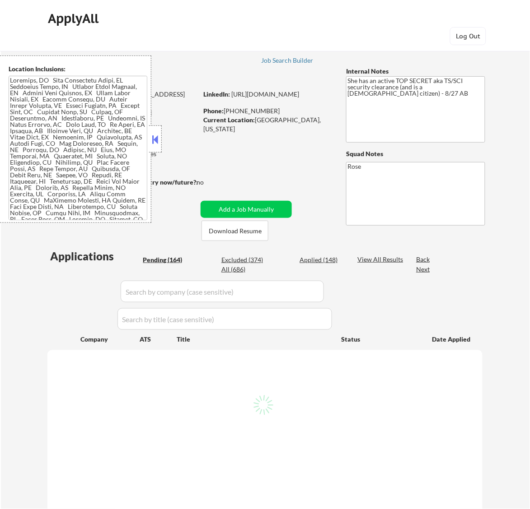
select select ""pending""
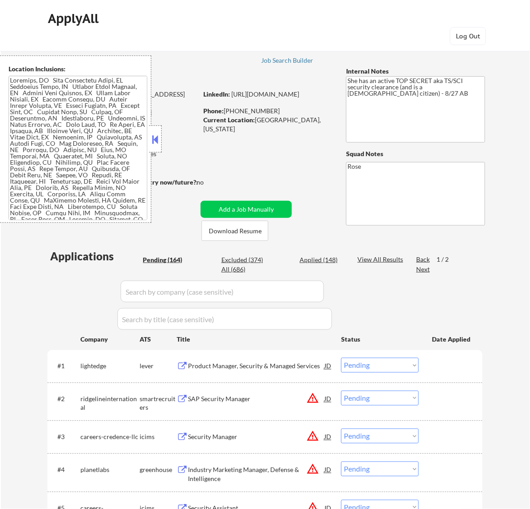
click at [157, 135] on button at bounding box center [155, 140] width 10 height 14
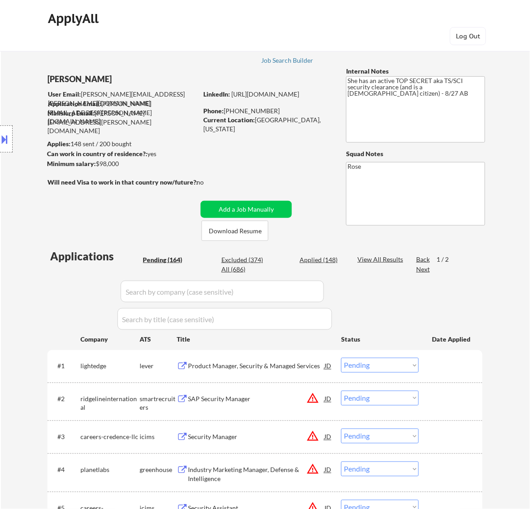
click at [272, 370] on div "Product Manager, Security & Managed Services" at bounding box center [256, 366] width 136 height 9
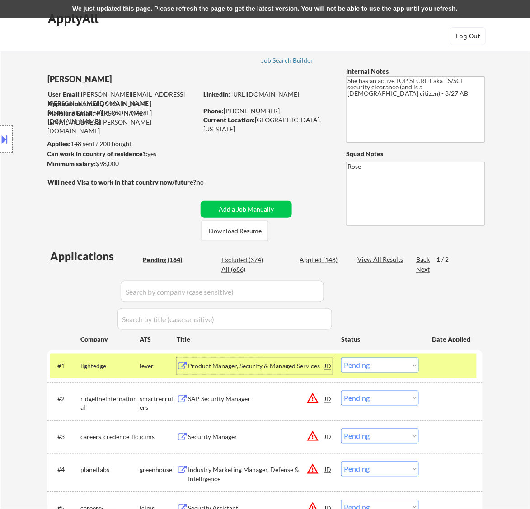
click at [371, 365] on select "Choose an option... Pending Applied Excluded (Questions) Excluded (Expired) Exc…" at bounding box center [380, 365] width 78 height 15
select select ""applied""
click at [341, 358] on select "Choose an option... Pending Applied Excluded (Questions) Excluded (Expired) Exc…" at bounding box center [380, 365] width 78 height 15
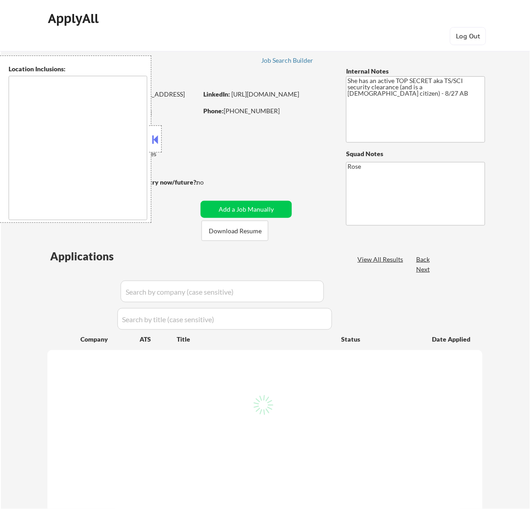
type textarea "[GEOGRAPHIC_DATA], [GEOGRAPHIC_DATA] [GEOGRAPHIC_DATA], [GEOGRAPHIC_DATA] [GEOG…"
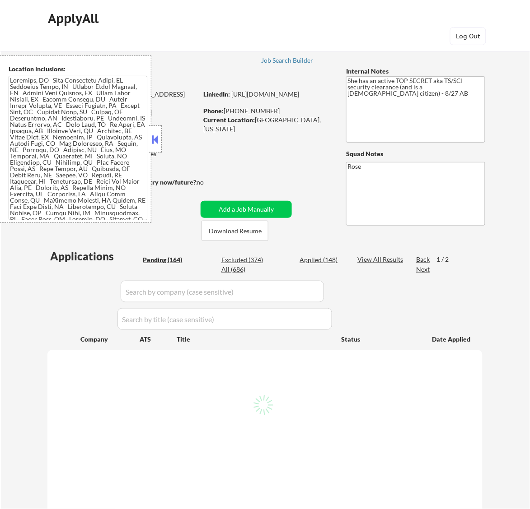
select select ""pending""
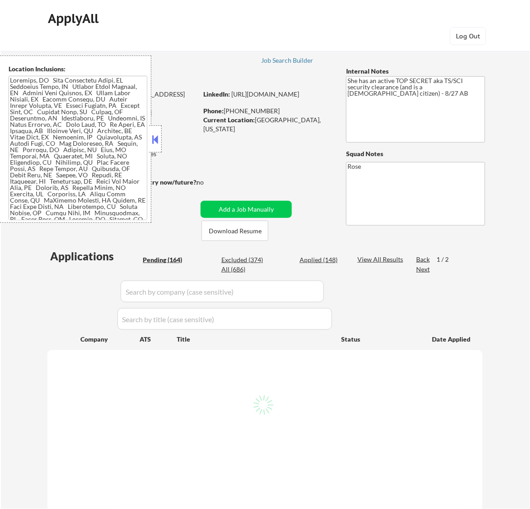
select select ""pending""
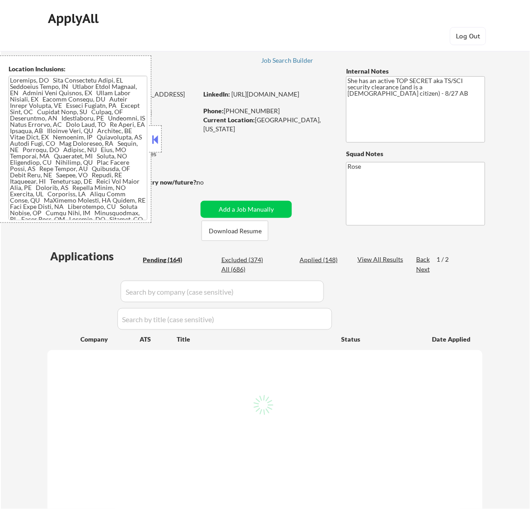
select select ""pending""
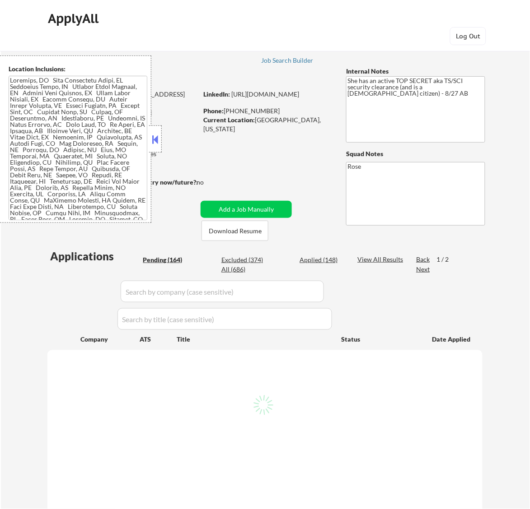
select select ""pending""
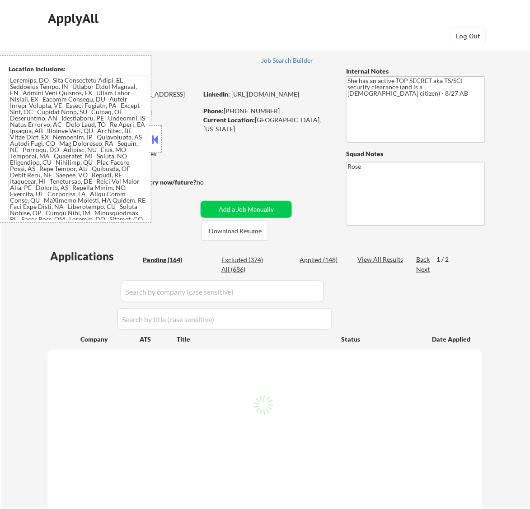
select select ""pending""
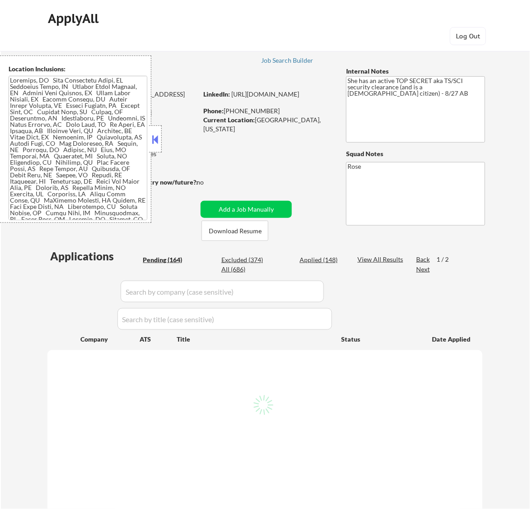
select select ""pending""
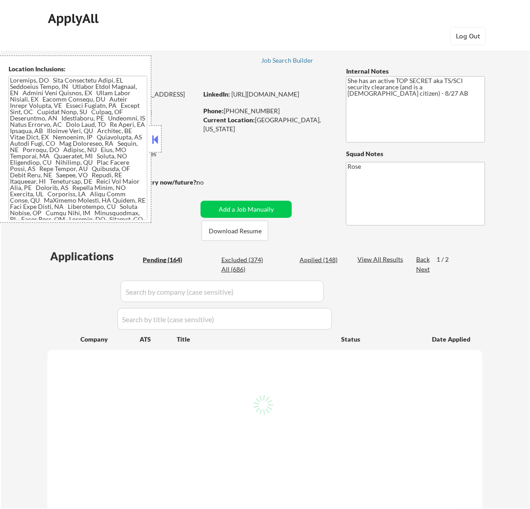
select select ""pending""
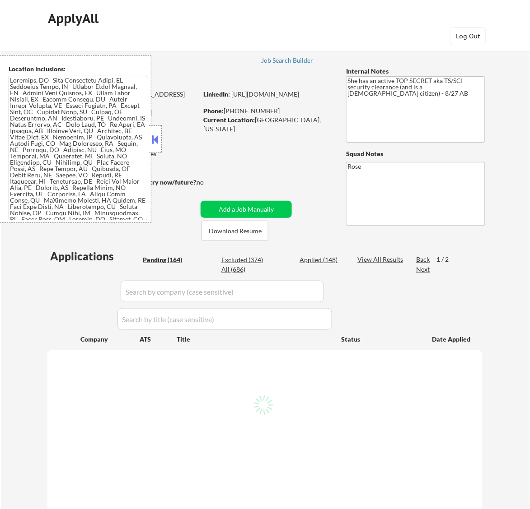
select select ""pending""
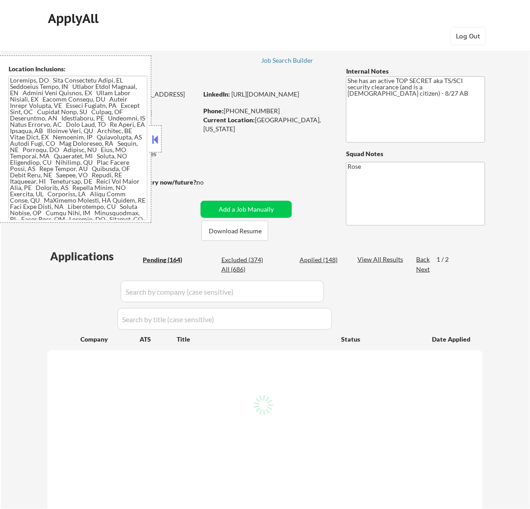
select select ""pending""
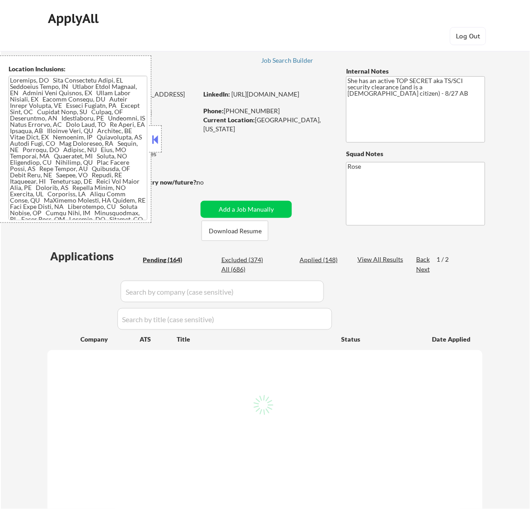
select select ""pending""
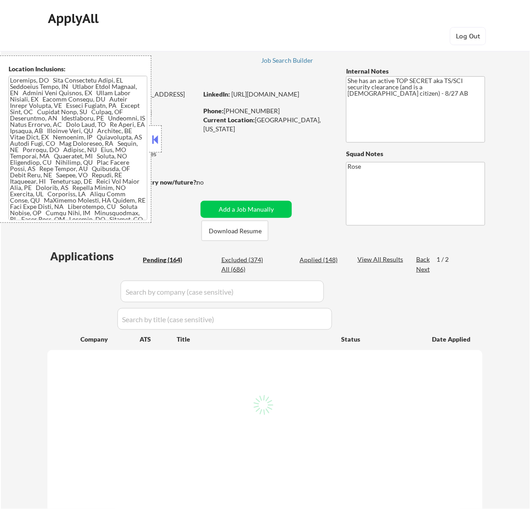
select select ""pending""
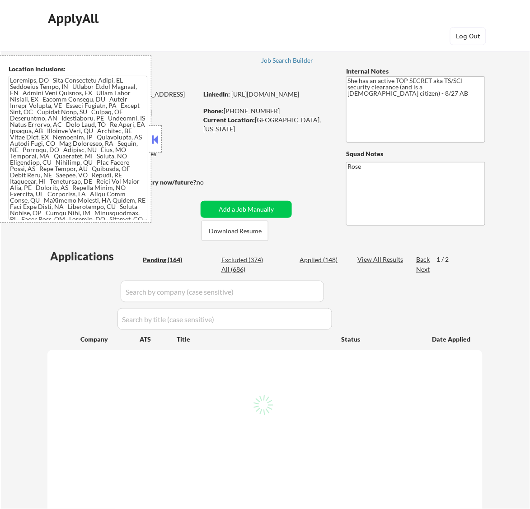
select select ""pending""
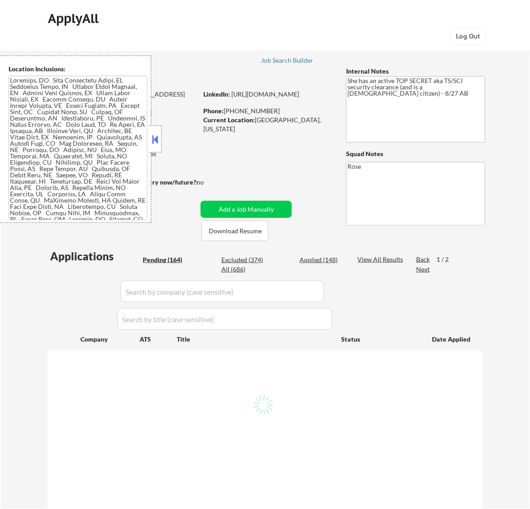
select select ""pending""
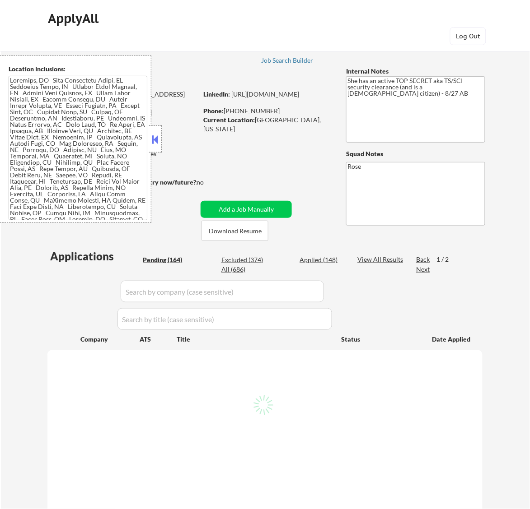
select select ""pending""
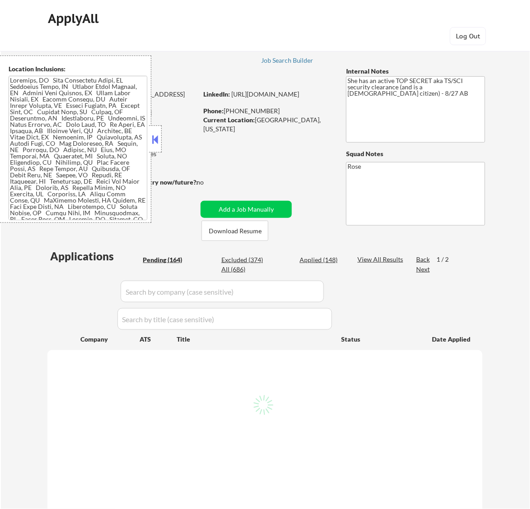
select select ""pending""
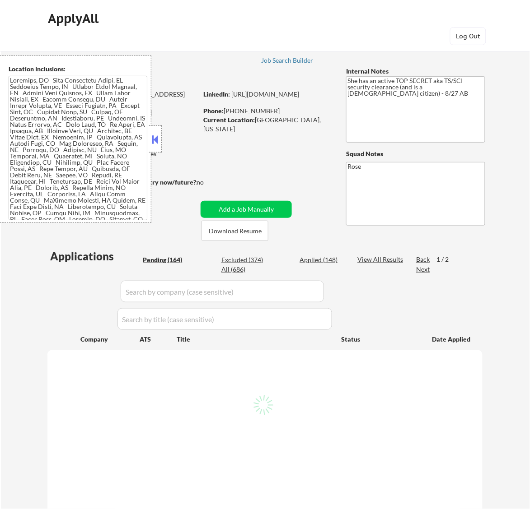
select select ""pending""
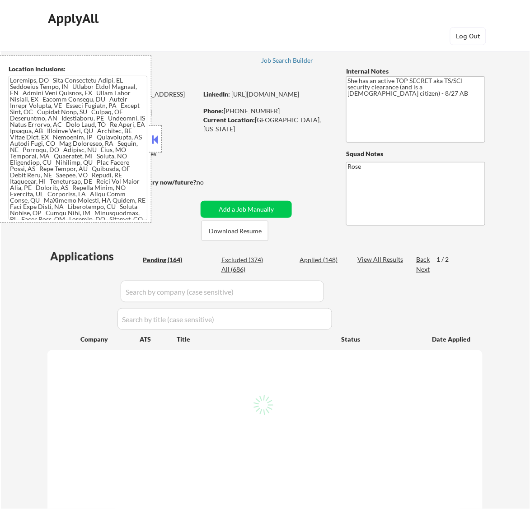
select select ""pending""
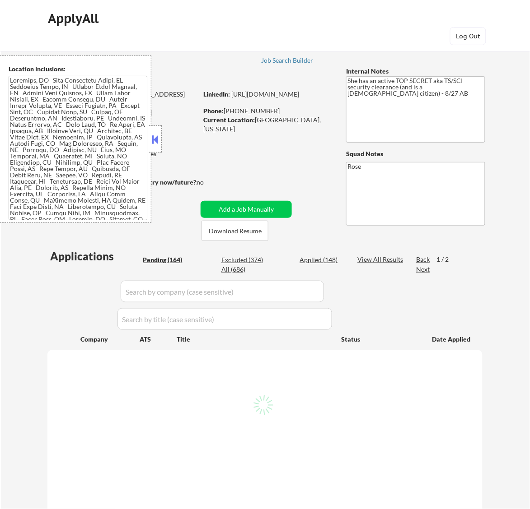
select select ""pending""
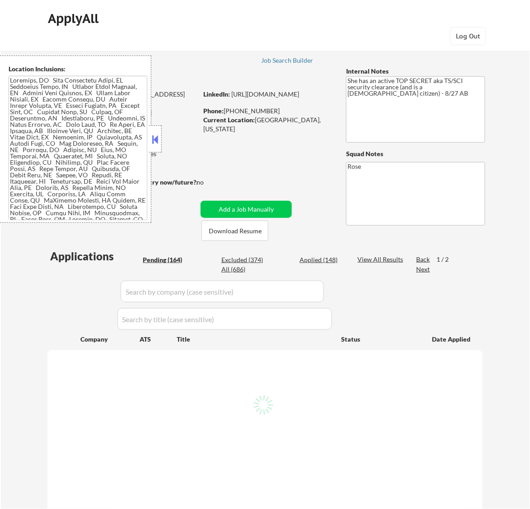
select select ""pending""
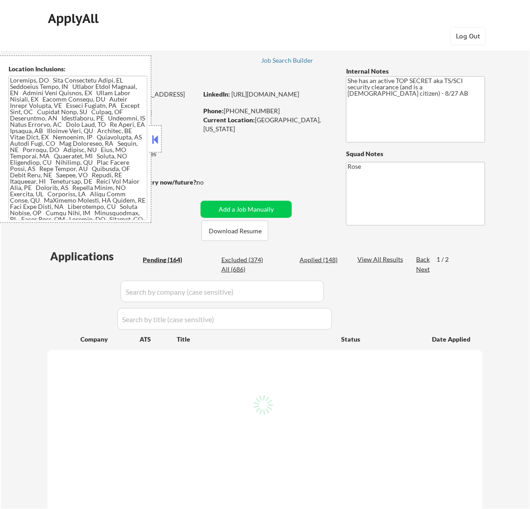
select select ""pending""
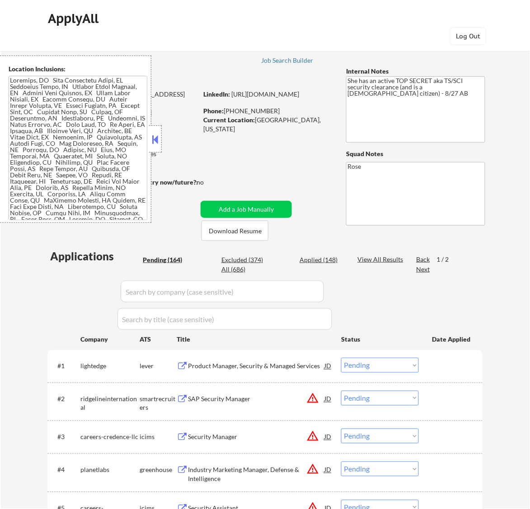
click at [405, 360] on select "Choose an option... Pending Applied Excluded (Questions) Excluded (Expired) Exc…" at bounding box center [380, 365] width 78 height 15
click at [341, 358] on select "Choose an option... Pending Applied Excluded (Questions) Excluded (Expired) Exc…" at bounding box center [380, 365] width 78 height 15
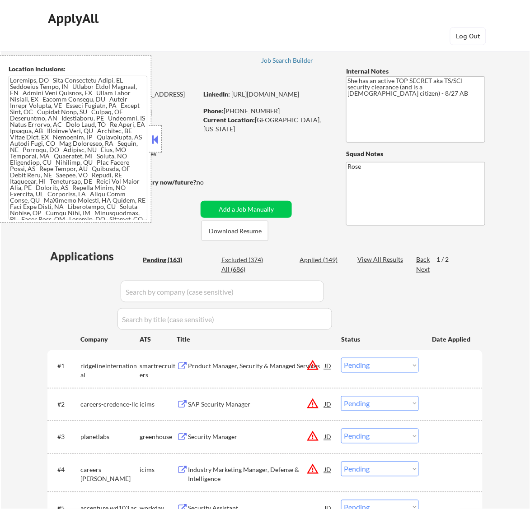
click at [156, 146] on button at bounding box center [155, 140] width 10 height 14
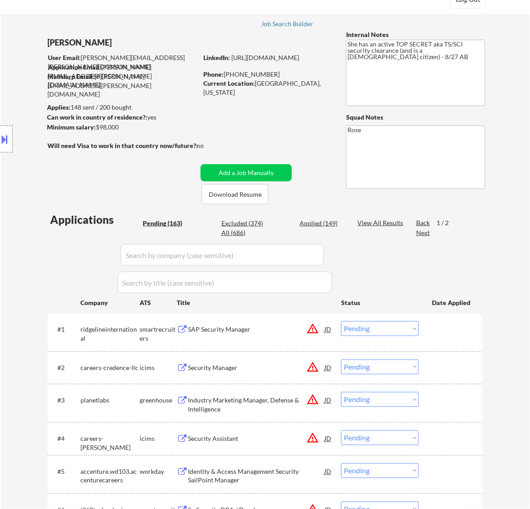
scroll to position [56, 0]
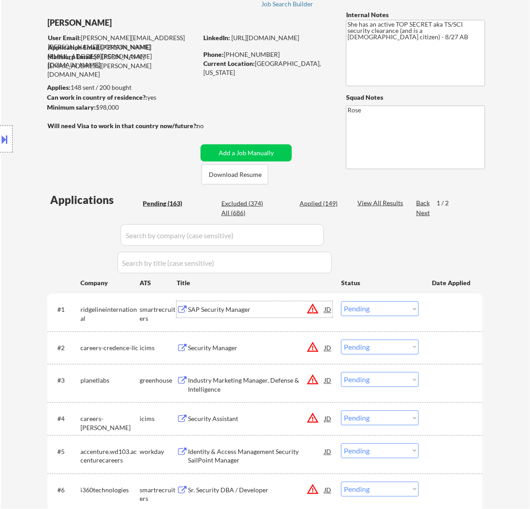
click at [279, 312] on div "SAP Security Manager" at bounding box center [256, 310] width 136 height 9
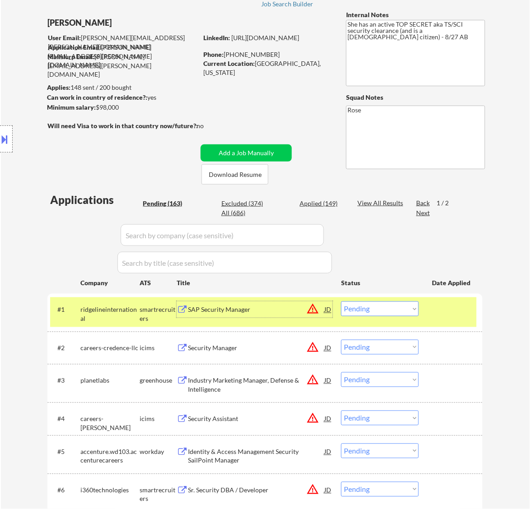
click at [397, 312] on select "Choose an option... Pending Applied Excluded (Questions) Excluded (Expired) Exc…" at bounding box center [380, 309] width 78 height 15
click at [341, 302] on select "Choose an option... Pending Applied Excluded (Questions) Excluded (Expired) Exc…" at bounding box center [380, 309] width 78 height 15
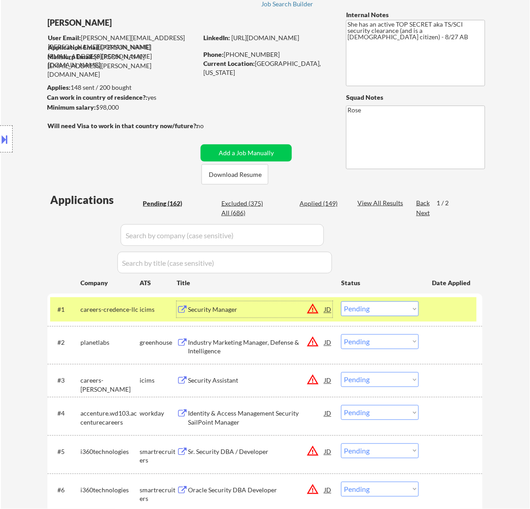
click at [263, 312] on div "Security Manager" at bounding box center [256, 310] width 136 height 9
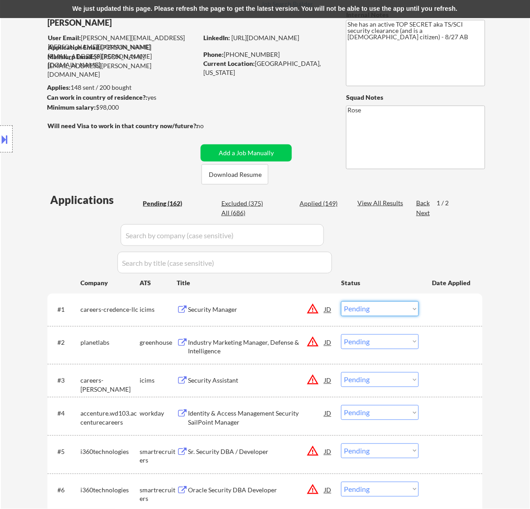
click at [386, 306] on select "Choose an option... Pending Applied Excluded (Questions) Excluded (Expired) Exc…" at bounding box center [380, 309] width 78 height 15
select select ""excluded__bad_match_""
click at [341, 302] on select "Choose an option... Pending Applied Excluded (Questions) Excluded (Expired) Exc…" at bounding box center [380, 309] width 78 height 15
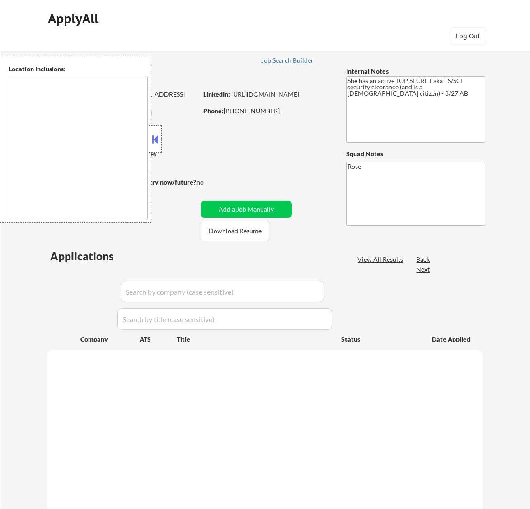
scroll to position [56, 0]
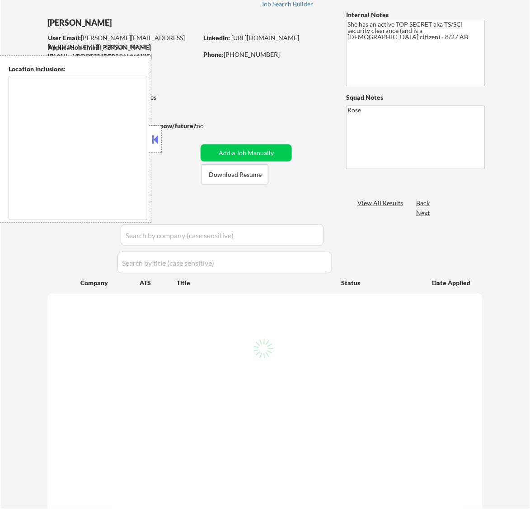
type textarea "[GEOGRAPHIC_DATA], [GEOGRAPHIC_DATA] [GEOGRAPHIC_DATA], [GEOGRAPHIC_DATA] [GEOG…"
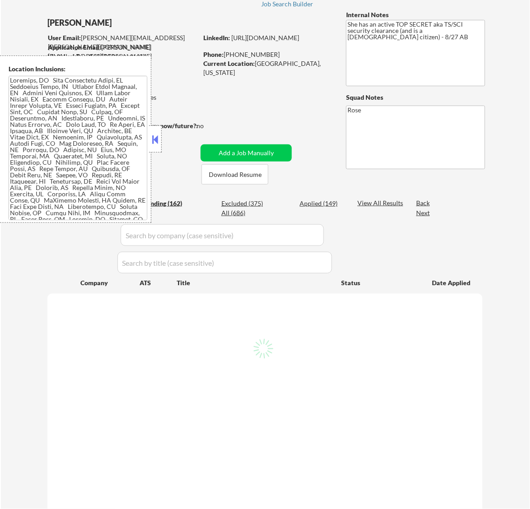
select select ""pending""
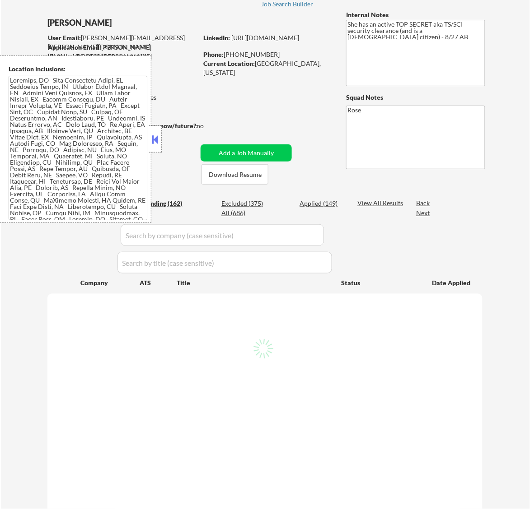
select select ""pending""
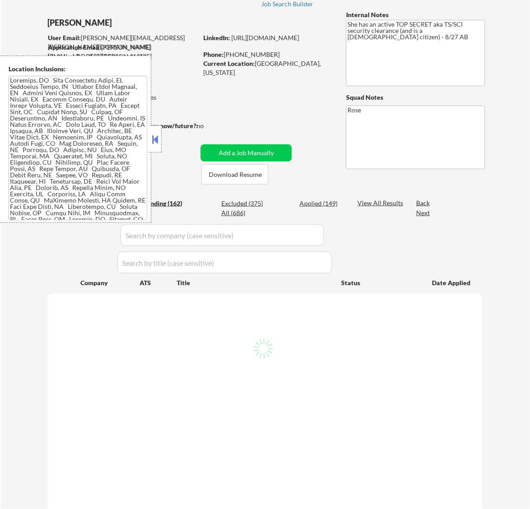
select select ""pending""
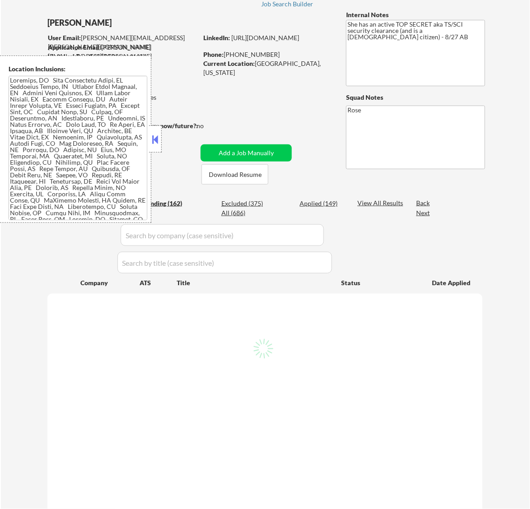
select select ""pending""
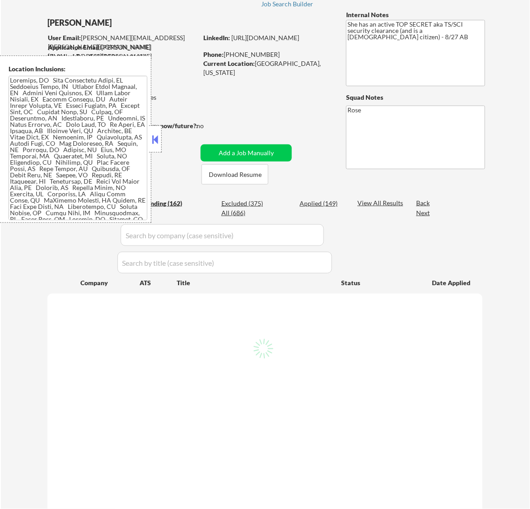
select select ""pending""
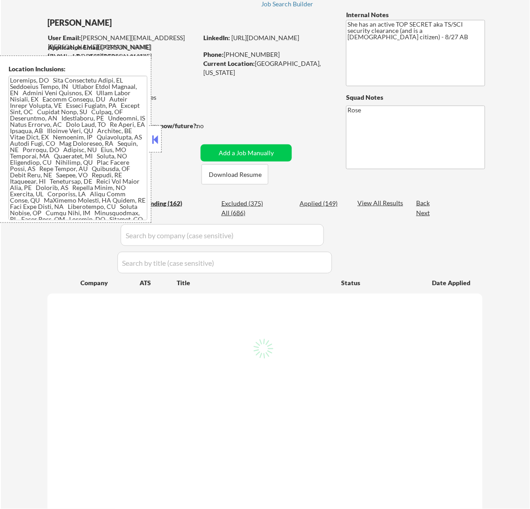
select select ""pending""
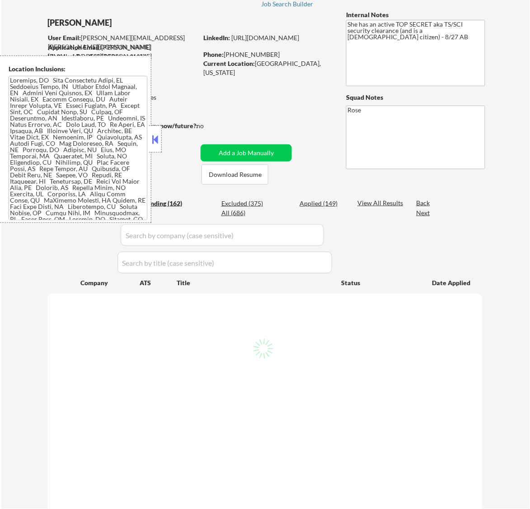
select select ""pending""
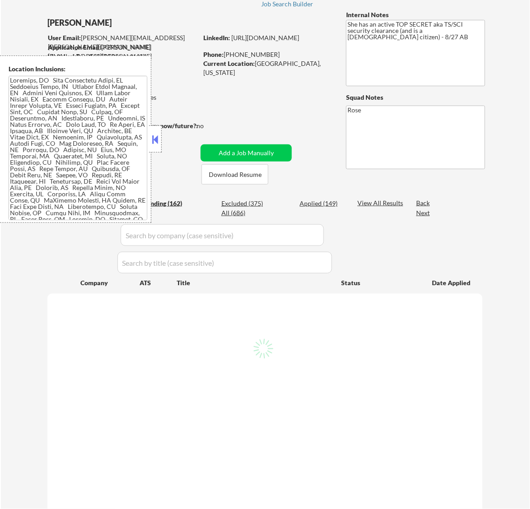
select select ""pending""
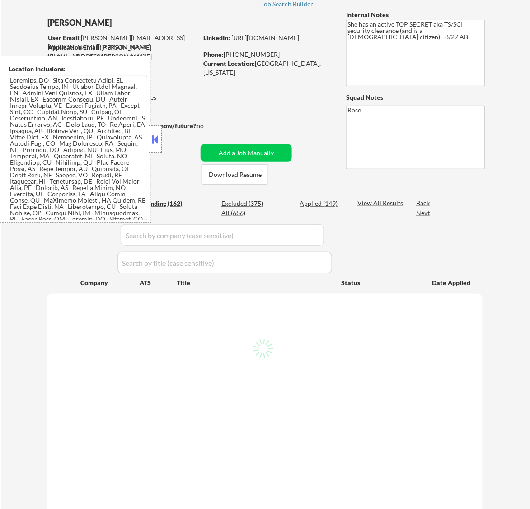
select select ""pending""
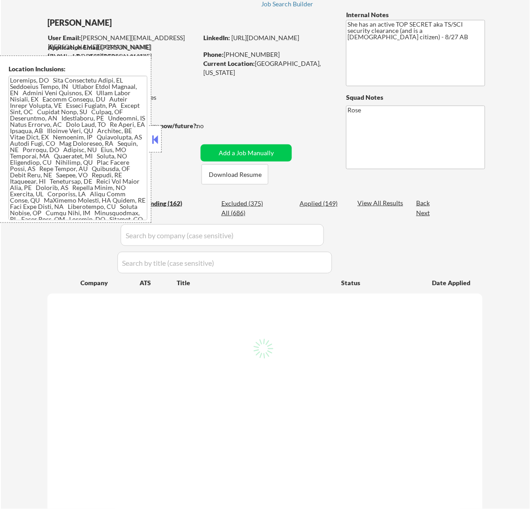
select select ""pending""
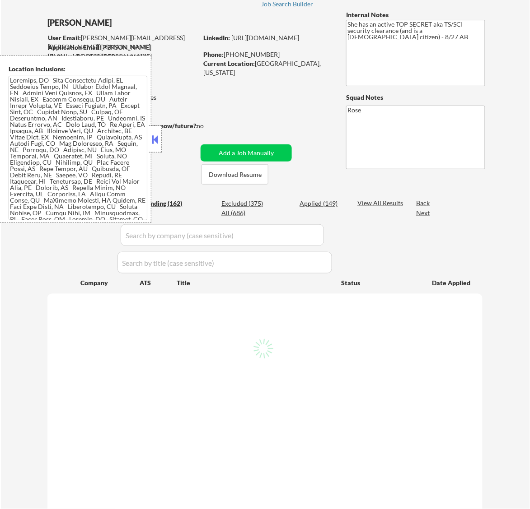
select select ""pending""
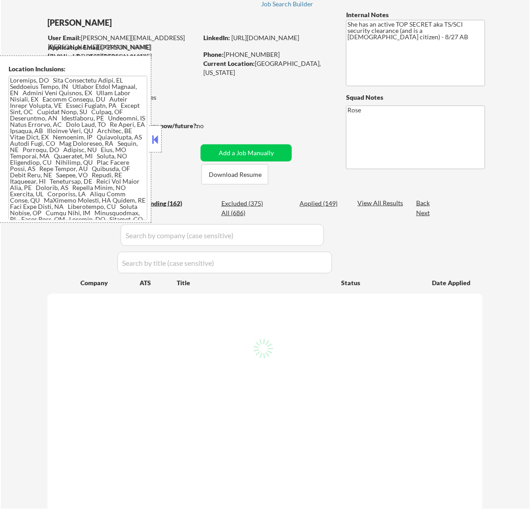
select select ""pending""
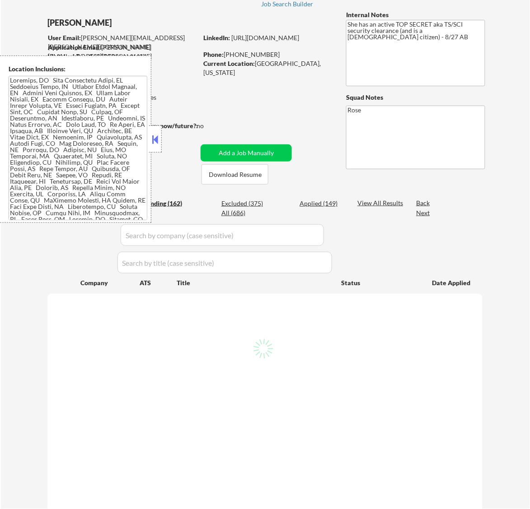
select select ""pending""
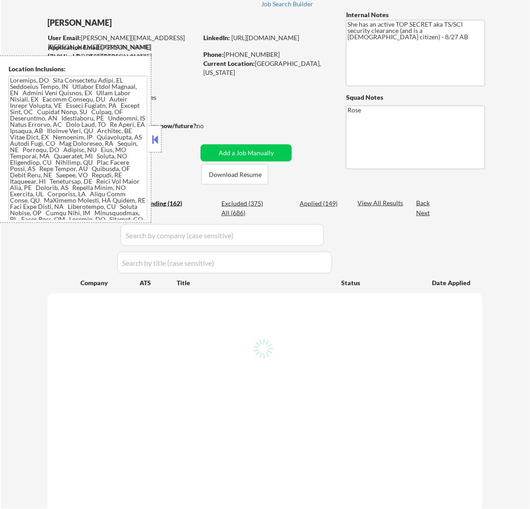
select select ""pending""
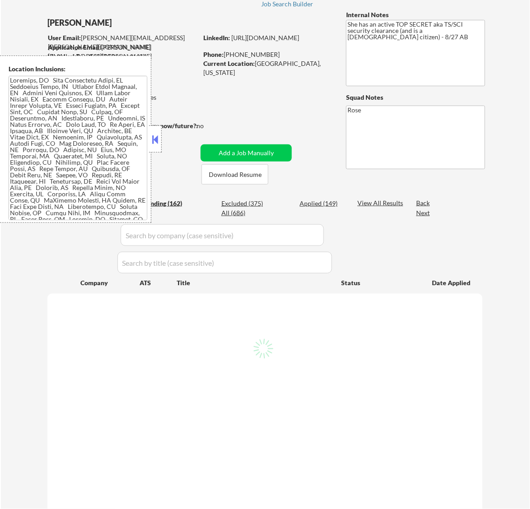
select select ""pending""
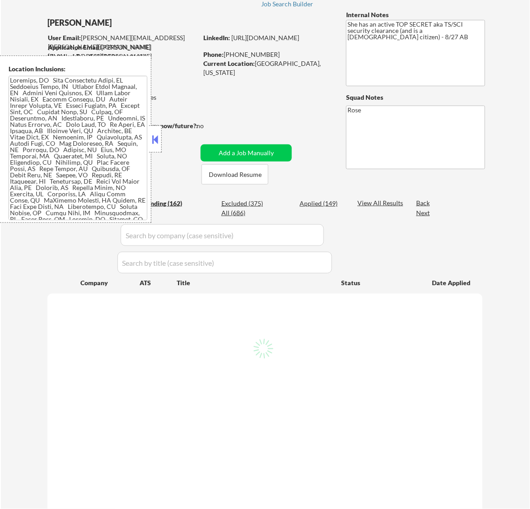
select select ""pending""
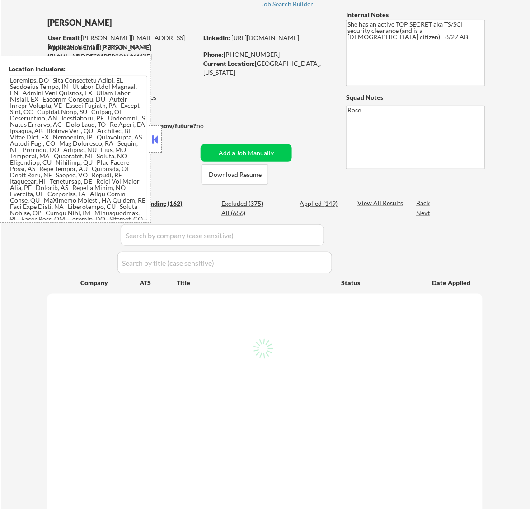
select select ""pending""
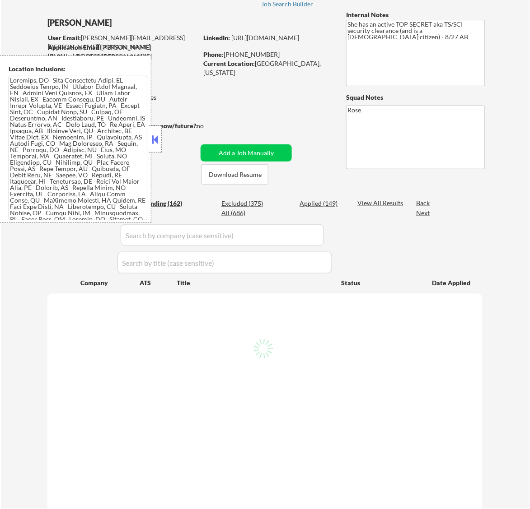
select select ""pending""
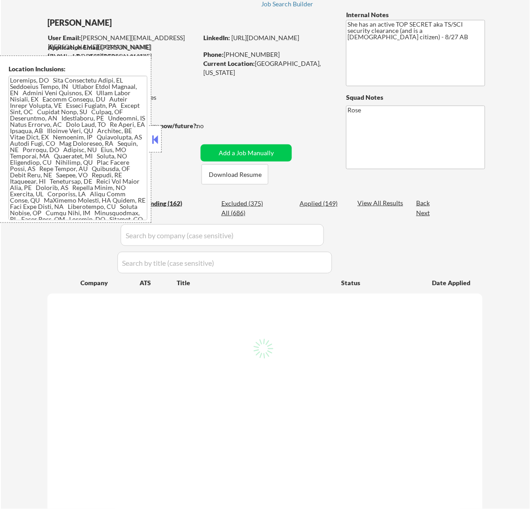
select select ""pending""
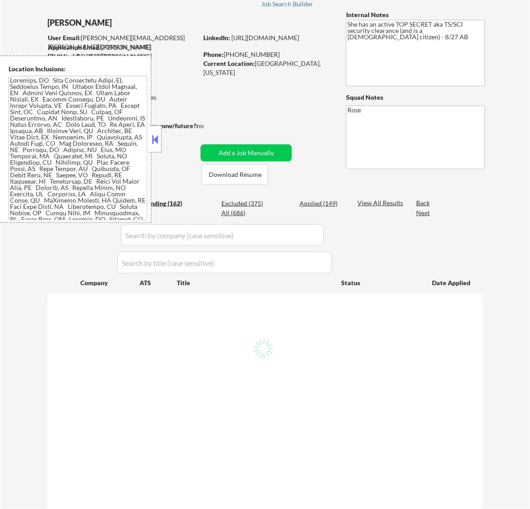
select select ""pending""
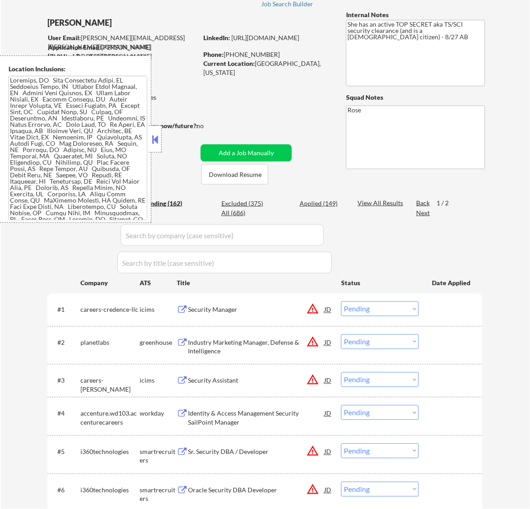
click at [154, 139] on button at bounding box center [155, 140] width 10 height 14
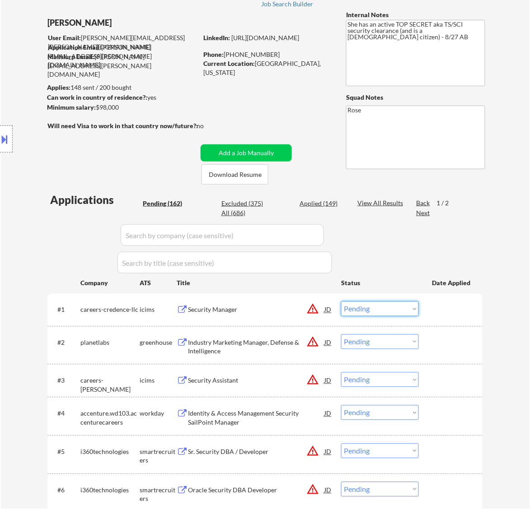
click at [406, 305] on select "Choose an option... Pending Applied Excluded (Questions) Excluded (Expired) Exc…" at bounding box center [380, 309] width 78 height 15
click at [341, 302] on select "Choose an option... Pending Applied Excluded (Questions) Excluded (Expired) Exc…" at bounding box center [380, 309] width 78 height 15
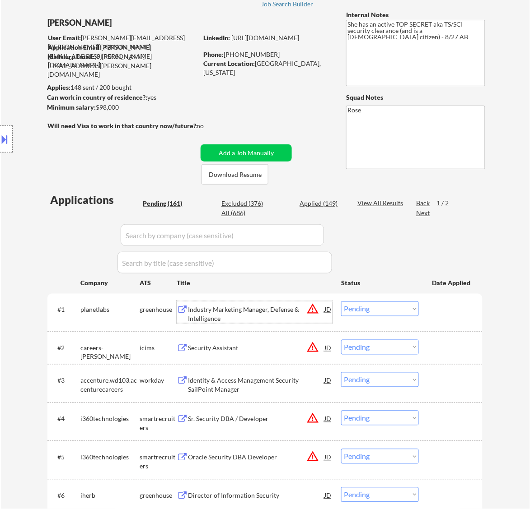
click at [263, 317] on div "Industry Marketing Manager, Defense & Intelligence" at bounding box center [256, 315] width 136 height 18
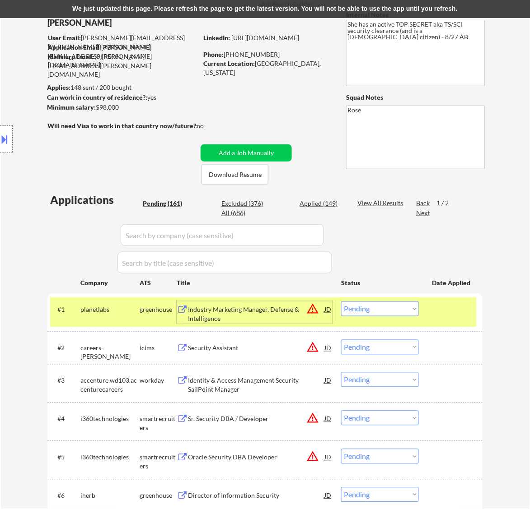
click at [372, 312] on select "Choose an option... Pending Applied Excluded (Questions) Excluded (Expired) Exc…" at bounding box center [380, 309] width 78 height 15
select select ""excluded__bad_match_""
click at [341, 302] on select "Choose an option... Pending Applied Excluded (Questions) Excluded (Expired) Exc…" at bounding box center [380, 309] width 78 height 15
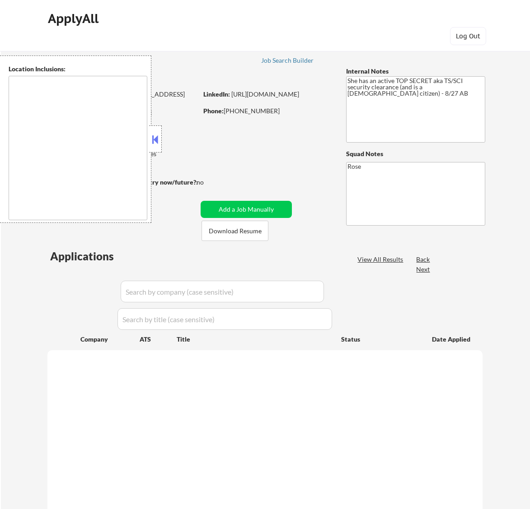
scroll to position [56, 0]
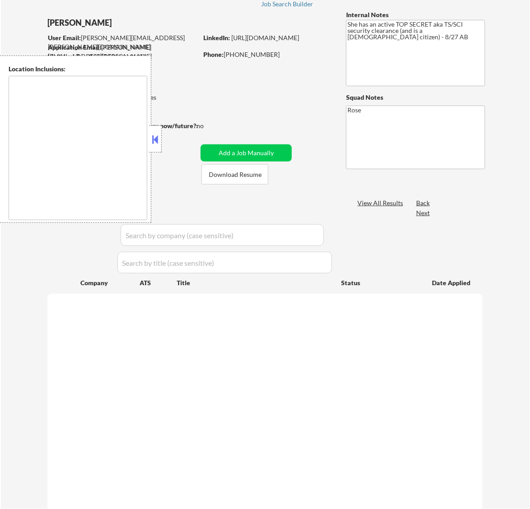
type textarea "[GEOGRAPHIC_DATA], [GEOGRAPHIC_DATA] [GEOGRAPHIC_DATA], [GEOGRAPHIC_DATA] [GEOG…"
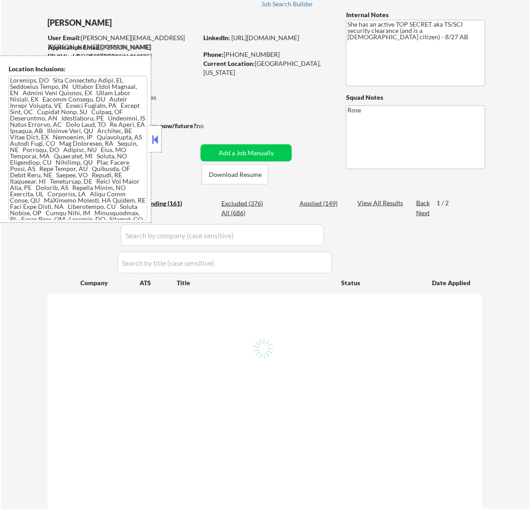
select select ""pending""
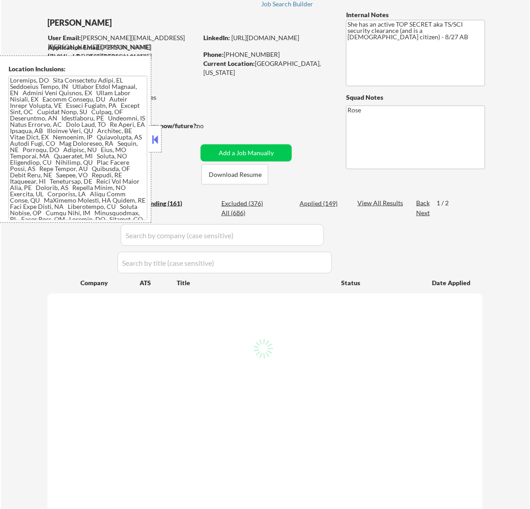
select select ""pending""
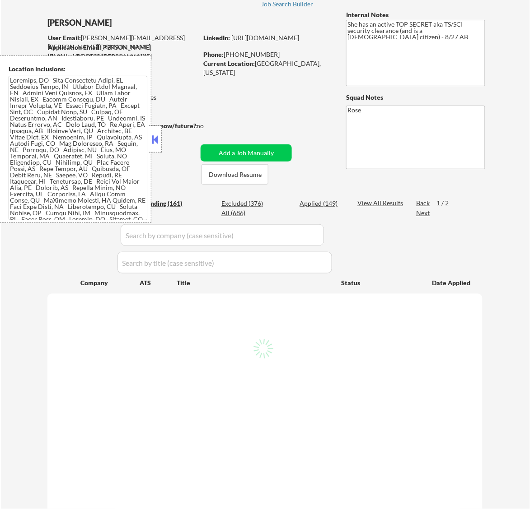
select select ""pending""
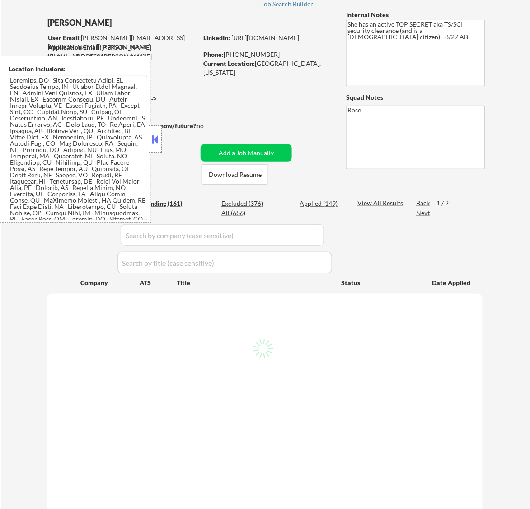
select select ""pending""
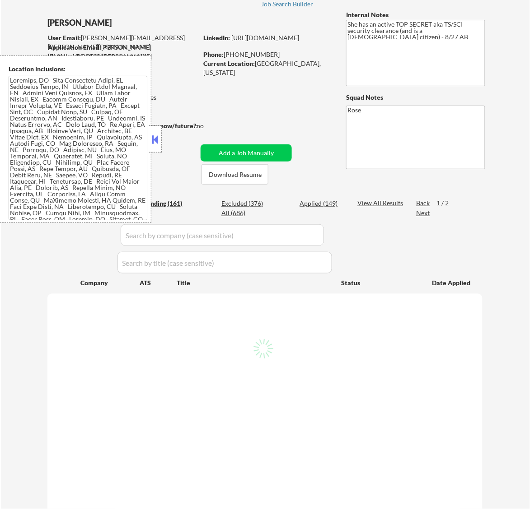
select select ""pending""
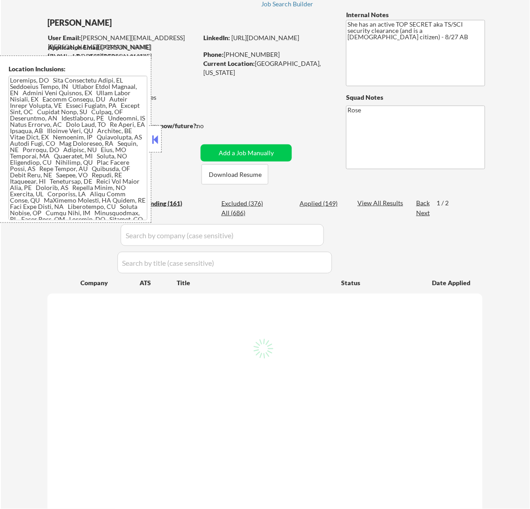
select select ""pending""
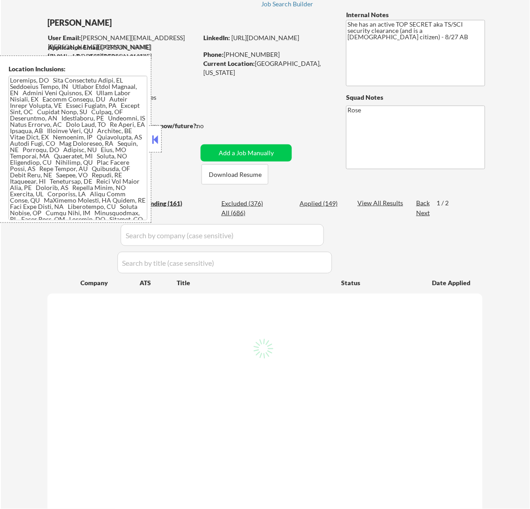
select select ""pending""
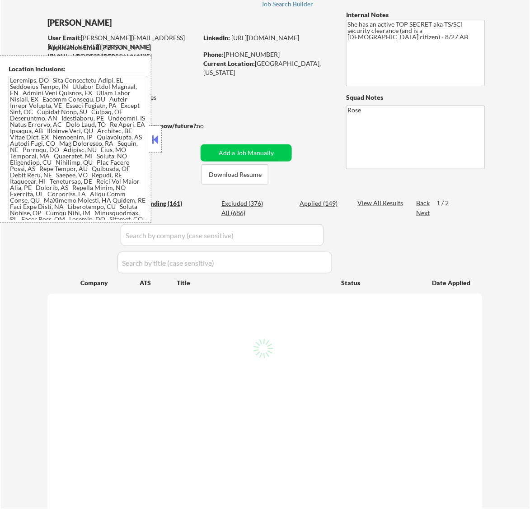
select select ""pending""
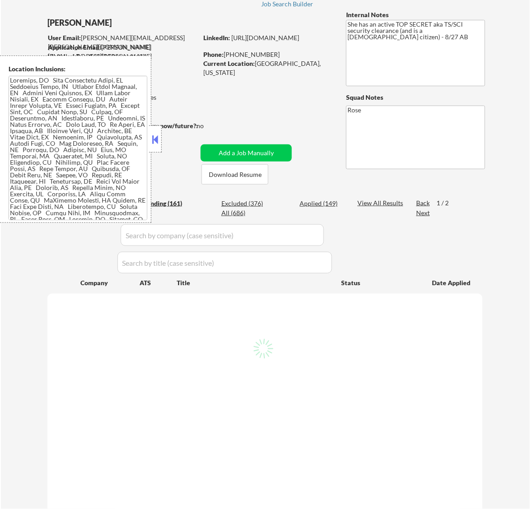
select select ""pending""
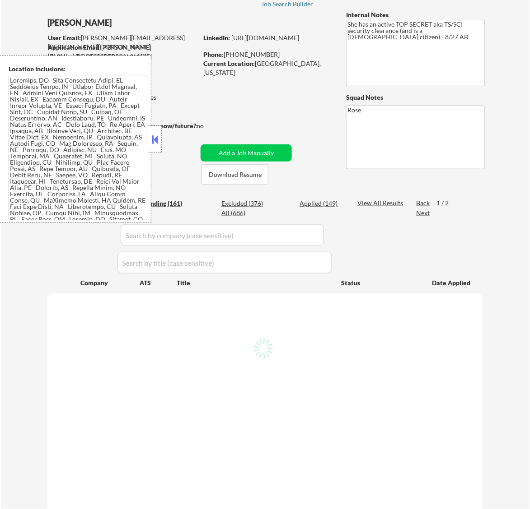
select select ""pending""
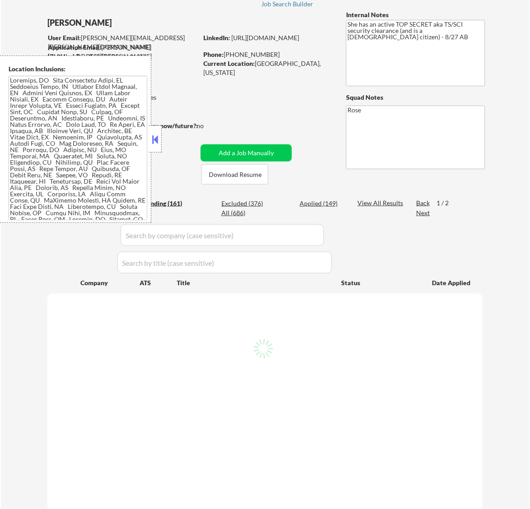
select select ""pending""
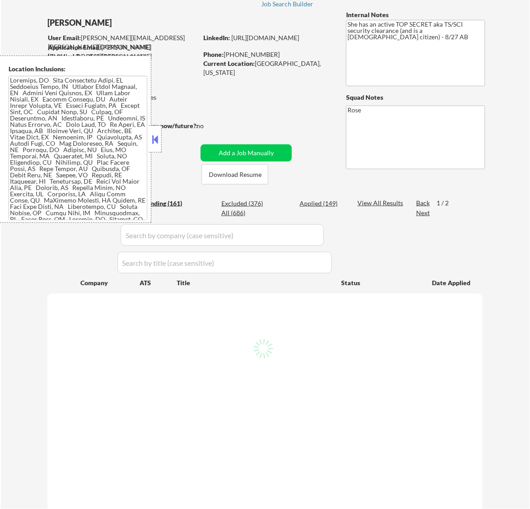
select select ""pending""
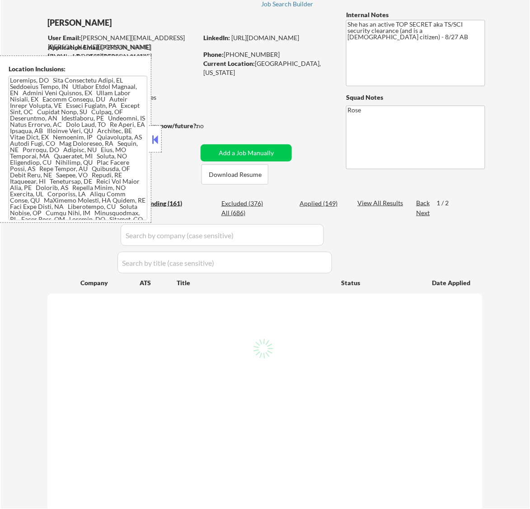
select select ""pending""
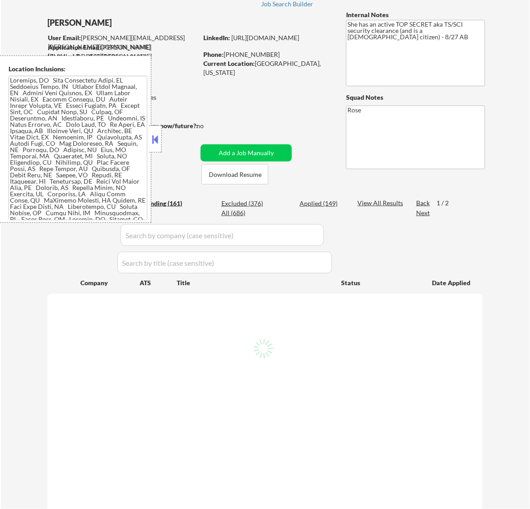
select select ""pending""
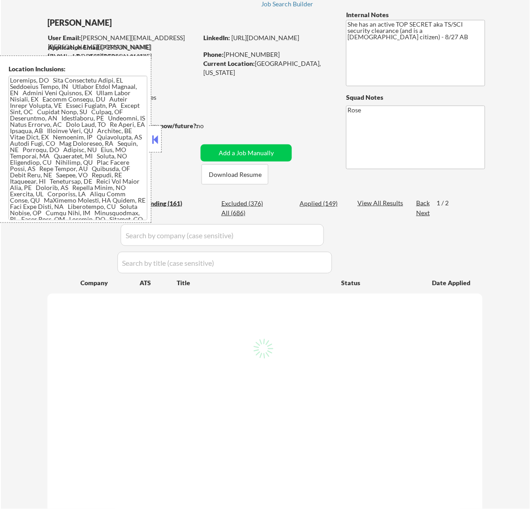
select select ""pending""
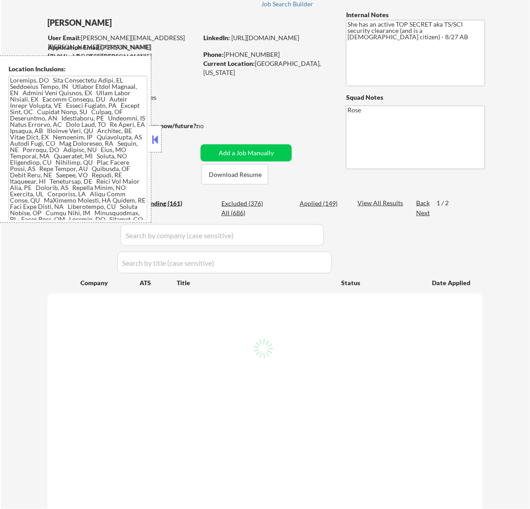
select select ""pending""
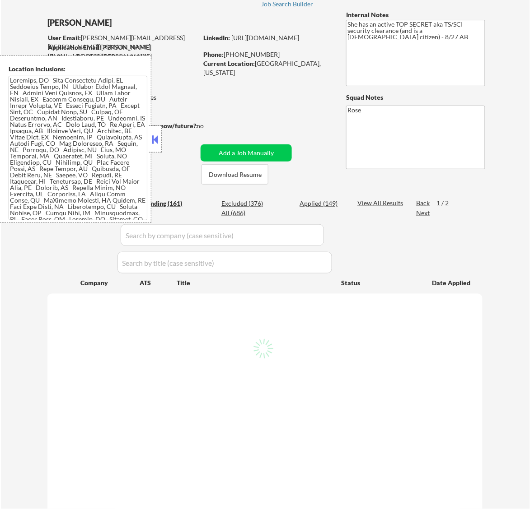
select select ""pending""
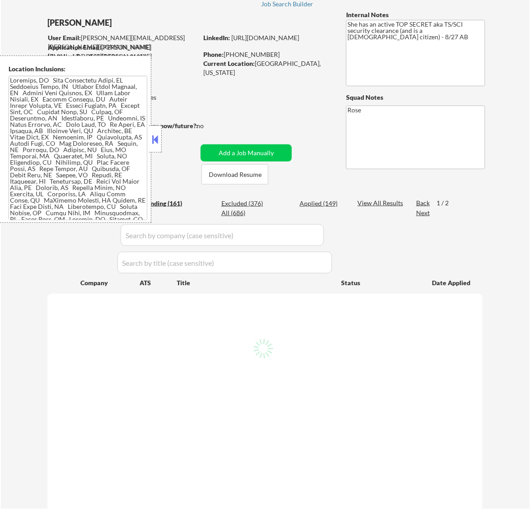
select select ""pending""
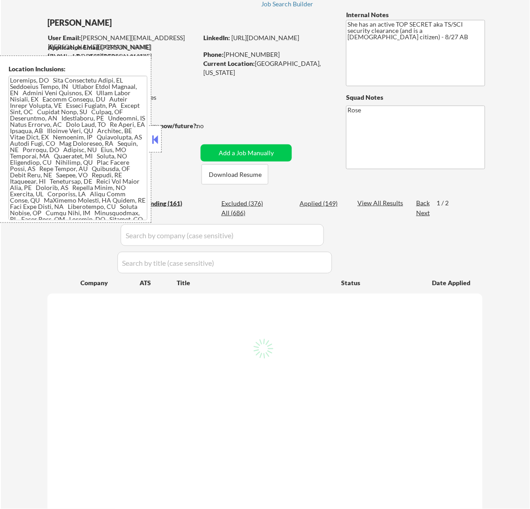
select select ""pending""
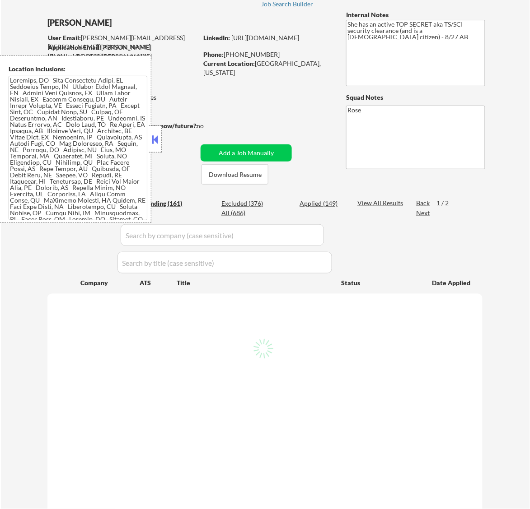
select select ""pending""
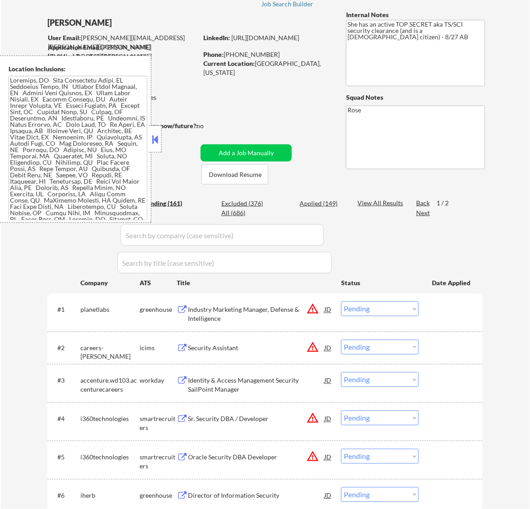
click at [157, 139] on button at bounding box center [155, 140] width 10 height 14
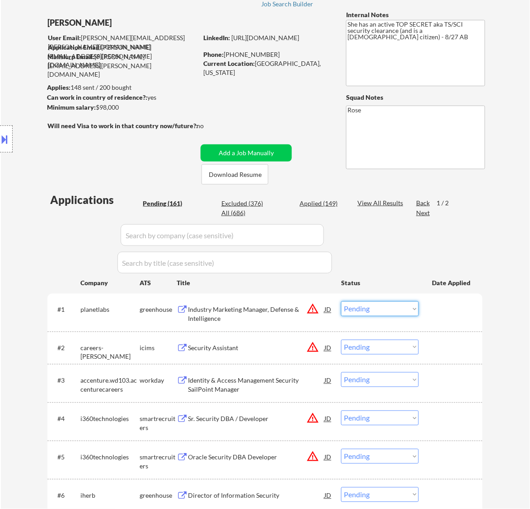
click at [374, 310] on select "Choose an option... Pending Applied Excluded (Questions) Excluded (Expired) Exc…" at bounding box center [380, 309] width 78 height 15
click at [341, 302] on select "Choose an option... Pending Applied Excluded (Questions) Excluded (Expired) Exc…" at bounding box center [380, 309] width 78 height 15
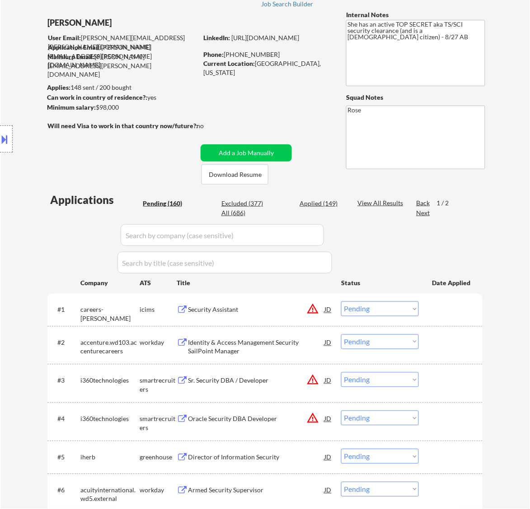
click at [274, 311] on div "Security Assistant" at bounding box center [256, 310] width 136 height 9
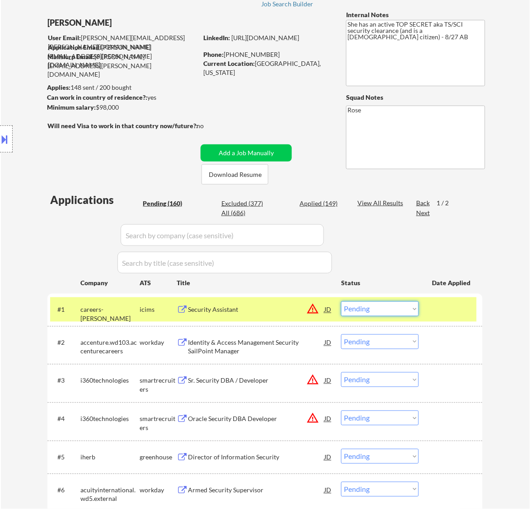
drag, startPoint x: 405, startPoint y: 310, endPoint x: 396, endPoint y: 316, distance: 10.3
click at [404, 310] on select "Choose an option... Pending Applied Excluded (Questions) Excluded (Expired) Exc…" at bounding box center [380, 309] width 78 height 15
click at [341, 302] on select "Choose an option... Pending Applied Excluded (Questions) Excluded (Expired) Exc…" at bounding box center [380, 309] width 78 height 15
select select ""pending""
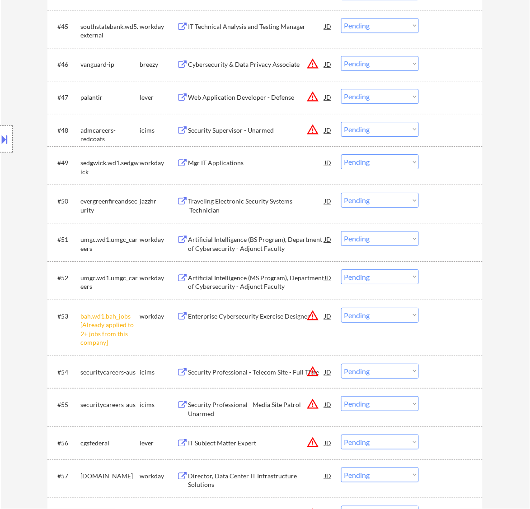
scroll to position [1919, 0]
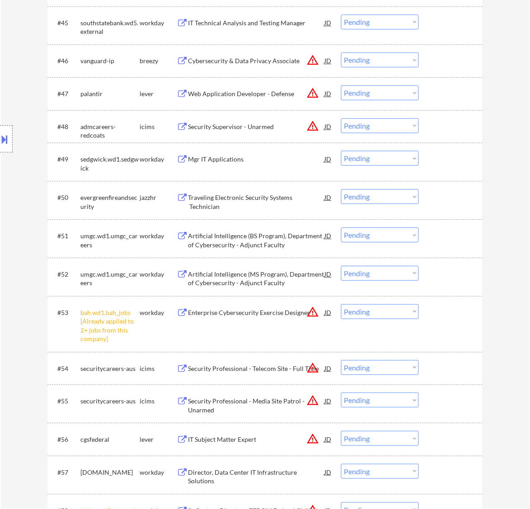
click at [363, 308] on select "Choose an option... Pending Applied Excluded (Questions) Excluded (Expired) Exc…" at bounding box center [380, 311] width 78 height 15
click at [341, 304] on select "Choose an option... Pending Applied Excluded (Questions) Excluded (Expired) Exc…" at bounding box center [380, 311] width 78 height 15
select select ""pending""
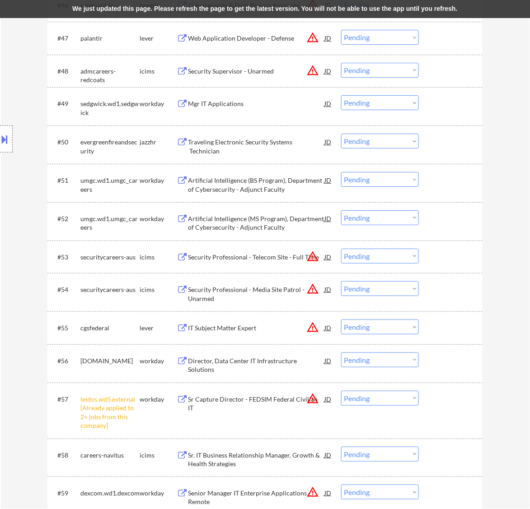
scroll to position [1975, 0]
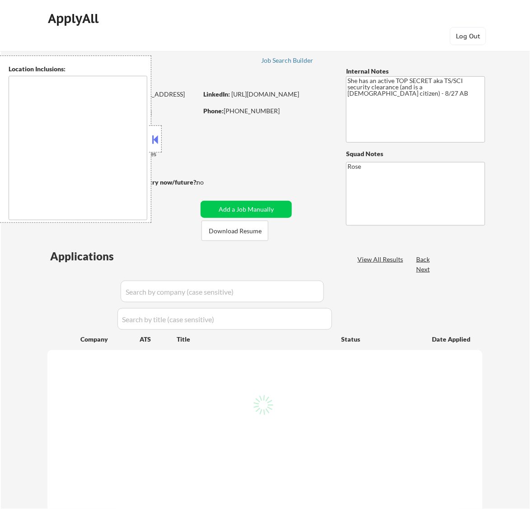
type textarea "[GEOGRAPHIC_DATA], [GEOGRAPHIC_DATA] [GEOGRAPHIC_DATA], [GEOGRAPHIC_DATA] [GEOG…"
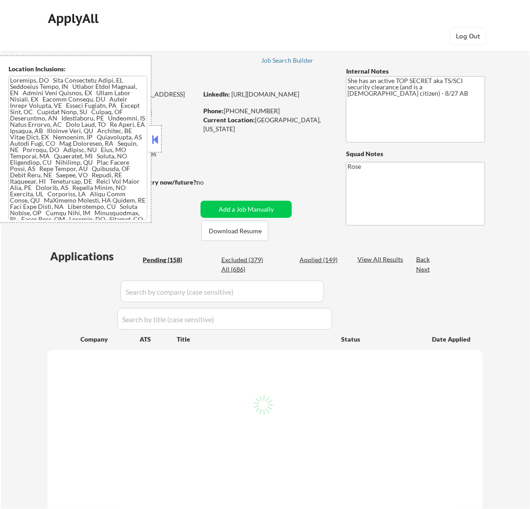
scroll to position [833, 0]
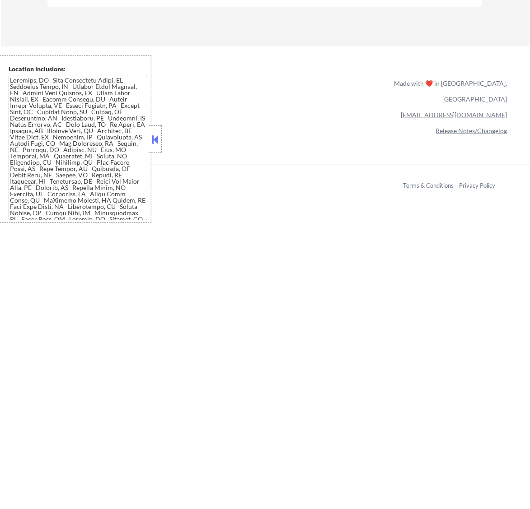
select select ""pending""
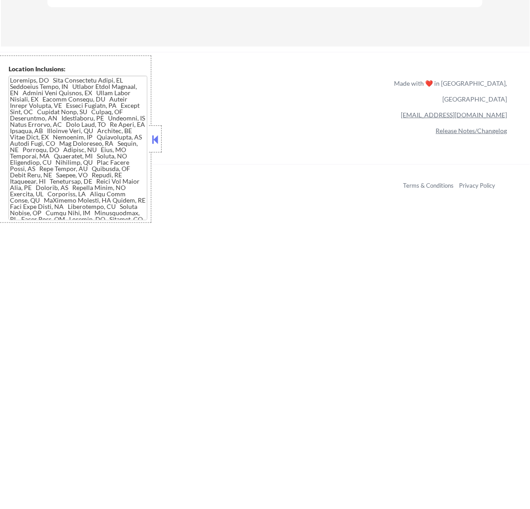
select select ""pending""
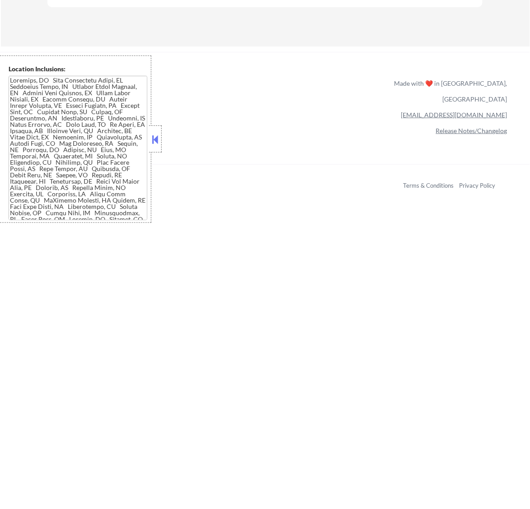
select select ""pending""
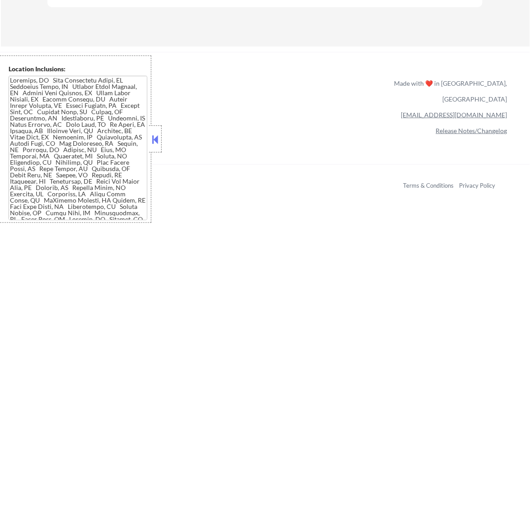
select select ""pending""
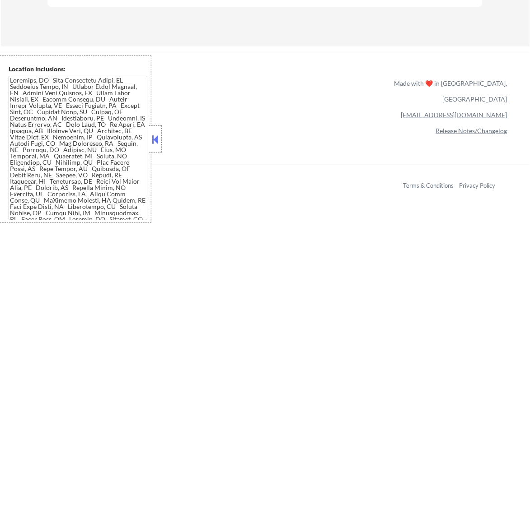
select select ""pending""
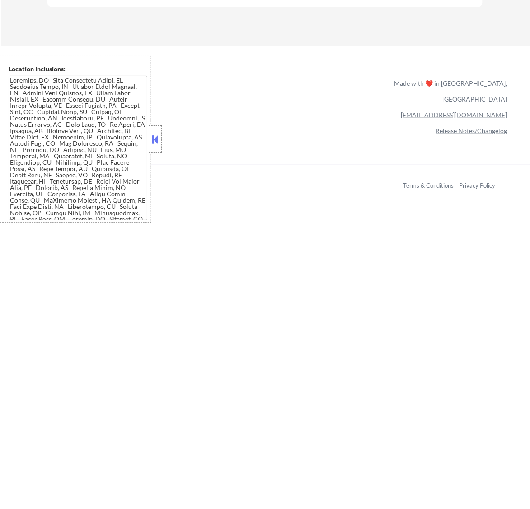
select select ""pending""
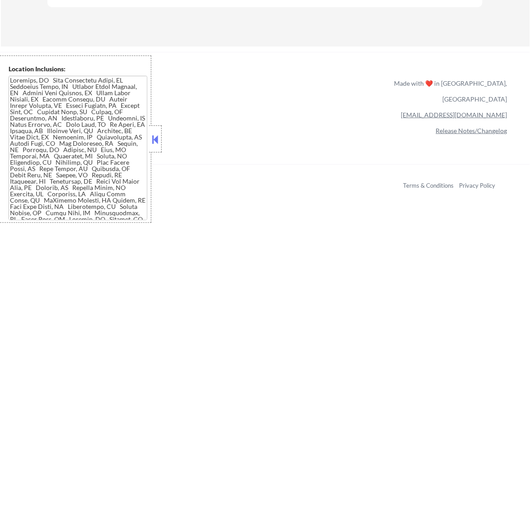
select select ""pending""
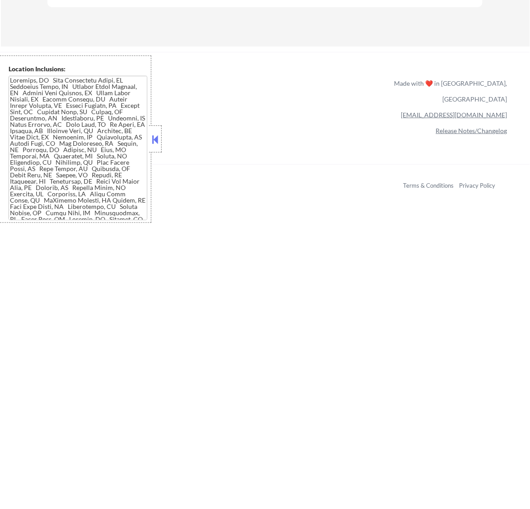
select select ""pending""
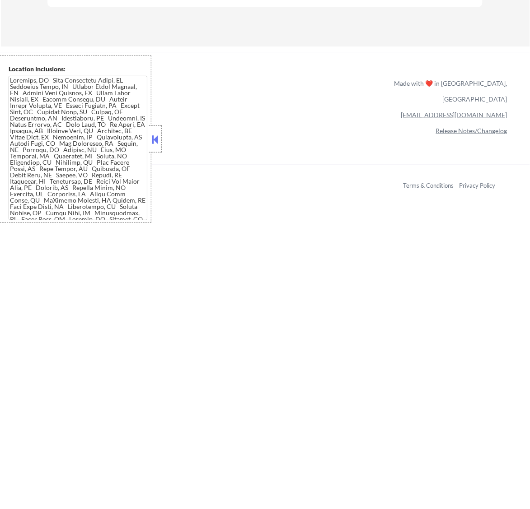
select select ""pending""
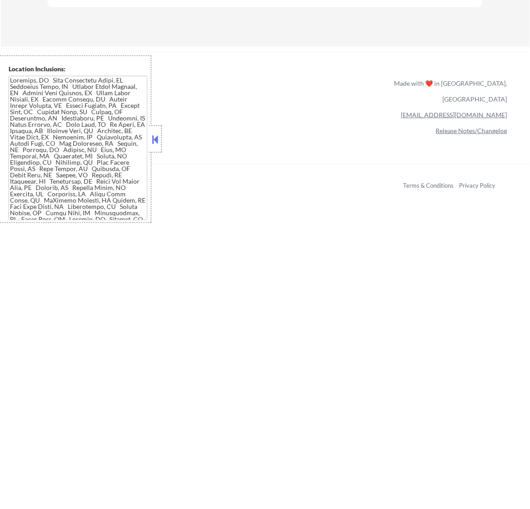
select select ""pending""
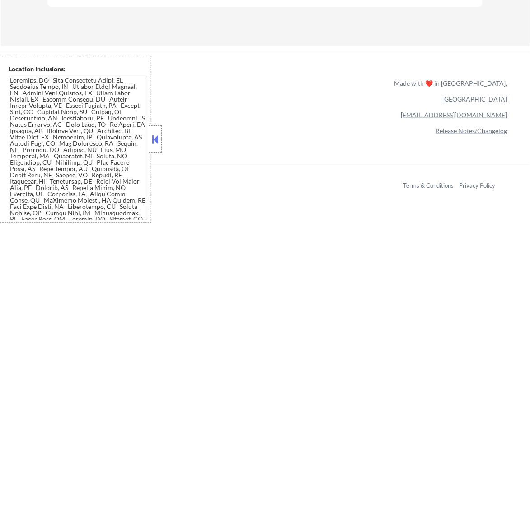
select select ""pending""
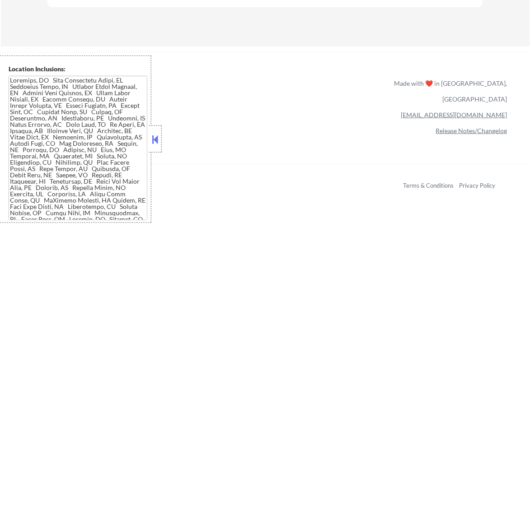
select select ""pending""
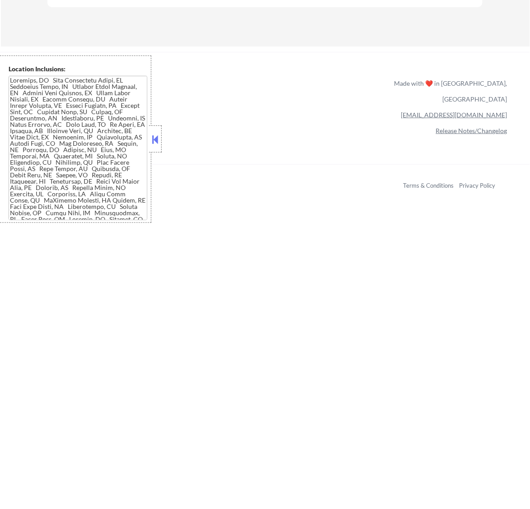
select select ""pending""
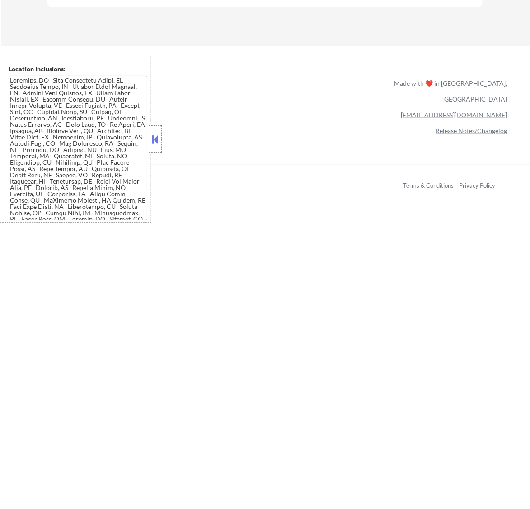
select select ""pending""
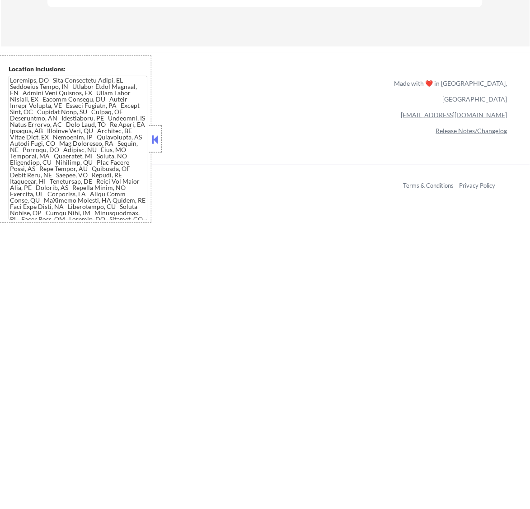
select select ""pending""
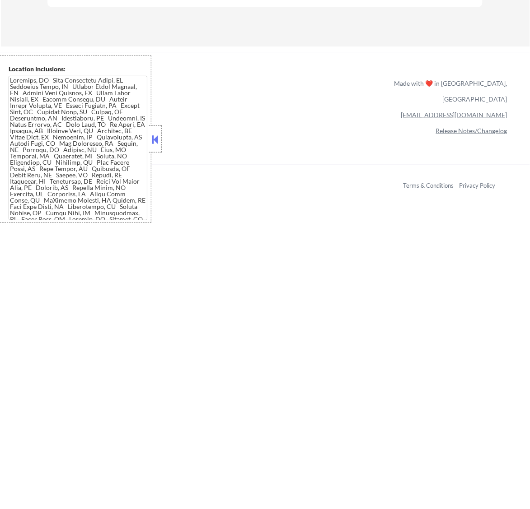
select select ""pending""
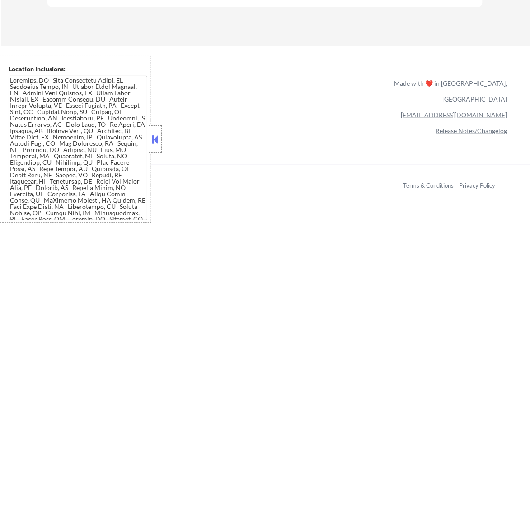
select select ""pending""
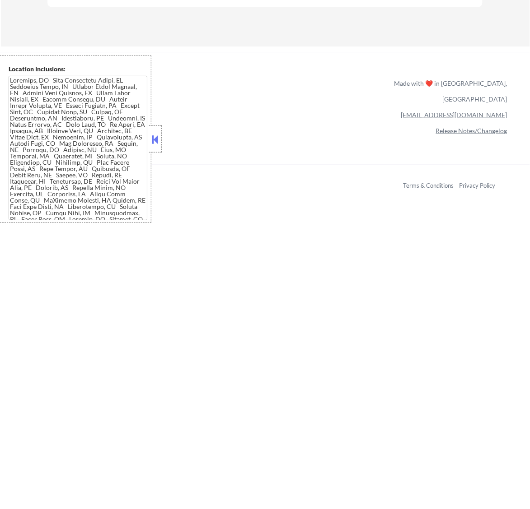
select select ""pending""
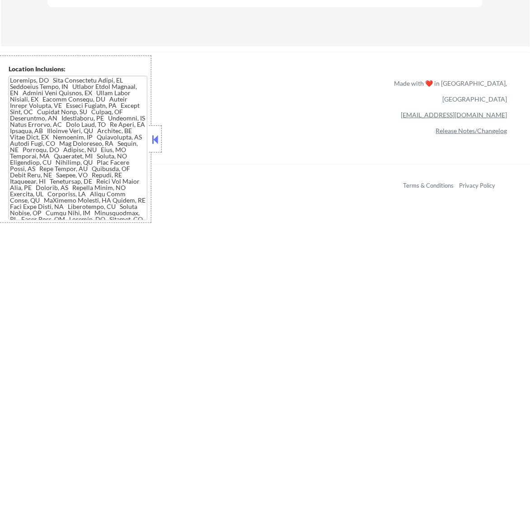
select select ""pending""
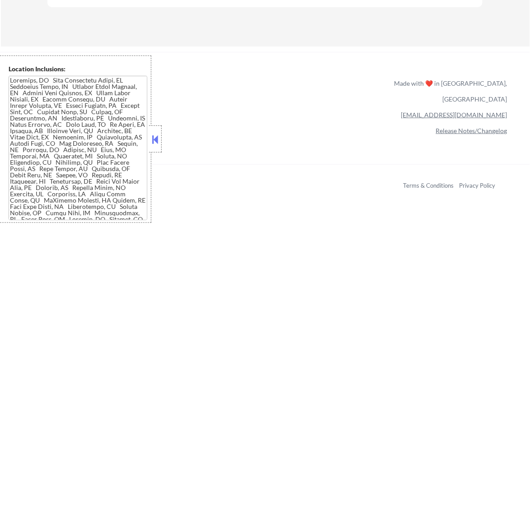
select select ""pending""
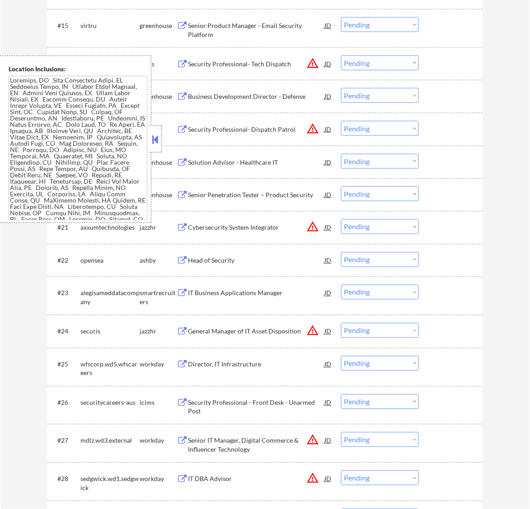
click at [157, 141] on button at bounding box center [155, 140] width 10 height 14
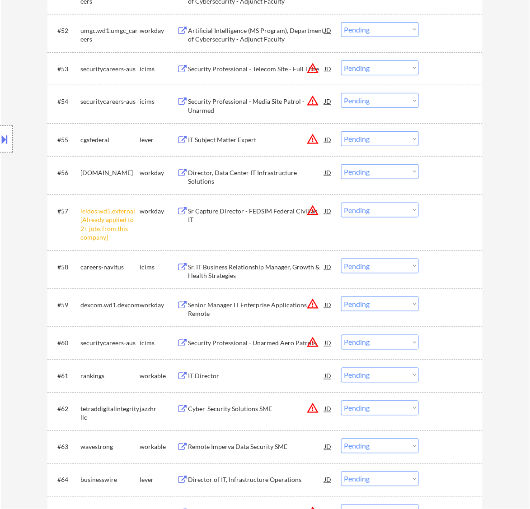
scroll to position [2131, 0]
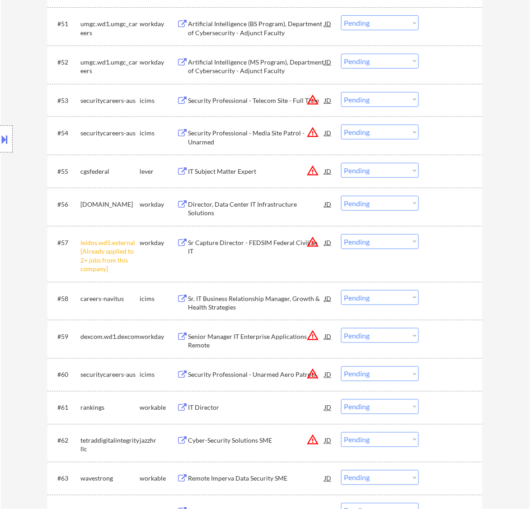
click at [359, 243] on select "Choose an option... Pending Applied Excluded (Questions) Excluded (Expired) Exc…" at bounding box center [380, 241] width 78 height 15
click at [341, 234] on select "Choose an option... Pending Applied Excluded (Questions) Excluded (Expired) Exc…" at bounding box center [380, 241] width 78 height 15
select select ""pending""
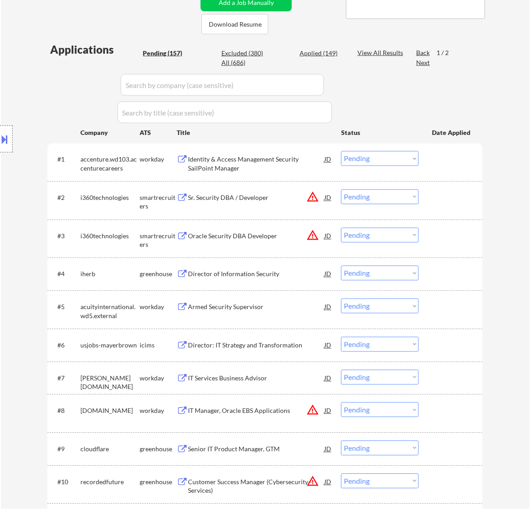
scroll to position [212, 0]
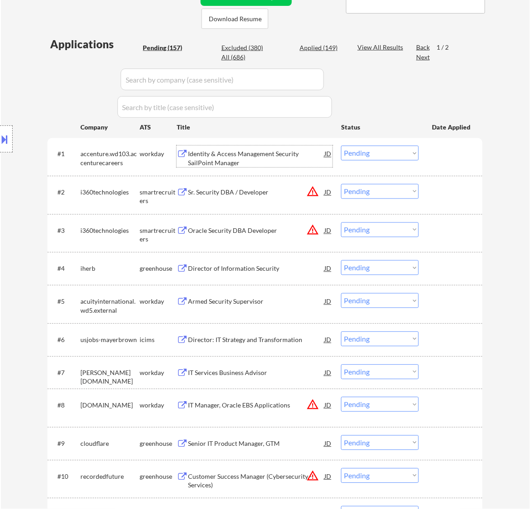
click at [249, 166] on div "Identity & Access Management Security SailPoint Manager" at bounding box center [256, 159] width 136 height 18
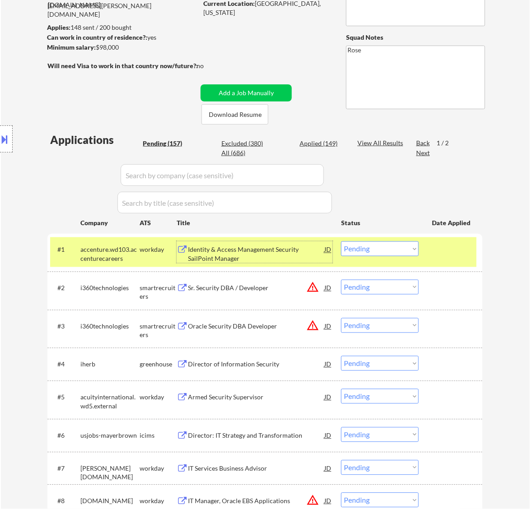
scroll to position [99, 0]
